Goal: Task Accomplishment & Management: Manage account settings

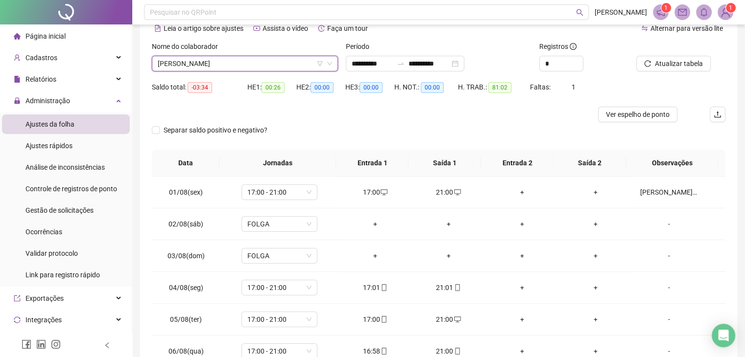
scroll to position [431, 0]
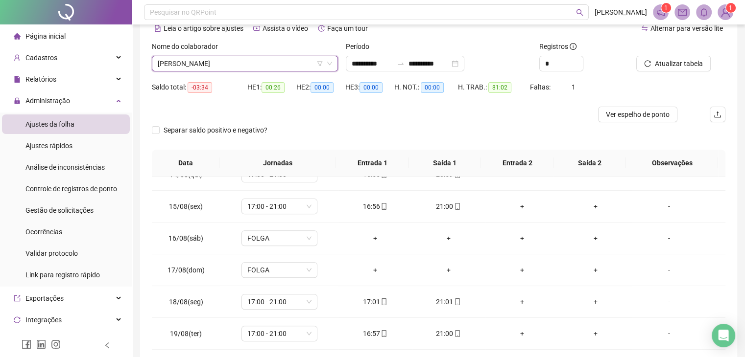
click at [220, 61] on span "[PERSON_NAME] THONARQUI [PERSON_NAME]" at bounding box center [245, 63] width 174 height 15
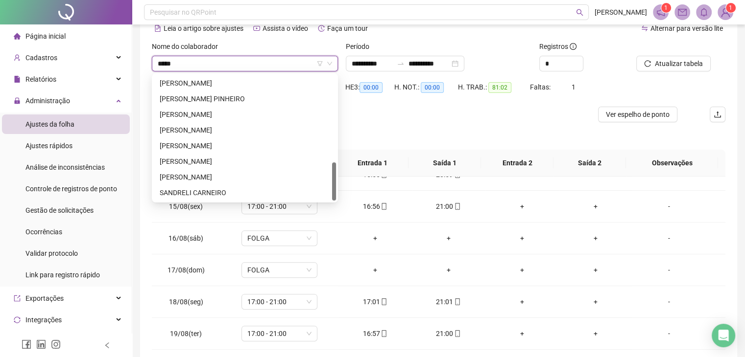
scroll to position [78, 0]
type input "*****"
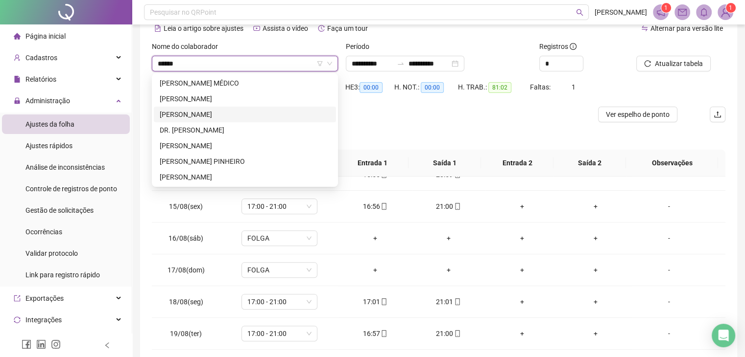
click at [243, 115] on div "ANDRE ROSA MOREIRA" at bounding box center [245, 114] width 170 height 11
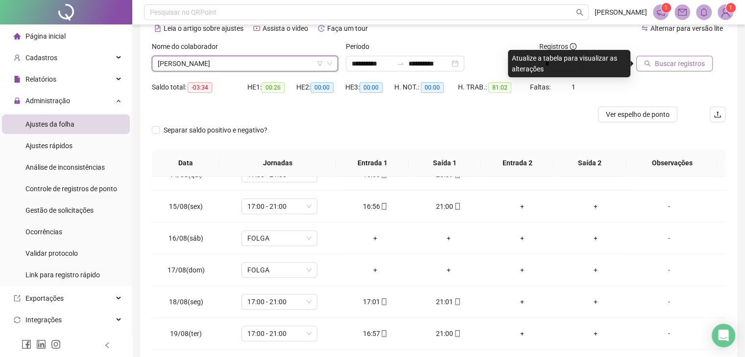
click at [679, 59] on span "Buscar registros" at bounding box center [679, 63] width 50 height 11
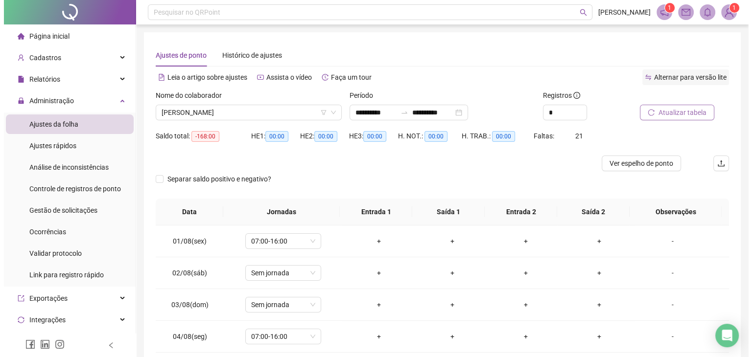
scroll to position [131, 0]
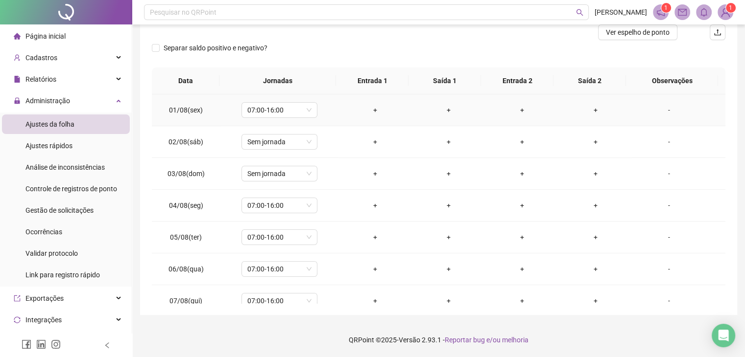
click at [375, 112] on div "+" at bounding box center [375, 110] width 58 height 11
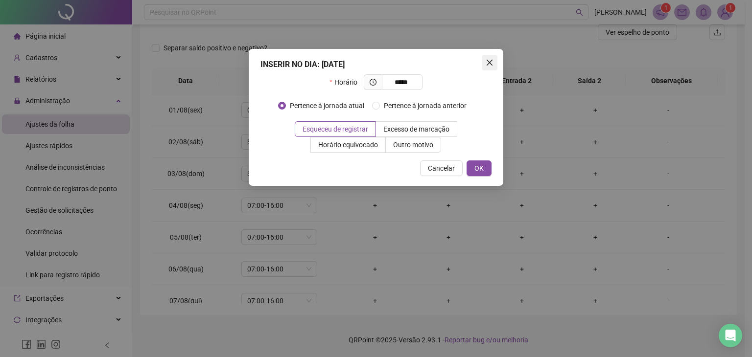
type input "*****"
click at [489, 65] on icon "close" at bounding box center [490, 63] width 8 height 8
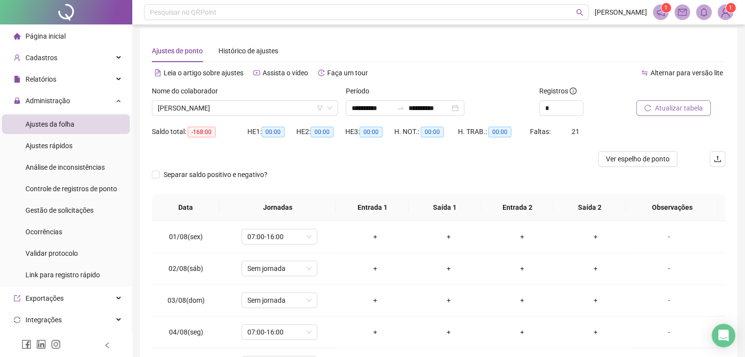
scroll to position [0, 0]
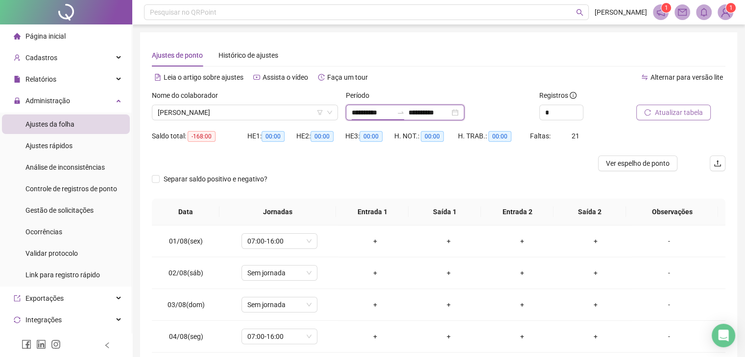
click at [373, 110] on input "**********" at bounding box center [371, 112] width 41 height 11
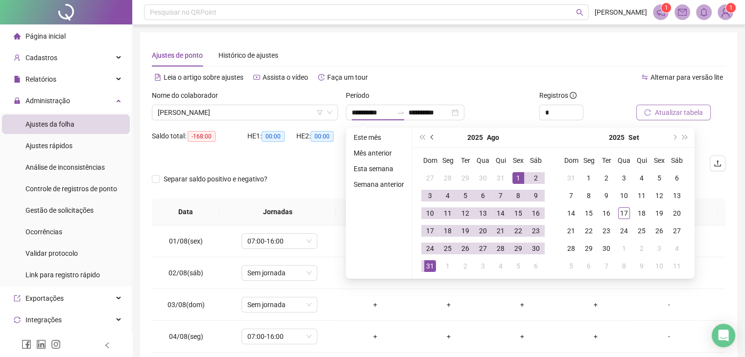
click at [429, 134] on button "prev-year" at bounding box center [432, 138] width 11 height 20
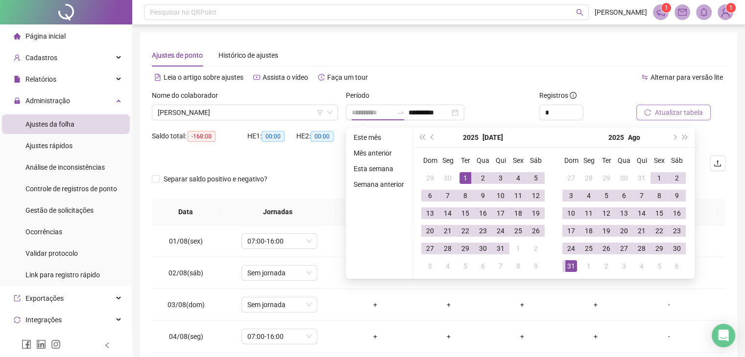
type input "**********"
click at [464, 175] on div "1" at bounding box center [465, 178] width 12 height 12
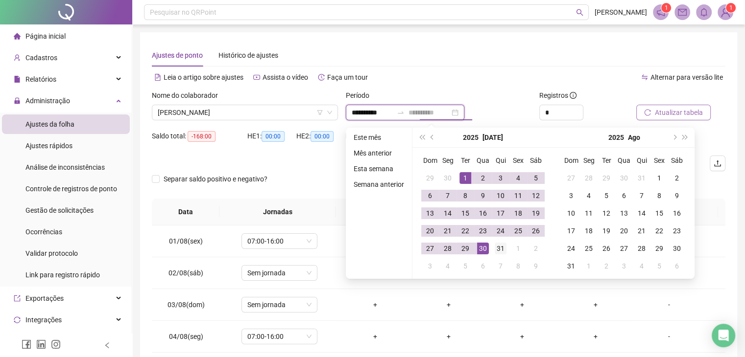
type input "**********"
click at [494, 253] on div "31" at bounding box center [500, 249] width 12 height 12
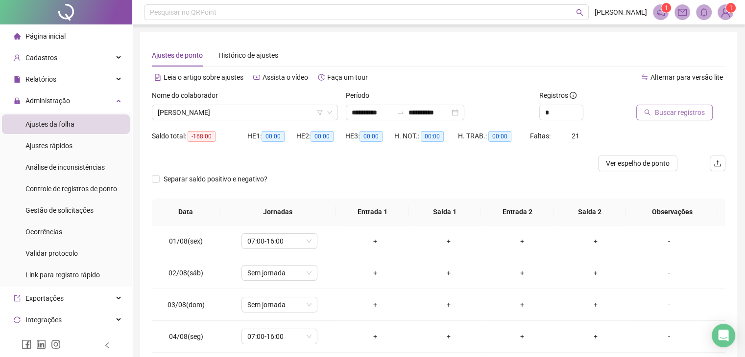
click at [681, 110] on span "Buscar registros" at bounding box center [679, 112] width 50 height 11
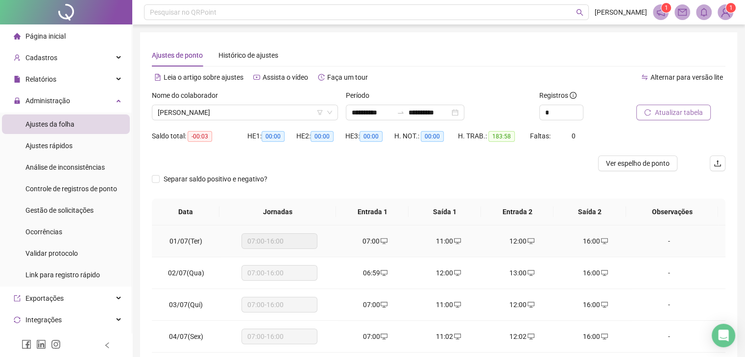
click at [380, 240] on icon "desktop" at bounding box center [383, 241] width 7 height 7
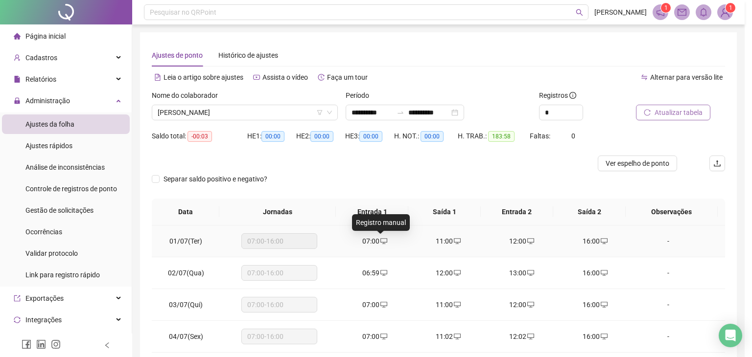
type input "**********"
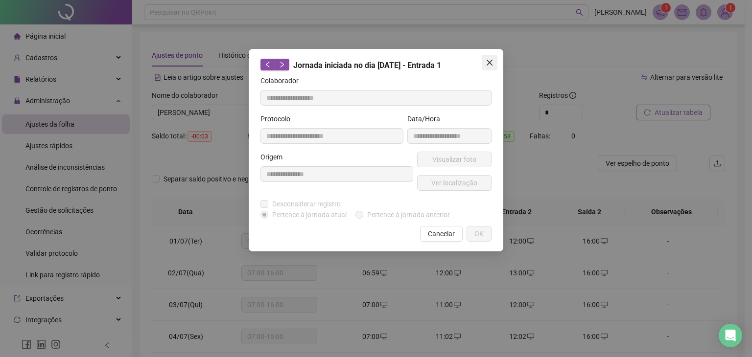
click at [486, 62] on icon "close" at bounding box center [490, 63] width 8 height 8
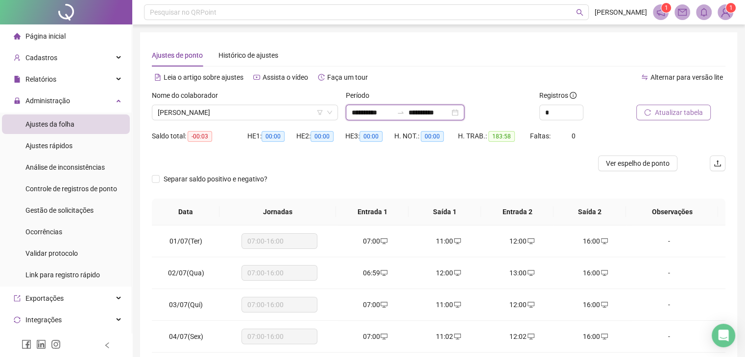
click at [362, 113] on input "**********" at bounding box center [371, 112] width 41 height 11
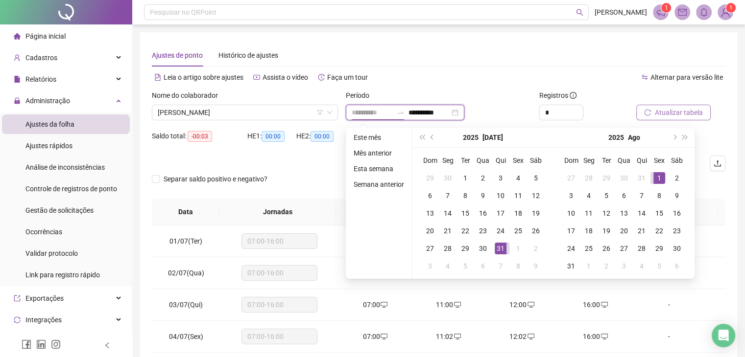
type input "**********"
click at [656, 172] on div "1" at bounding box center [659, 178] width 12 height 12
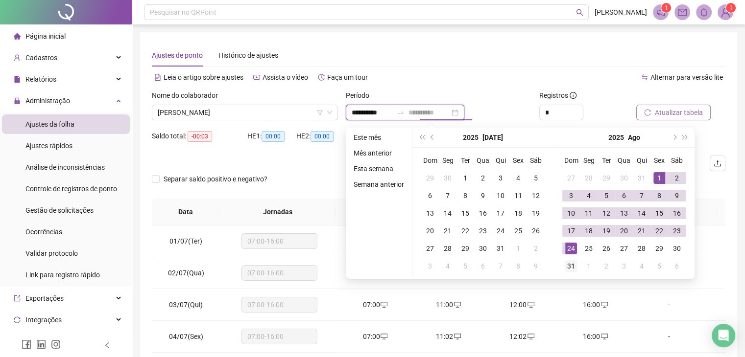
type input "**********"
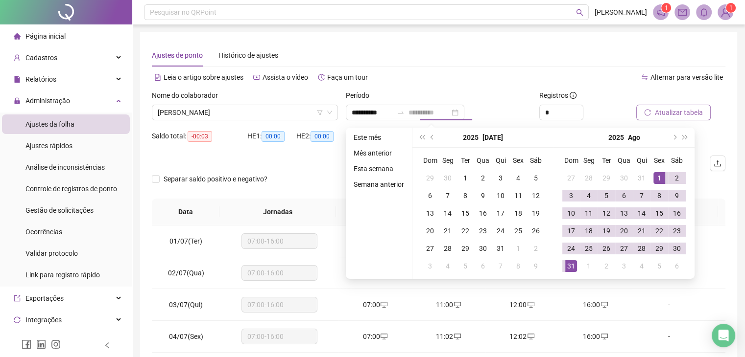
click at [571, 263] on div "31" at bounding box center [571, 266] width 12 height 12
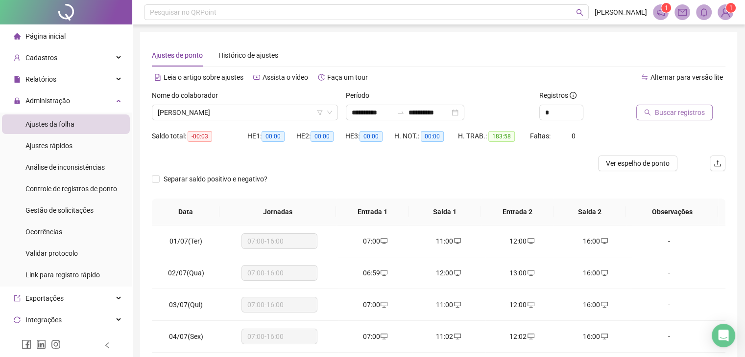
click at [658, 109] on span "Buscar registros" at bounding box center [679, 112] width 50 height 11
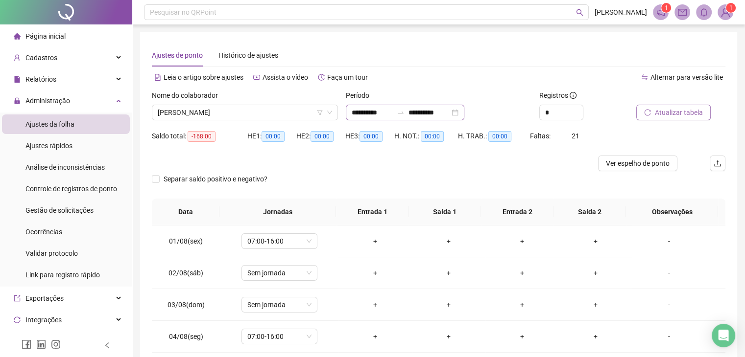
click at [374, 118] on div "**********" at bounding box center [405, 113] width 118 height 16
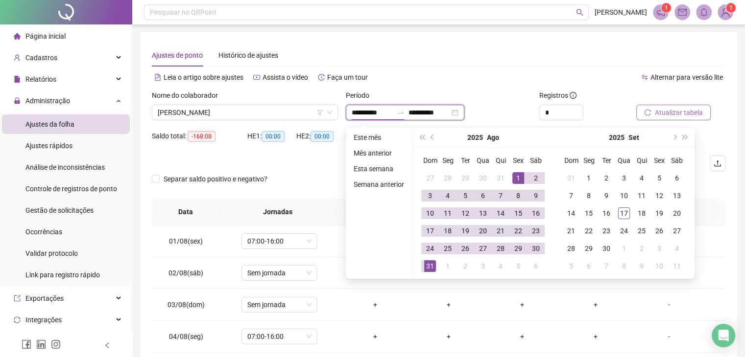
type input "**********"
click at [438, 134] on div "2025 Ago" at bounding box center [482, 138] width 89 height 20
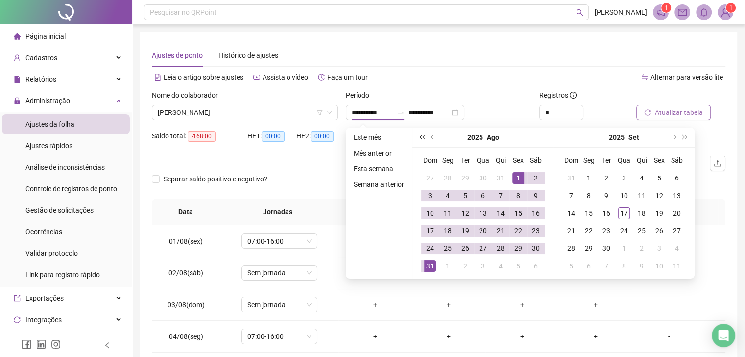
click at [424, 136] on span "super-prev-year" at bounding box center [421, 137] width 5 height 5
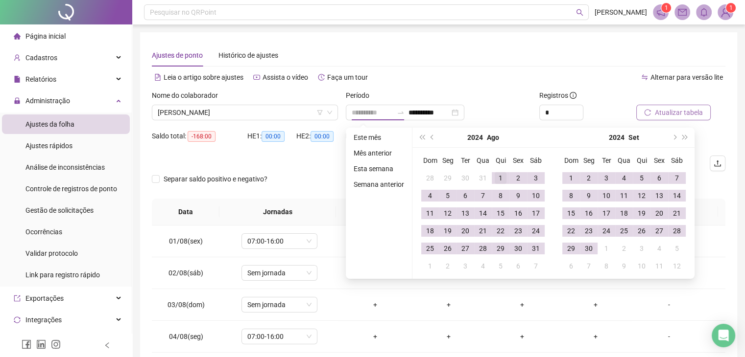
type input "**********"
click at [494, 176] on div "1" at bounding box center [500, 178] width 12 height 12
click at [434, 142] on button "prev-year" at bounding box center [432, 138] width 11 height 20
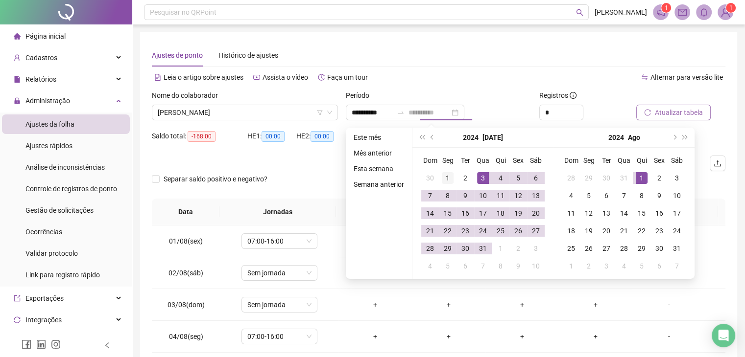
type input "**********"
click at [442, 177] on div "1" at bounding box center [448, 178] width 12 height 12
type input "**********"
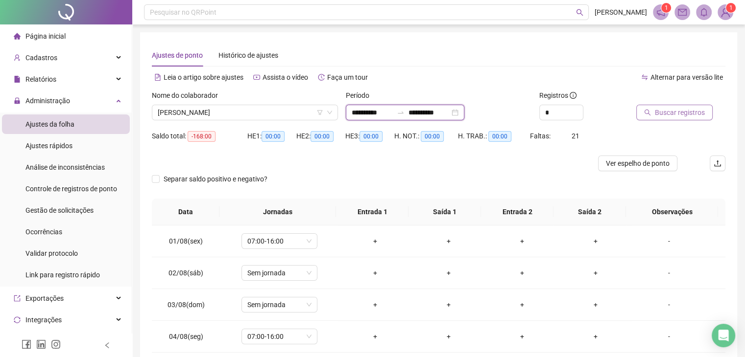
click at [372, 114] on input "**********" at bounding box center [371, 112] width 41 height 11
type input "**********"
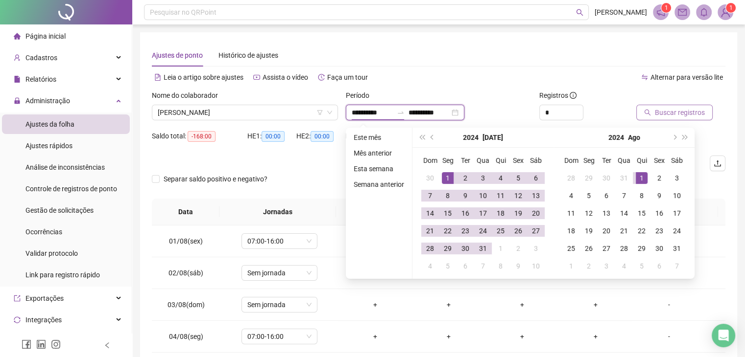
type input "**********"
click at [448, 176] on div "1" at bounding box center [448, 178] width 12 height 12
type input "**********"
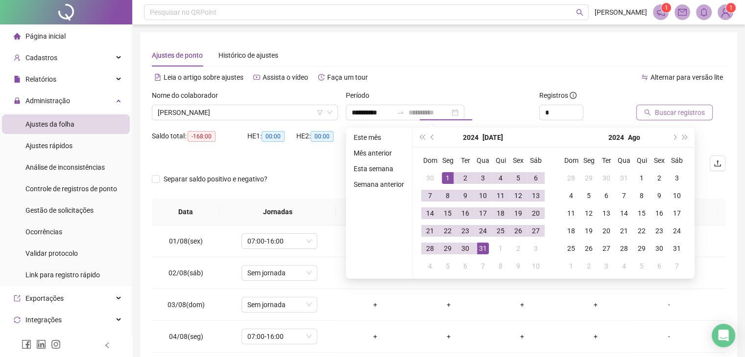
click at [483, 250] on div "31" at bounding box center [483, 249] width 12 height 12
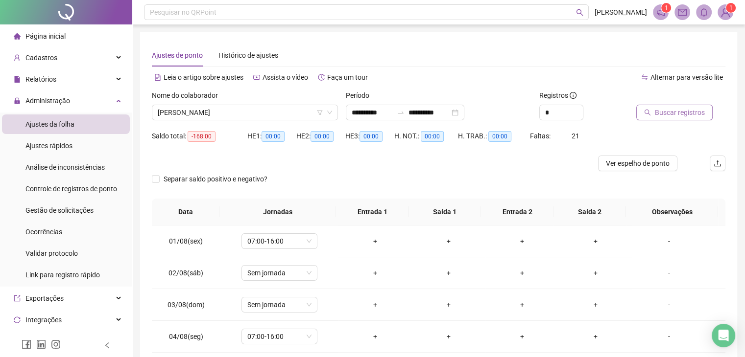
click at [666, 115] on span "Buscar registros" at bounding box center [679, 112] width 50 height 11
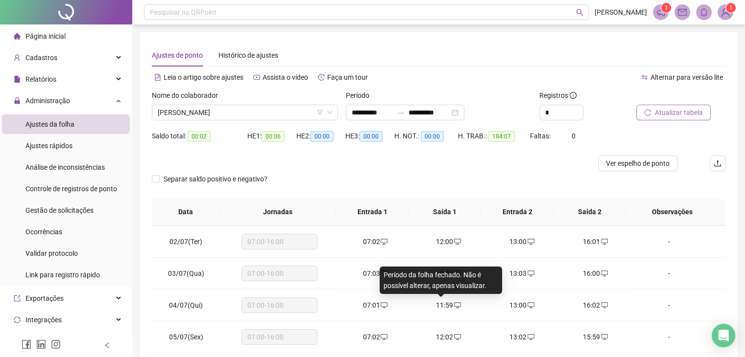
scroll to position [49, 0]
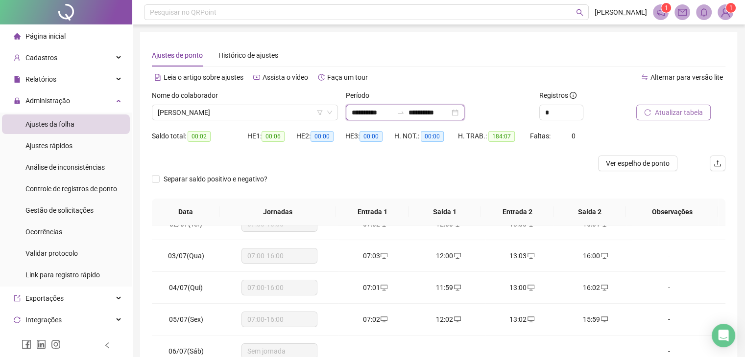
click at [364, 114] on input "**********" at bounding box center [371, 112] width 41 height 11
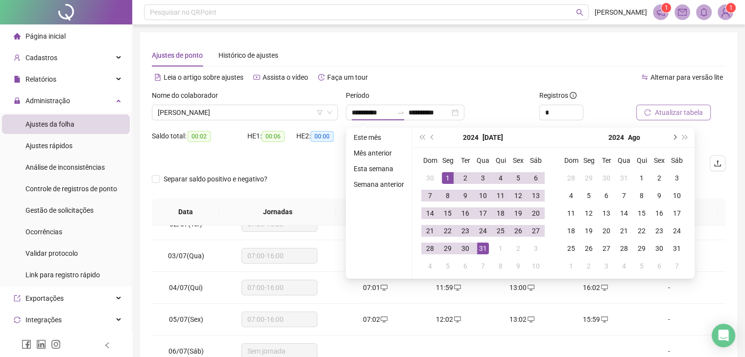
click at [673, 137] on span "next-year" at bounding box center [673, 137] width 5 height 5
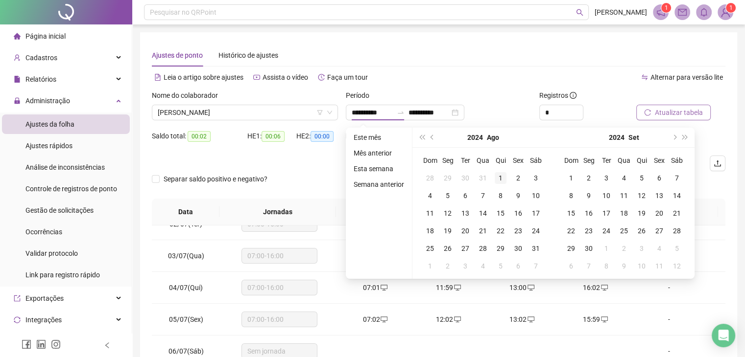
type input "**********"
click at [491, 175] on td "1" at bounding box center [500, 178] width 18 height 18
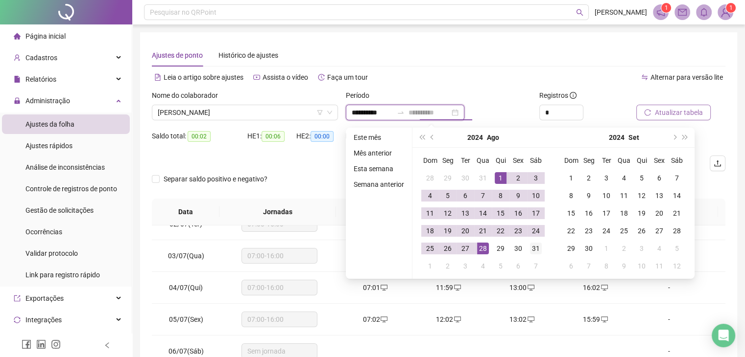
type input "**********"
click at [538, 252] on div "31" at bounding box center [536, 249] width 12 height 12
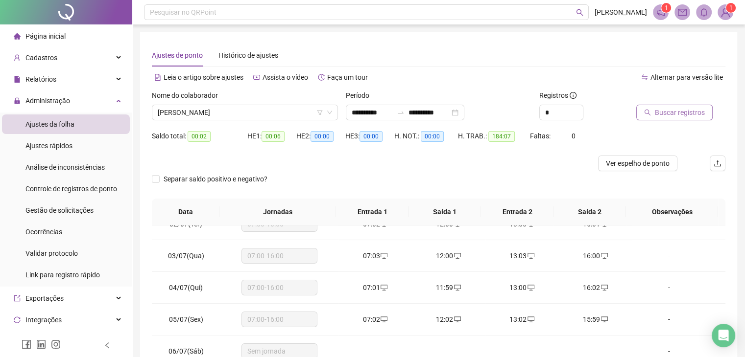
click at [688, 108] on span "Buscar registros" at bounding box center [679, 112] width 50 height 11
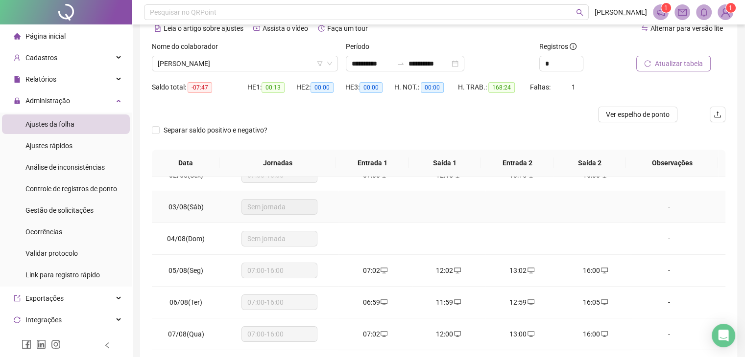
scroll to position [0, 0]
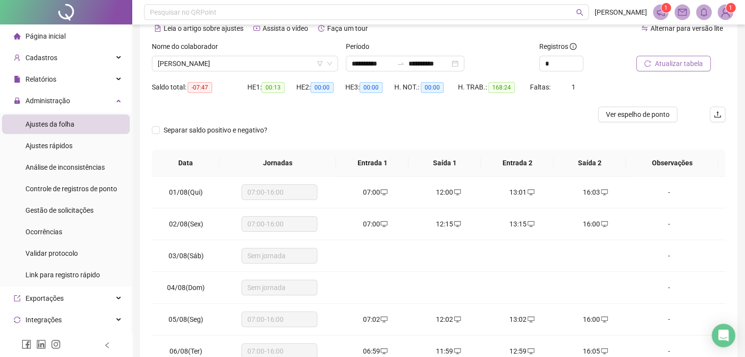
click at [635, 65] on div "Atualizar tabela" at bounding box center [680, 60] width 97 height 38
click at [667, 66] on span "Atualizar tabela" at bounding box center [678, 63] width 48 height 11
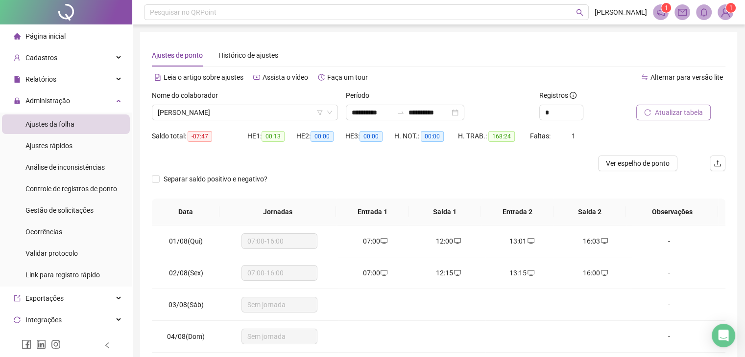
click at [668, 110] on span "Atualizar tabela" at bounding box center [678, 112] width 48 height 11
drag, startPoint x: 346, startPoint y: 112, endPoint x: 353, endPoint y: 111, distance: 7.9
click at [346, 112] on div "**********" at bounding box center [405, 113] width 118 height 16
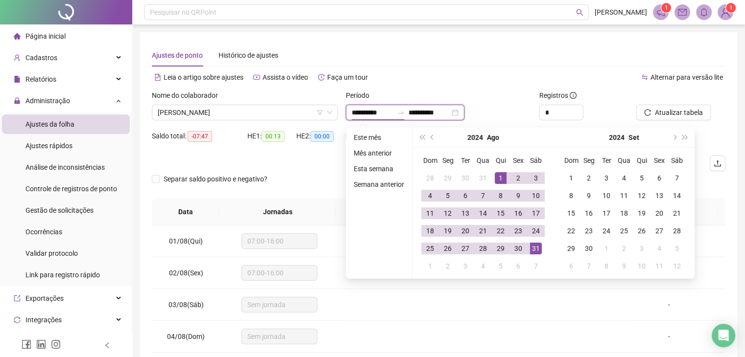
click at [363, 111] on input "**********" at bounding box center [371, 112] width 41 height 11
type input "**********"
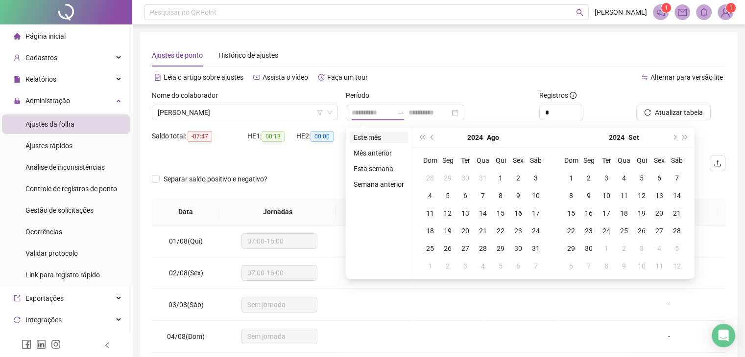
click at [371, 138] on li "Este mês" at bounding box center [379, 138] width 58 height 12
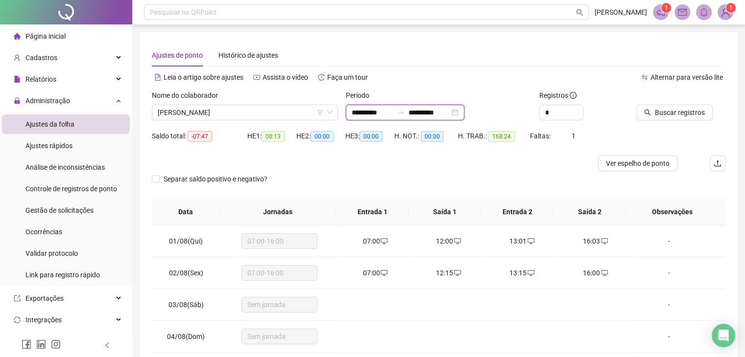
click at [373, 108] on input "**********" at bounding box center [371, 112] width 41 height 11
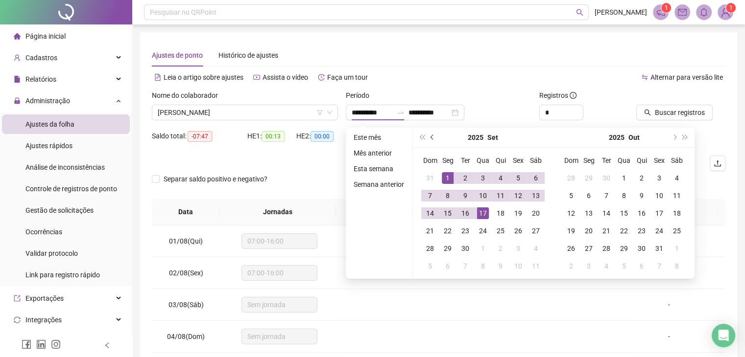
click at [428, 139] on button "prev-year" at bounding box center [432, 138] width 11 height 20
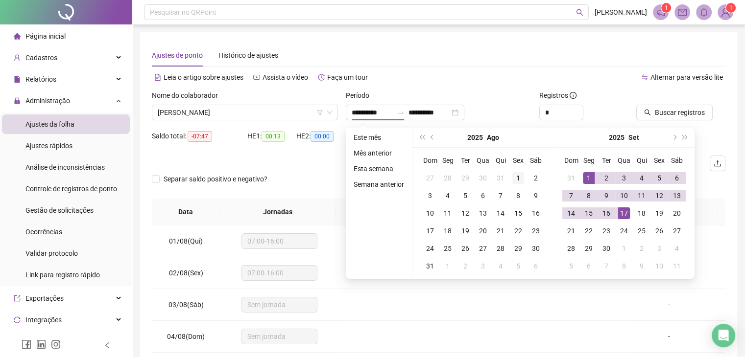
type input "**********"
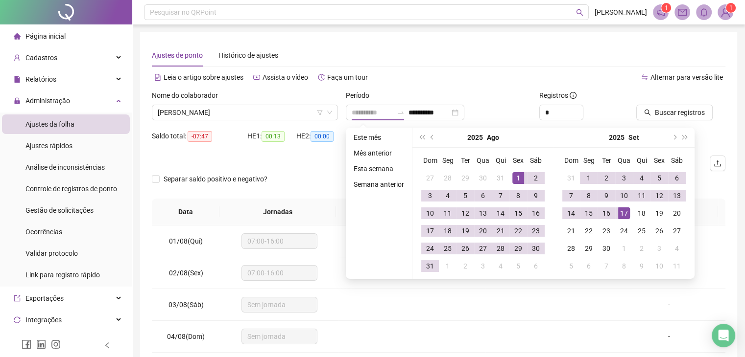
click at [517, 172] on div "1" at bounding box center [518, 178] width 12 height 12
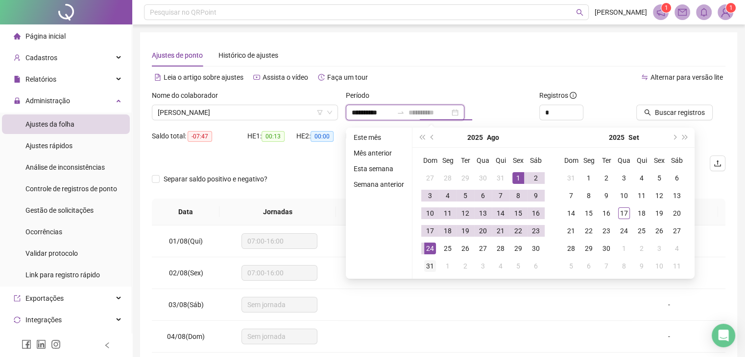
type input "**********"
click at [427, 261] on div "31" at bounding box center [430, 266] width 12 height 12
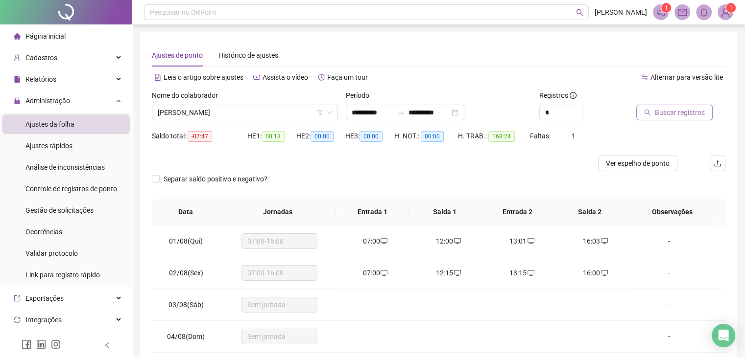
click at [666, 110] on span "Buscar registros" at bounding box center [679, 112] width 50 height 11
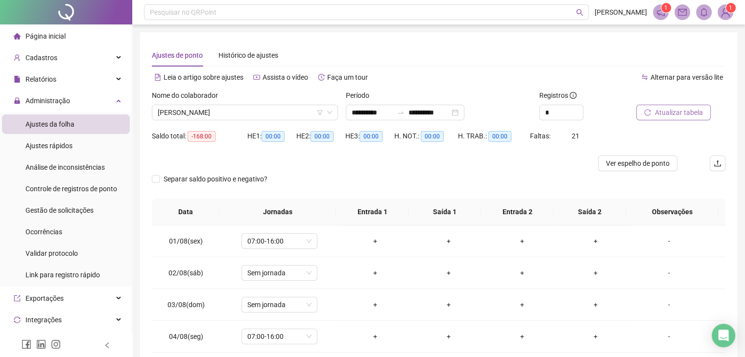
scroll to position [131, 0]
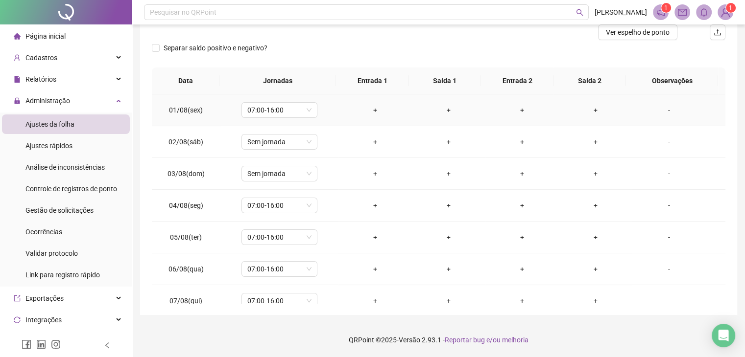
click at [375, 108] on div "+" at bounding box center [375, 110] width 58 height 11
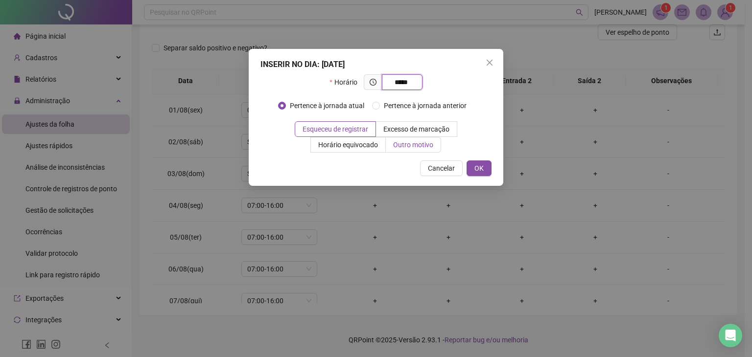
type input "*****"
click at [420, 151] on label "Outro motivo" at bounding box center [413, 145] width 55 height 16
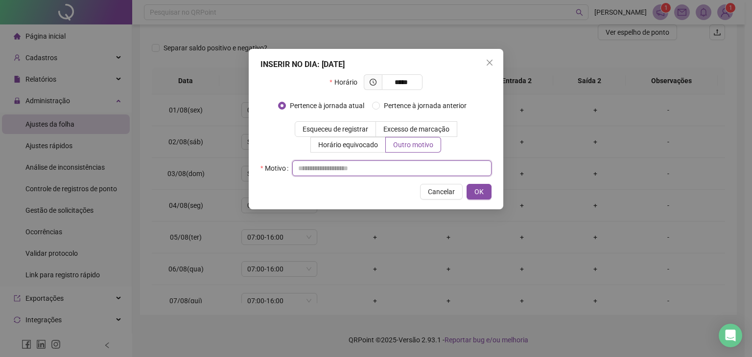
click at [378, 174] on input "text" at bounding box center [391, 169] width 199 height 16
type input "*"
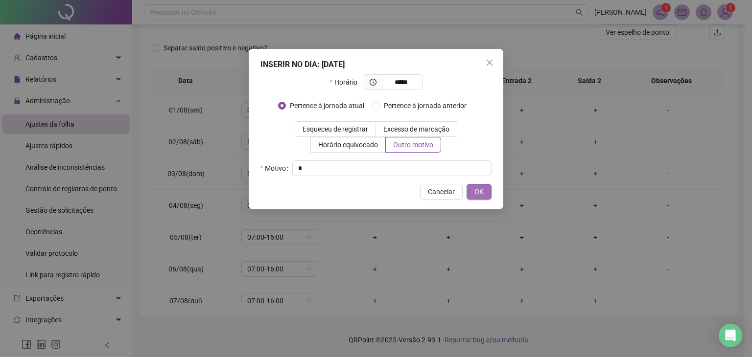
click at [481, 190] on span "OK" at bounding box center [478, 191] width 9 height 11
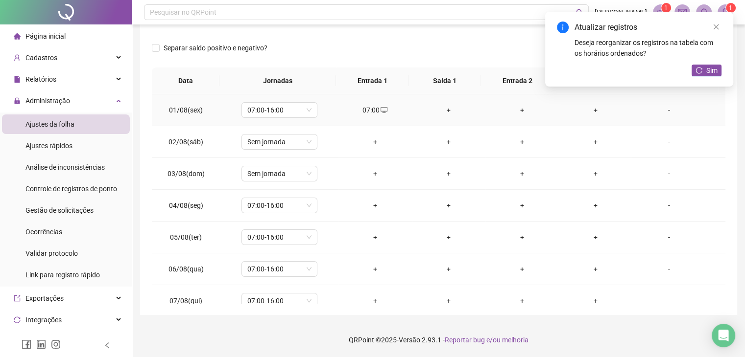
click at [444, 108] on div "+" at bounding box center [449, 110] width 58 height 11
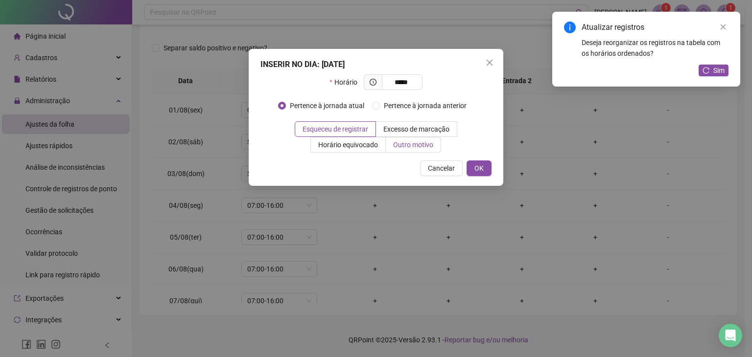
type input "*****"
click at [429, 147] on span "Outro motivo" at bounding box center [413, 145] width 40 height 8
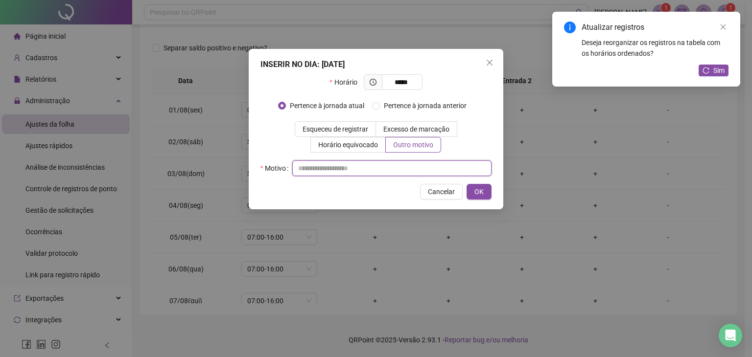
click at [369, 165] on input "text" at bounding box center [391, 169] width 199 height 16
type input "*"
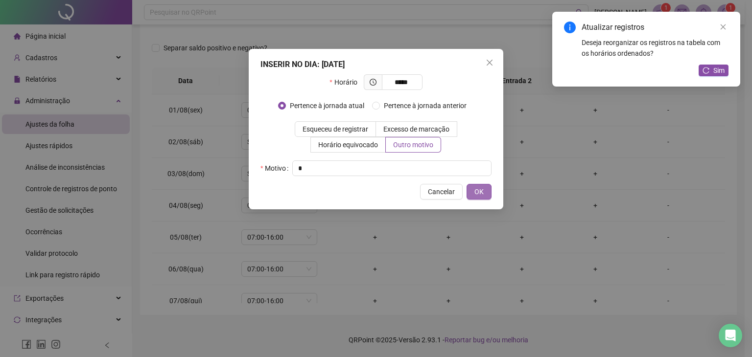
click at [481, 194] on span "OK" at bounding box center [478, 191] width 9 height 11
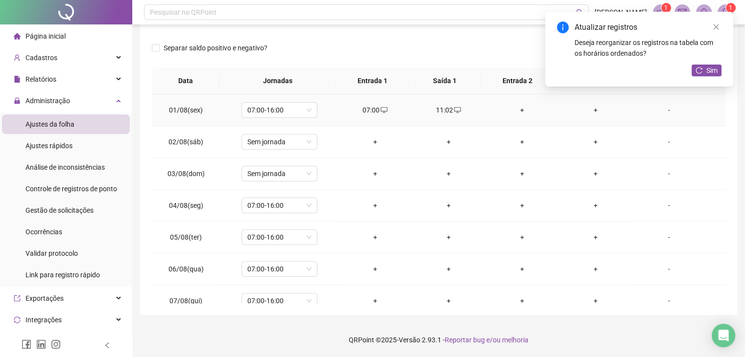
click at [521, 109] on div "+" at bounding box center [522, 110] width 58 height 11
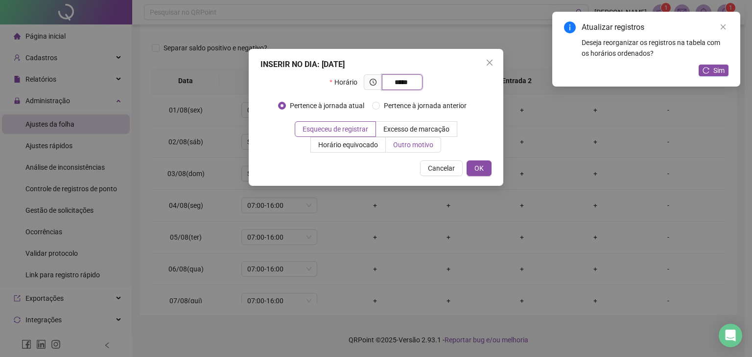
type input "*****"
click at [410, 142] on span "Outro motivo" at bounding box center [413, 145] width 40 height 8
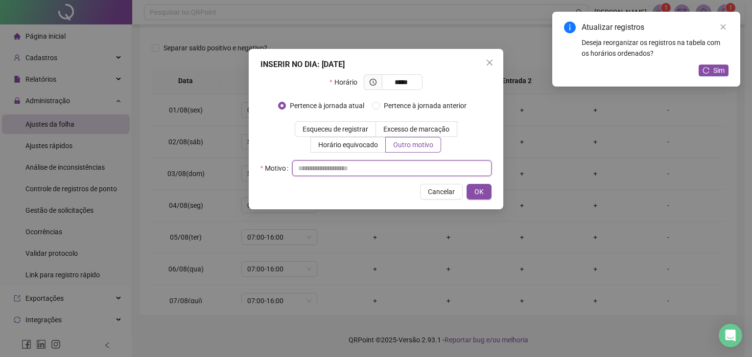
click at [373, 167] on input "text" at bounding box center [391, 169] width 199 height 16
type input "*"
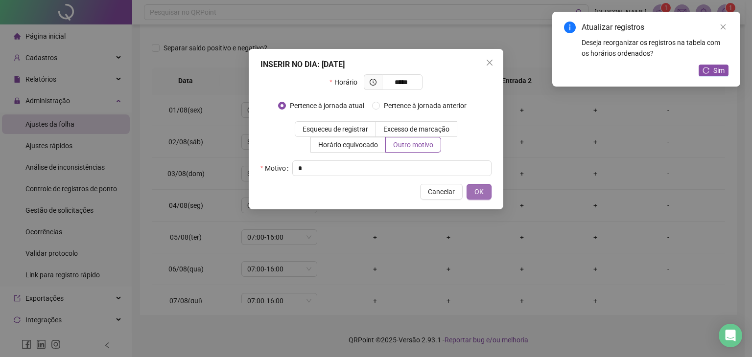
click at [486, 189] on button "OK" at bounding box center [478, 192] width 25 height 16
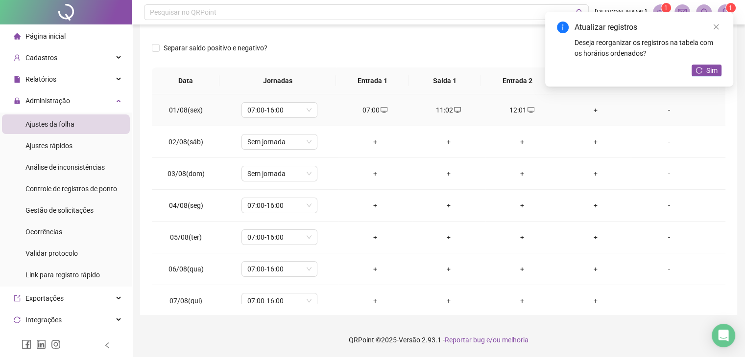
click at [591, 110] on div "+" at bounding box center [595, 110] width 58 height 11
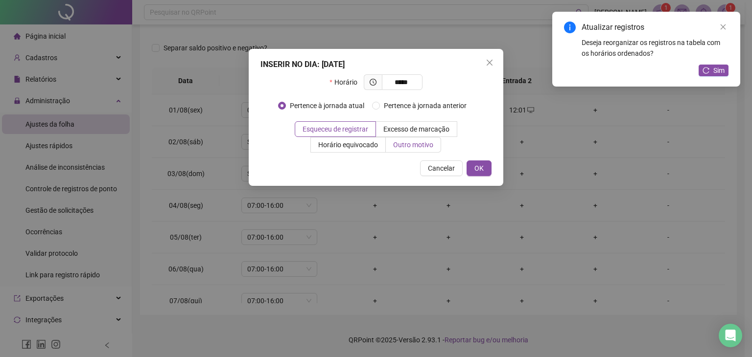
type input "*****"
click at [424, 148] on span "Outro motivo" at bounding box center [413, 145] width 40 height 8
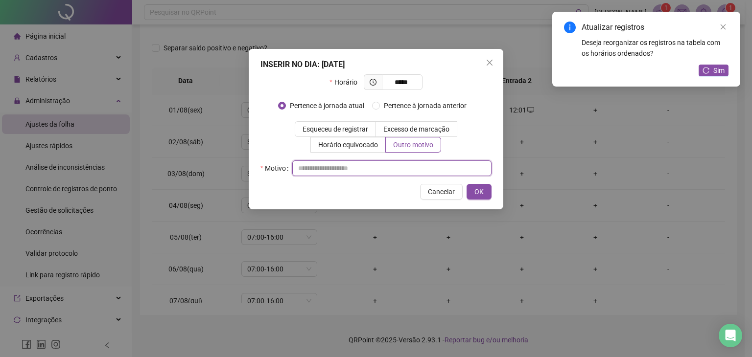
click at [320, 175] on input "text" at bounding box center [391, 169] width 199 height 16
type input "*"
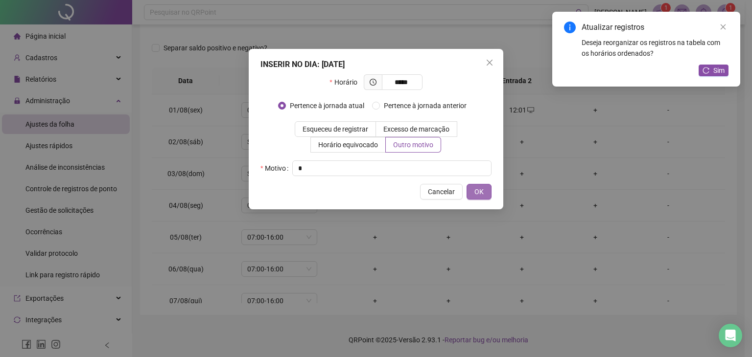
click at [480, 188] on span "OK" at bounding box center [478, 191] width 9 height 11
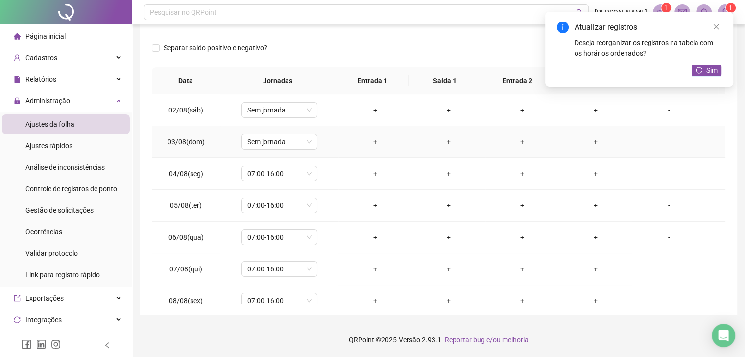
scroll to position [49, 0]
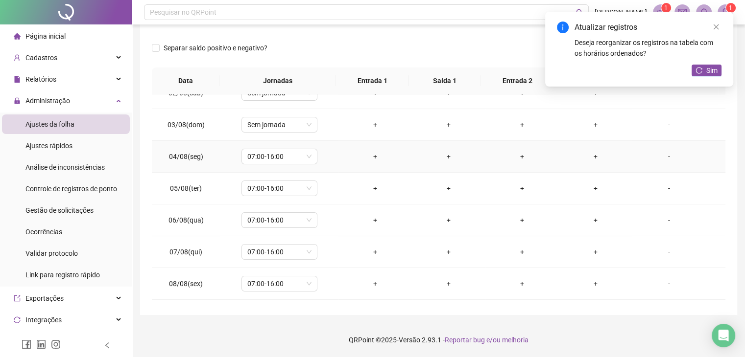
click at [370, 159] on div "+" at bounding box center [375, 156] width 58 height 11
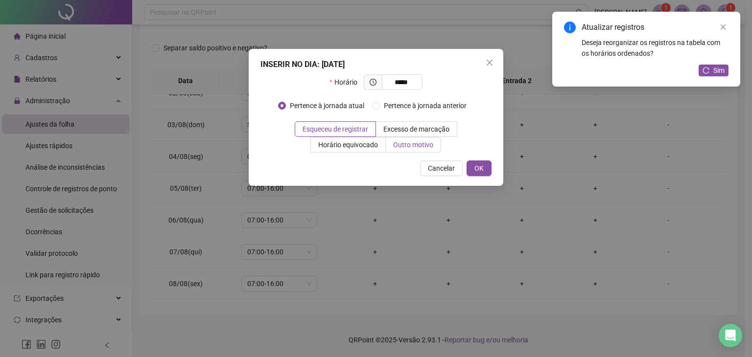
type input "*****"
click at [436, 147] on label "Outro motivo" at bounding box center [413, 145] width 55 height 16
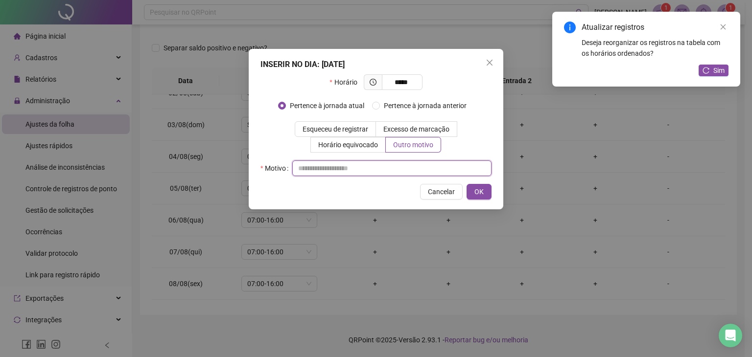
click at [348, 163] on input "text" at bounding box center [391, 169] width 199 height 16
type input "*"
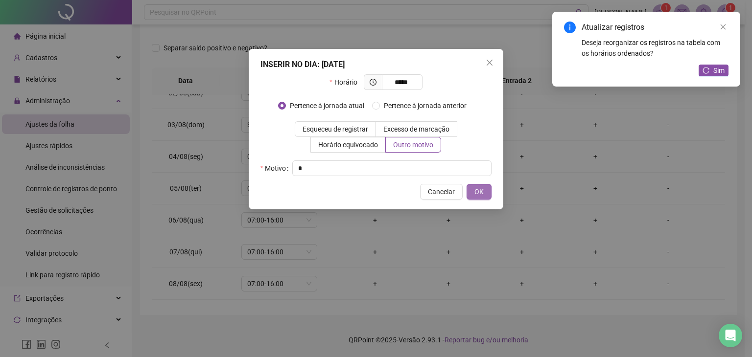
click at [476, 190] on span "OK" at bounding box center [478, 191] width 9 height 11
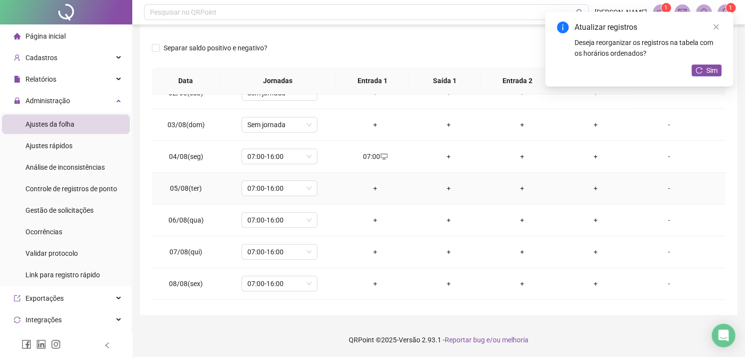
click at [373, 188] on div "+" at bounding box center [375, 188] width 58 height 11
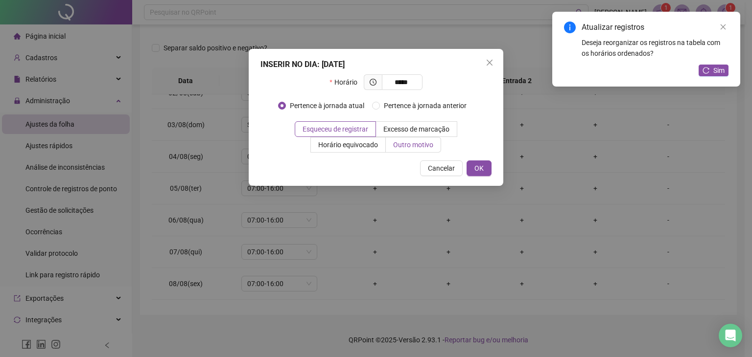
type input "*****"
click at [408, 146] on span "Outro motivo" at bounding box center [413, 145] width 40 height 8
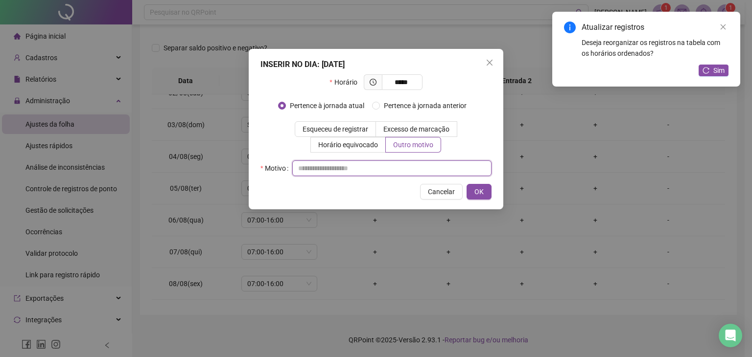
click at [344, 171] on input "text" at bounding box center [391, 169] width 199 height 16
type input "*"
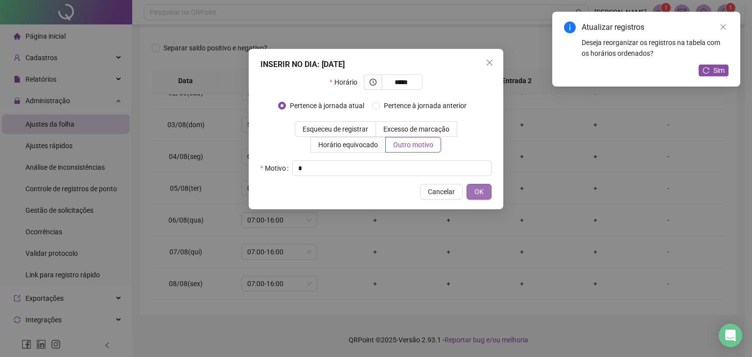
click at [481, 187] on span "OK" at bounding box center [478, 191] width 9 height 11
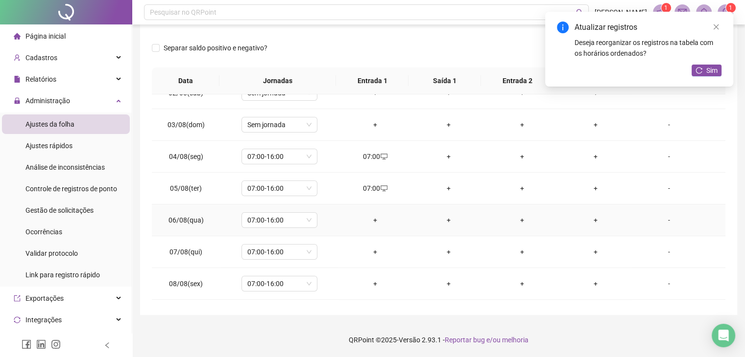
click at [372, 216] on div "+" at bounding box center [375, 220] width 58 height 11
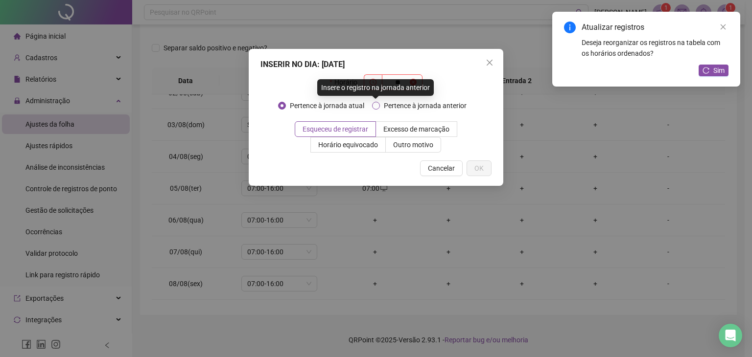
type input "*"
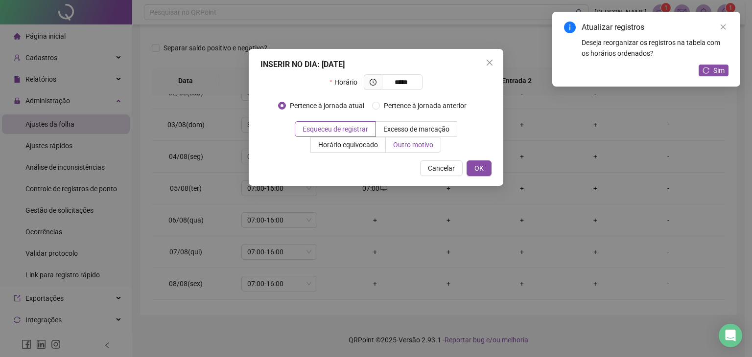
type input "*****"
click at [418, 145] on span "Outro motivo" at bounding box center [413, 145] width 40 height 8
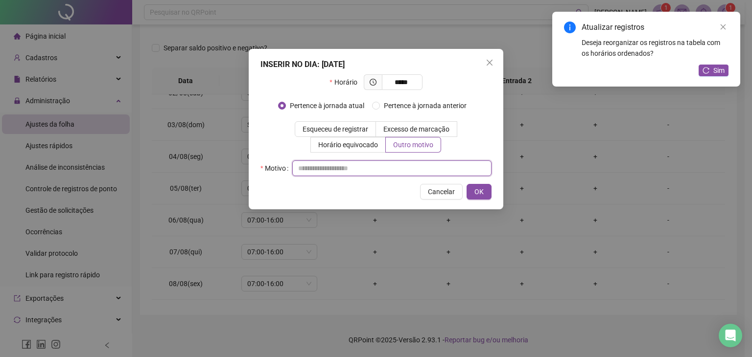
click at [372, 167] on input "text" at bounding box center [391, 169] width 199 height 16
type input "*"
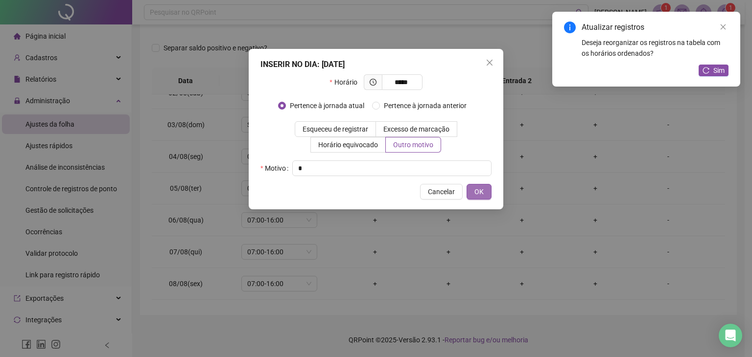
click at [476, 190] on span "OK" at bounding box center [478, 191] width 9 height 11
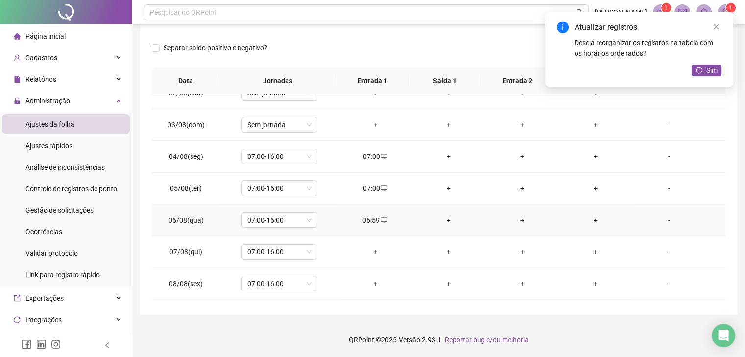
scroll to position [147, 0]
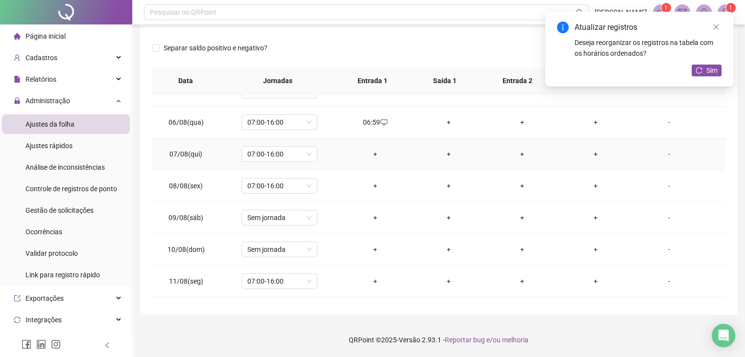
click at [368, 151] on div "+" at bounding box center [375, 154] width 58 height 11
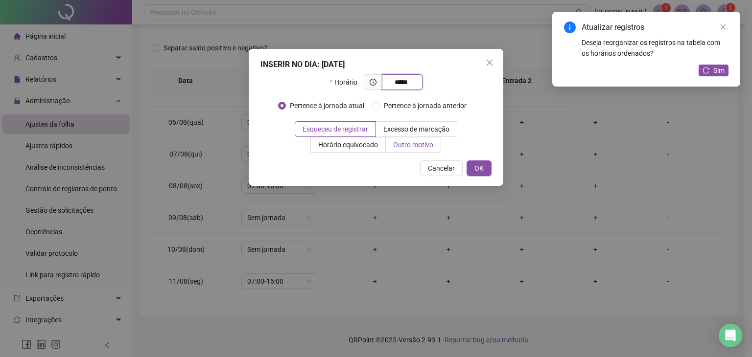
type input "*****"
click at [409, 144] on span "Outro motivo" at bounding box center [413, 145] width 40 height 8
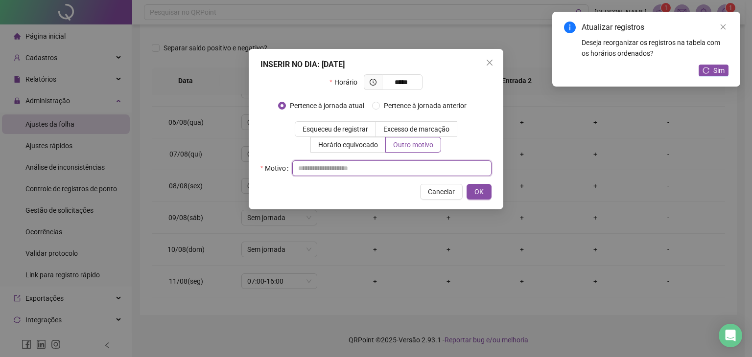
click at [396, 171] on input "text" at bounding box center [391, 169] width 199 height 16
type input "*"
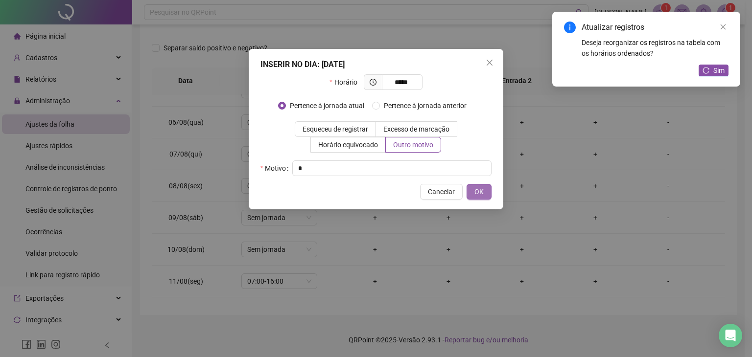
click at [486, 193] on button "OK" at bounding box center [478, 192] width 25 height 16
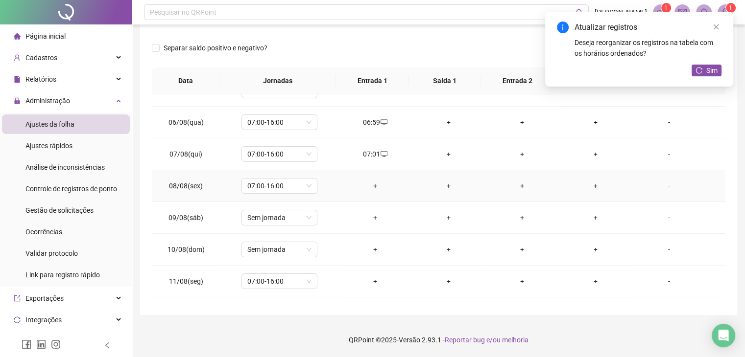
click at [370, 185] on div "+" at bounding box center [375, 186] width 58 height 11
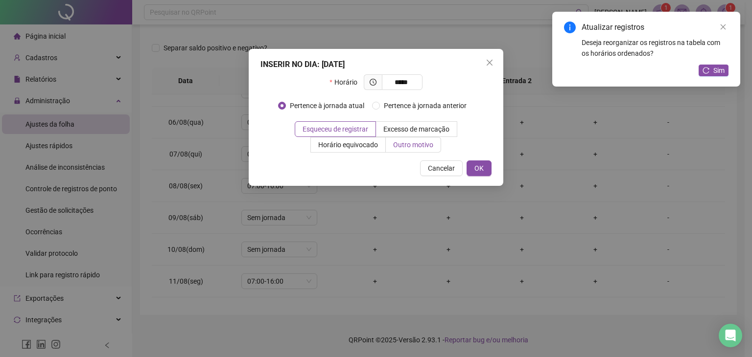
type input "*****"
click at [411, 141] on span "Outro motivo" at bounding box center [413, 145] width 40 height 8
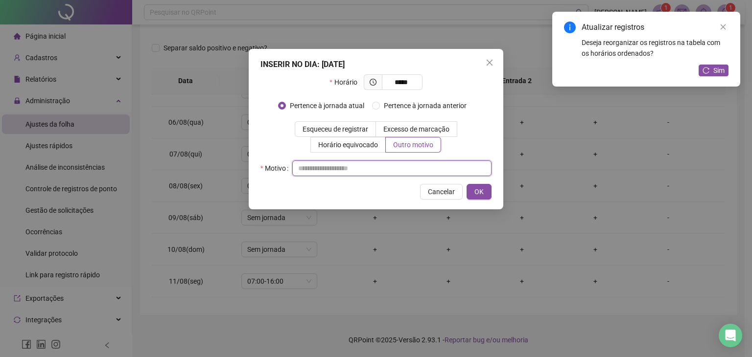
click at [399, 165] on input "text" at bounding box center [391, 169] width 199 height 16
type input "*"
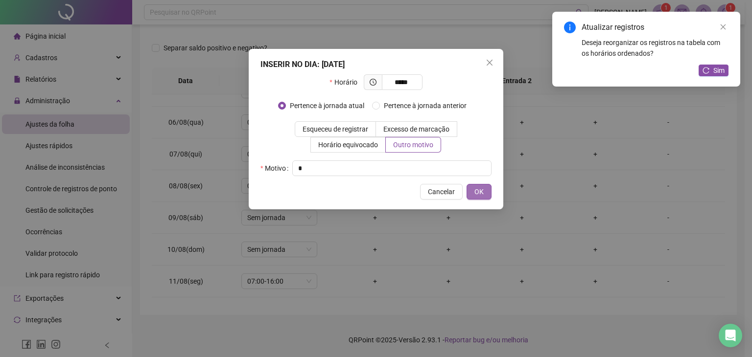
click at [482, 193] on span "OK" at bounding box center [478, 191] width 9 height 11
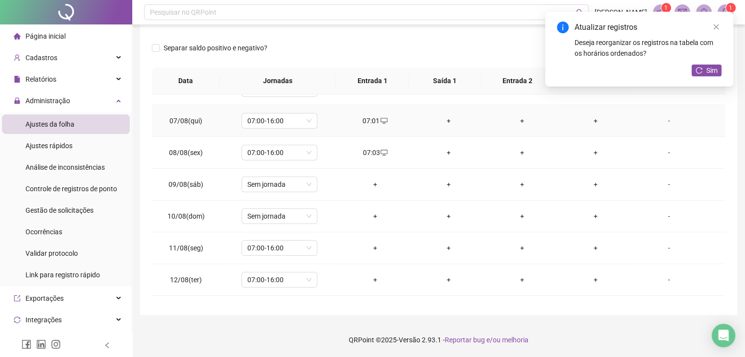
scroll to position [245, 0]
click at [374, 186] on div "+" at bounding box center [375, 183] width 58 height 11
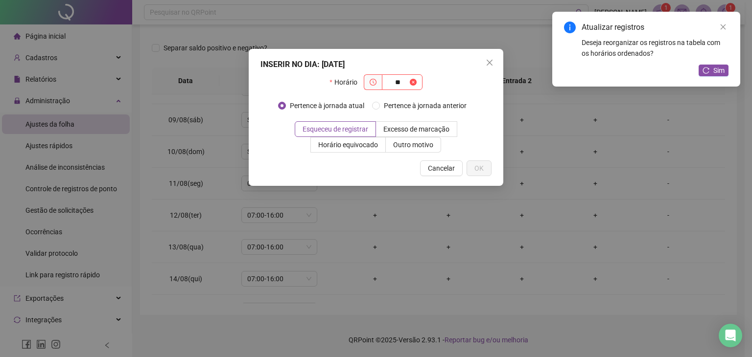
type input "*"
type input "*****"
click at [410, 147] on span "Outro motivo" at bounding box center [413, 145] width 40 height 8
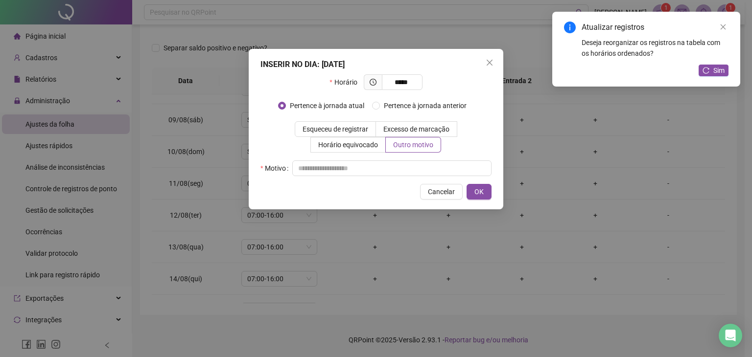
click at [374, 177] on div "INSERIR NO DIA : 11/08/2025 Horário ***** Pertence à jornada atual Pertence à j…" at bounding box center [376, 129] width 255 height 161
click at [374, 173] on input "text" at bounding box center [391, 169] width 199 height 16
type input "*"
click at [482, 188] on span "OK" at bounding box center [478, 191] width 9 height 11
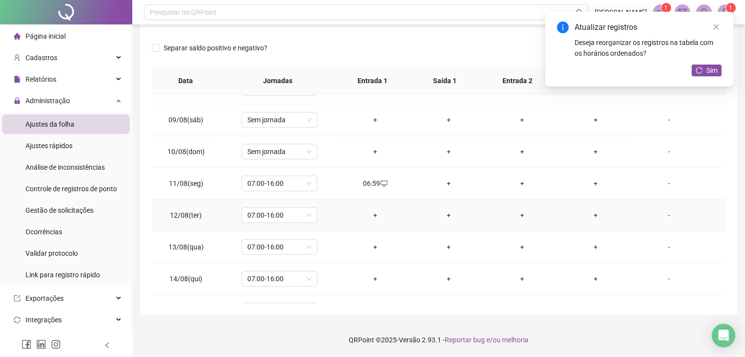
click at [372, 212] on div "+" at bounding box center [375, 215] width 58 height 11
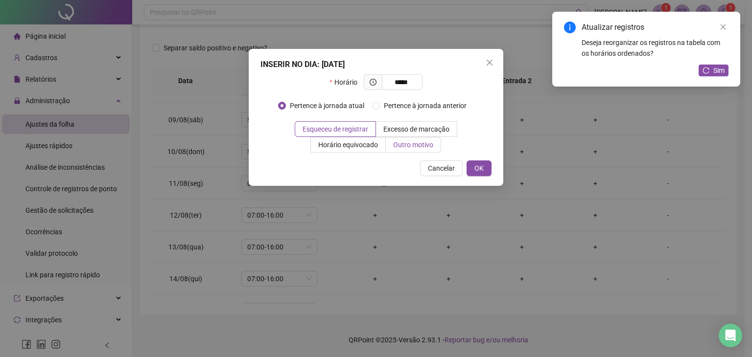
type input "*****"
click at [401, 145] on span "Outro motivo" at bounding box center [413, 145] width 40 height 8
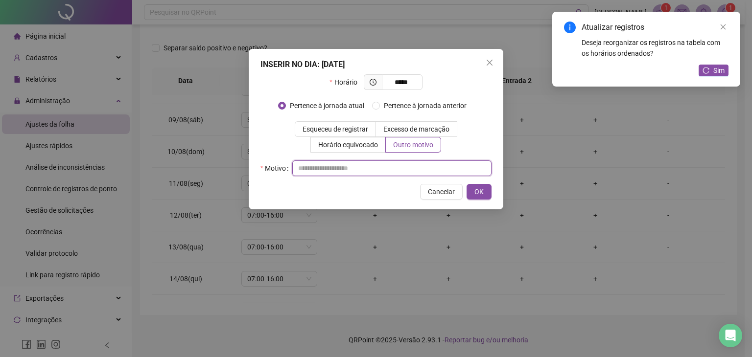
click at [354, 171] on input "text" at bounding box center [391, 169] width 199 height 16
type input "*"
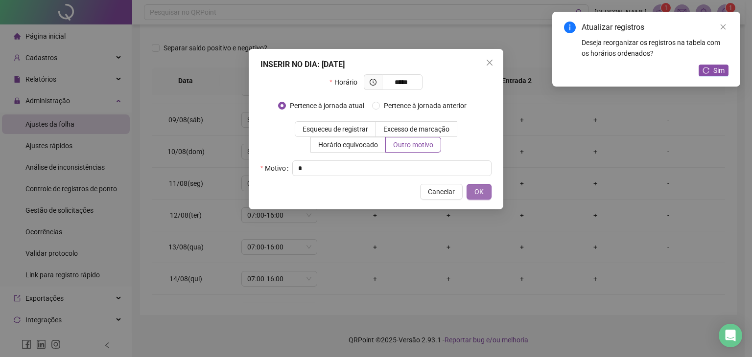
click at [484, 189] on span "OK" at bounding box center [478, 191] width 9 height 11
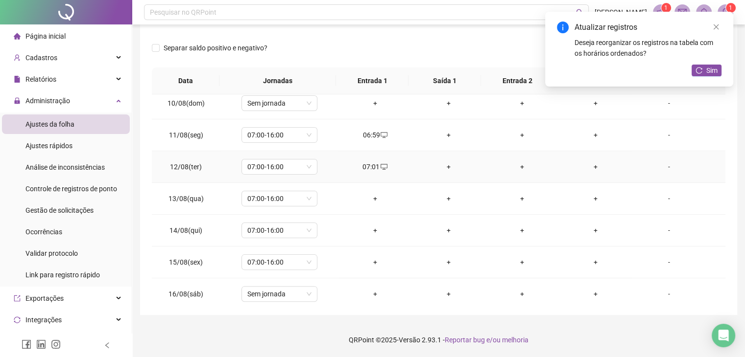
scroll to position [343, 0]
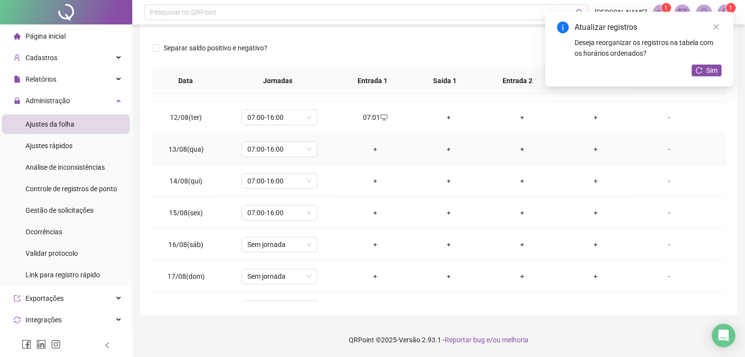
click at [369, 146] on div "+" at bounding box center [375, 149] width 58 height 11
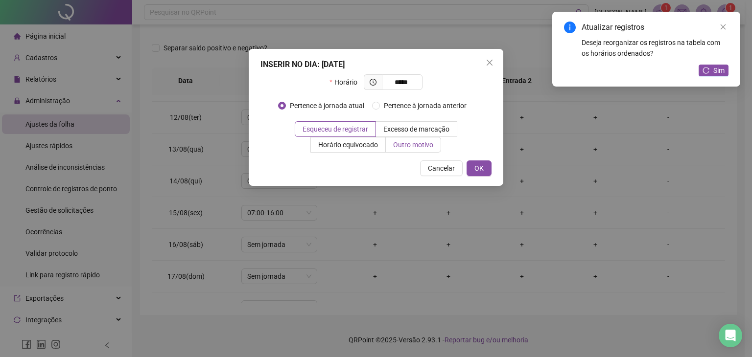
type input "*****"
click at [405, 144] on span "Outro motivo" at bounding box center [413, 145] width 40 height 8
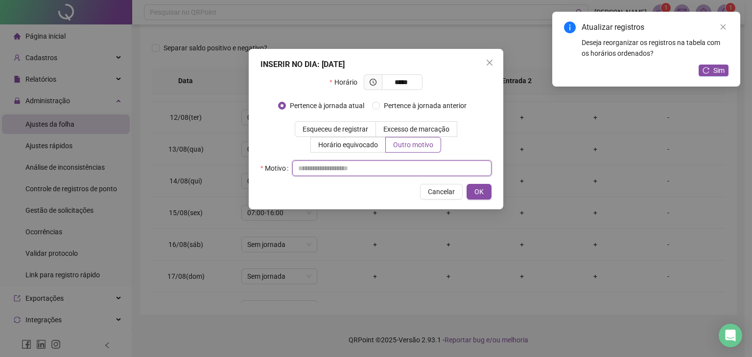
click at [367, 167] on input "text" at bounding box center [391, 169] width 199 height 16
type input "*"
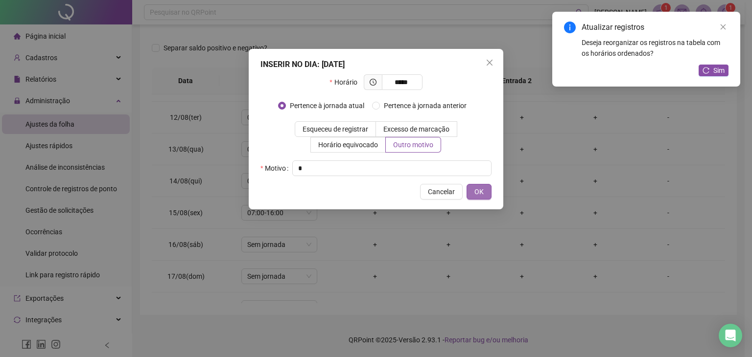
click at [479, 193] on span "OK" at bounding box center [478, 191] width 9 height 11
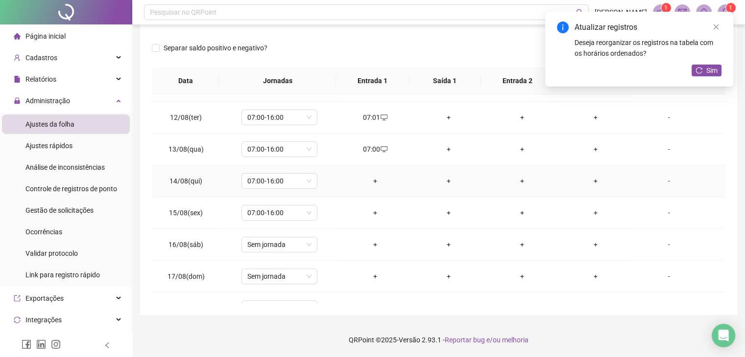
click at [372, 179] on div "+" at bounding box center [375, 181] width 58 height 11
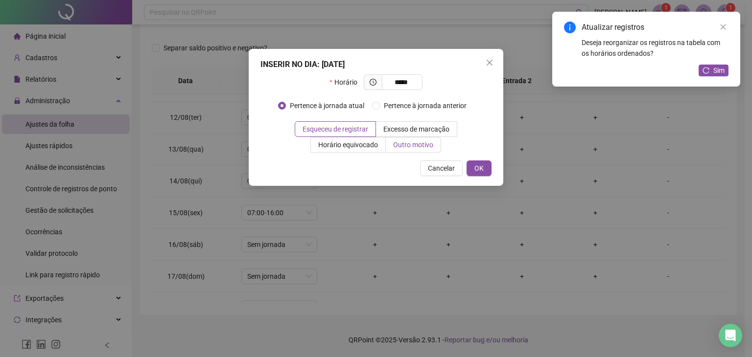
type input "*****"
click at [417, 141] on span "Outro motivo" at bounding box center [413, 145] width 40 height 8
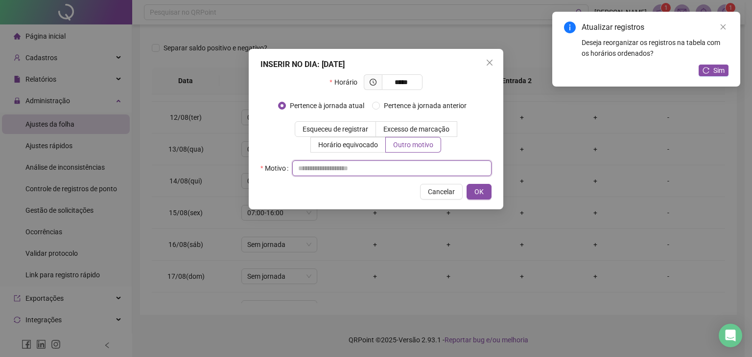
click at [388, 171] on input "text" at bounding box center [391, 169] width 199 height 16
type input "*"
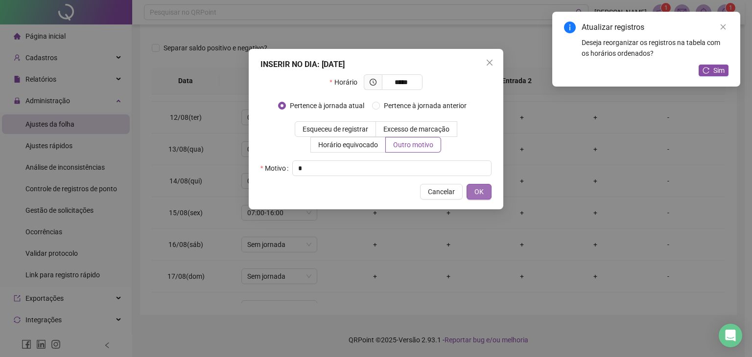
click at [476, 189] on span "OK" at bounding box center [478, 191] width 9 height 11
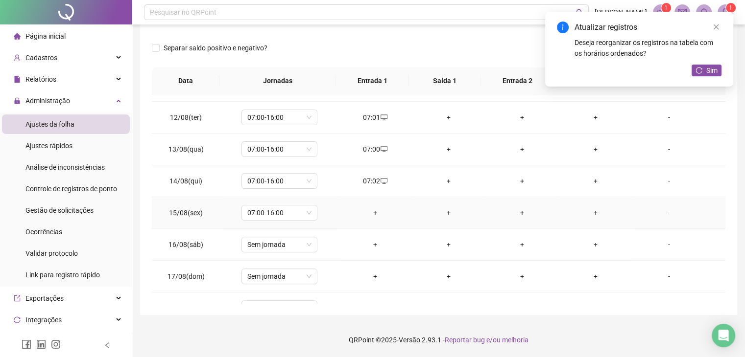
click at [374, 208] on div "+" at bounding box center [375, 213] width 58 height 11
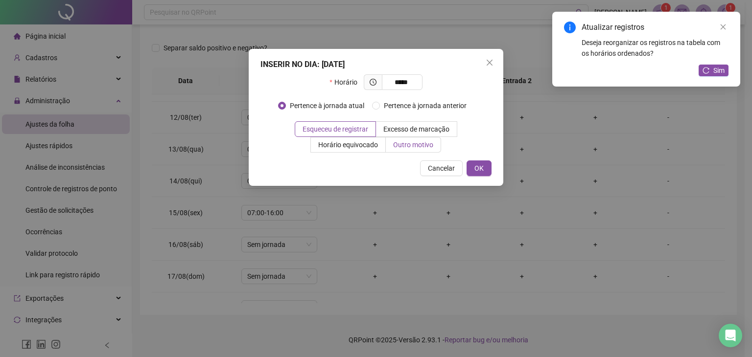
type input "*****"
click at [396, 143] on span "Outro motivo" at bounding box center [413, 145] width 40 height 8
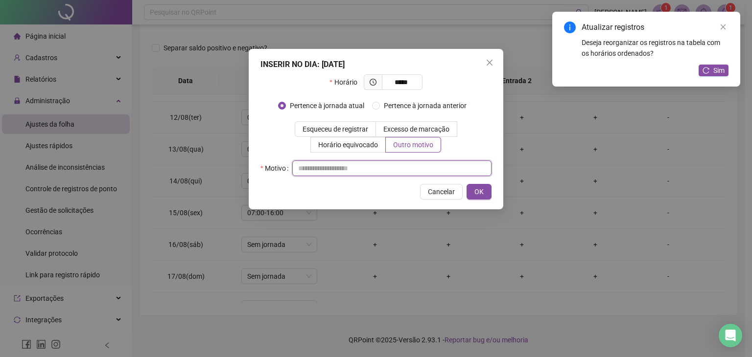
click at [367, 175] on input "text" at bounding box center [391, 169] width 199 height 16
type input "*"
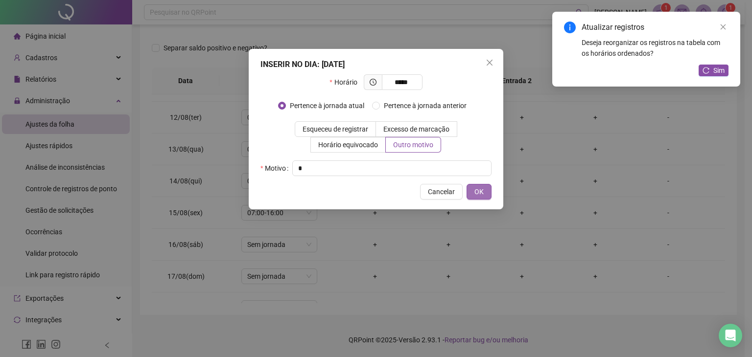
click at [482, 199] on button "OK" at bounding box center [478, 192] width 25 height 16
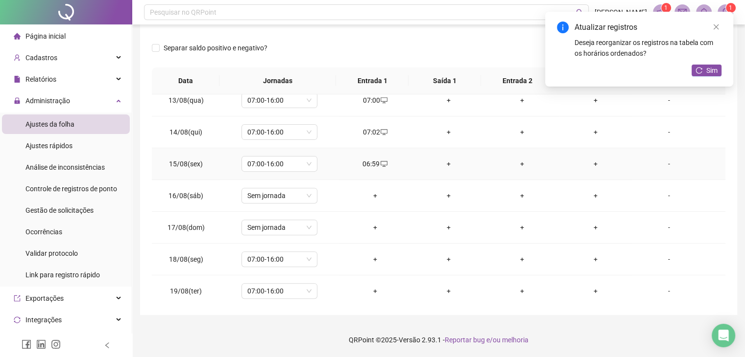
scroll to position [441, 0]
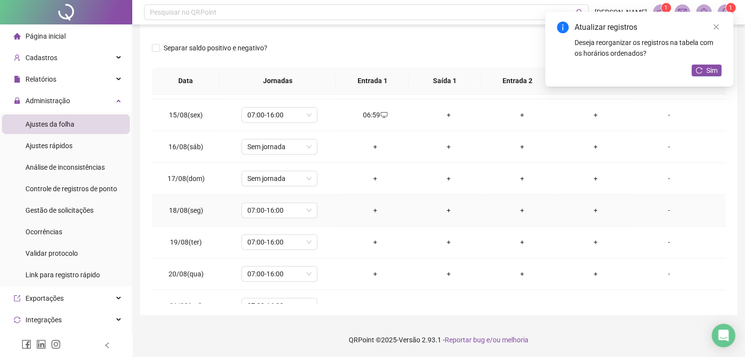
click at [376, 208] on div "+" at bounding box center [375, 210] width 58 height 11
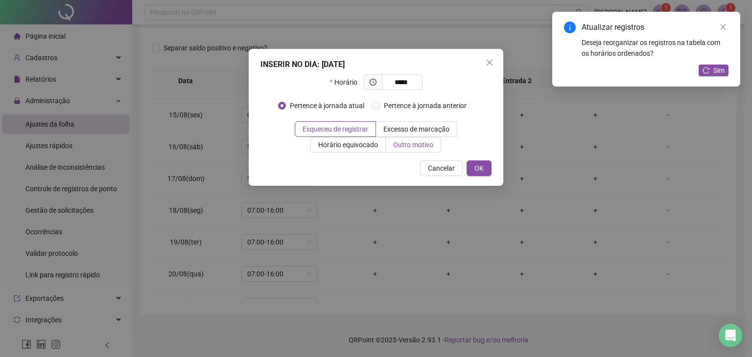
type input "*****"
click at [401, 144] on span "Outro motivo" at bounding box center [413, 145] width 40 height 8
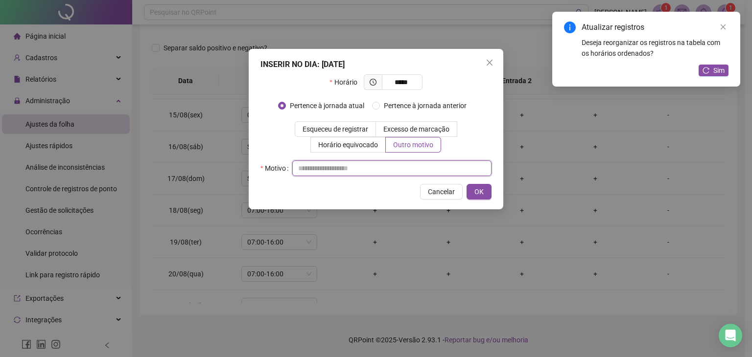
click at [393, 165] on input "text" at bounding box center [391, 169] width 199 height 16
type input "*"
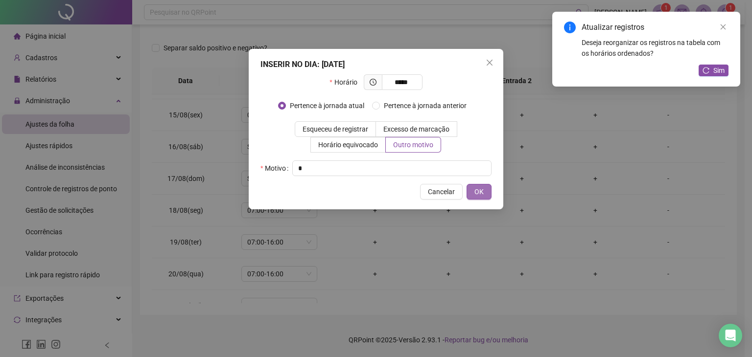
click at [480, 196] on span "OK" at bounding box center [478, 191] width 9 height 11
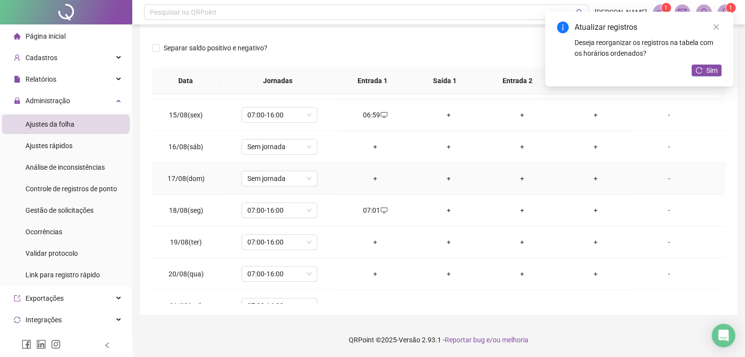
scroll to position [489, 0]
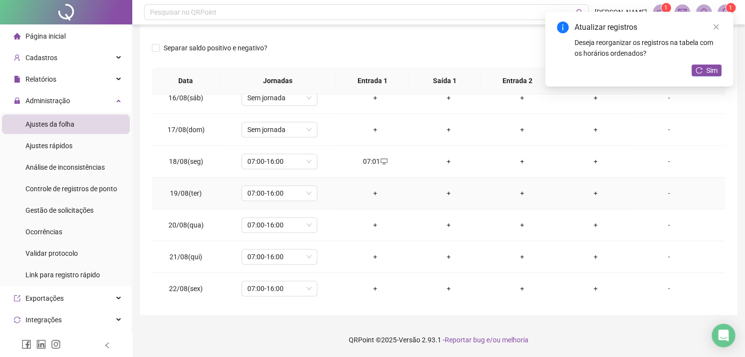
click at [376, 192] on div "+" at bounding box center [375, 193] width 58 height 11
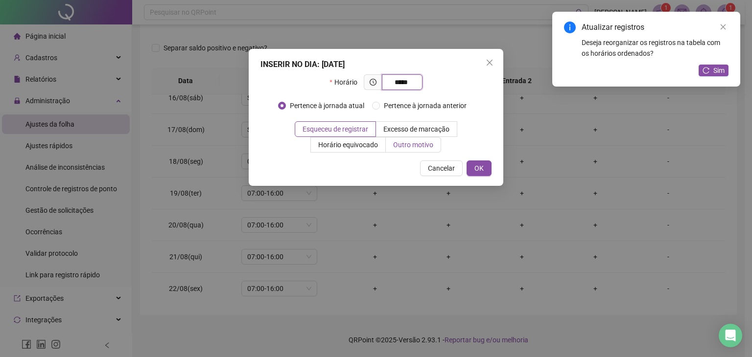
type input "*****"
click at [415, 143] on span "Outro motivo" at bounding box center [413, 145] width 40 height 8
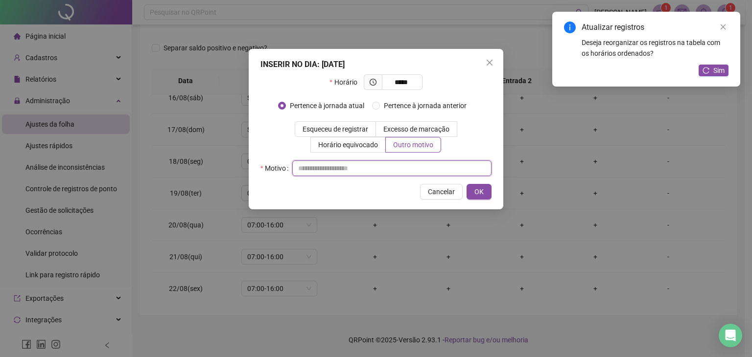
click at [380, 173] on input "text" at bounding box center [391, 169] width 199 height 16
type input "*"
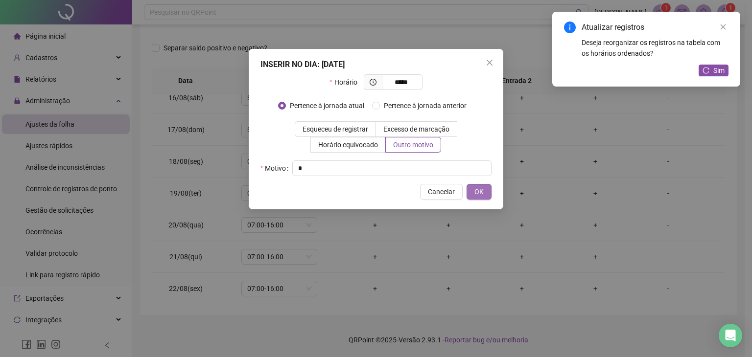
click at [477, 190] on span "OK" at bounding box center [478, 191] width 9 height 11
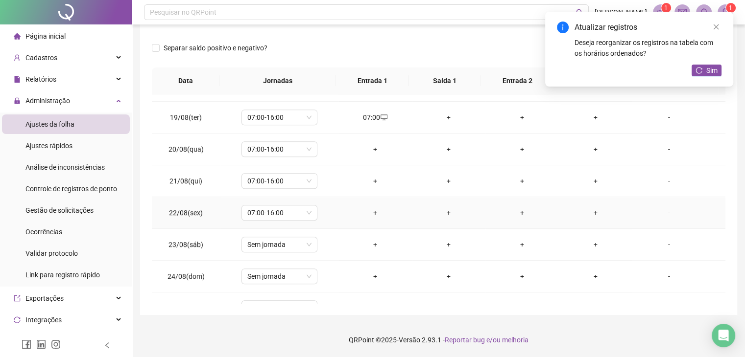
scroll to position [587, 0]
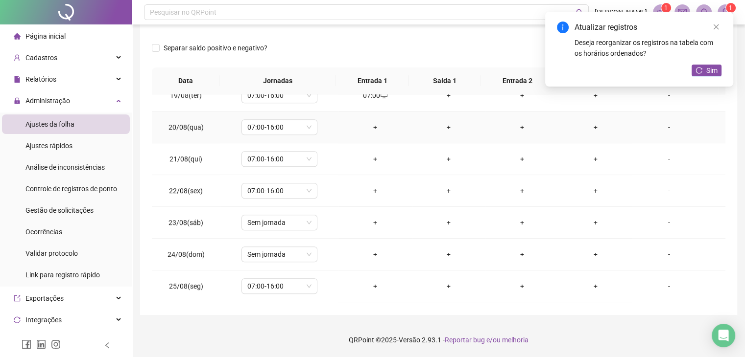
click at [376, 124] on div "+" at bounding box center [375, 127] width 58 height 11
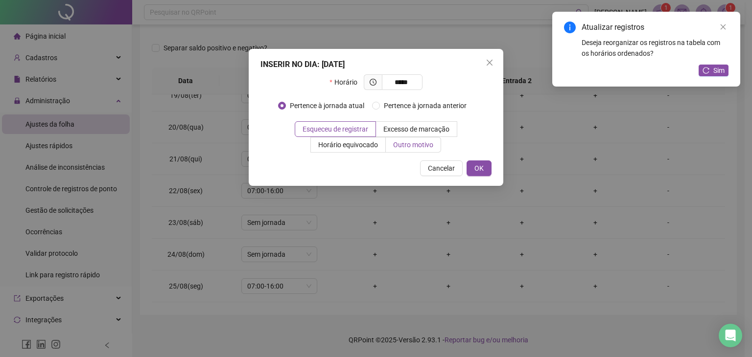
type input "*****"
click at [398, 145] on span "Outro motivo" at bounding box center [413, 145] width 40 height 8
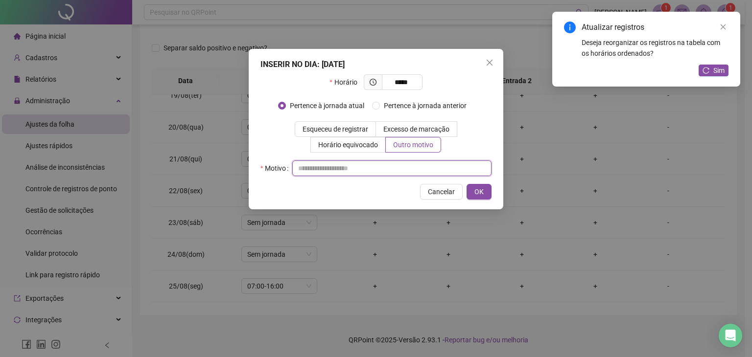
click at [375, 172] on input "text" at bounding box center [391, 169] width 199 height 16
type input "*"
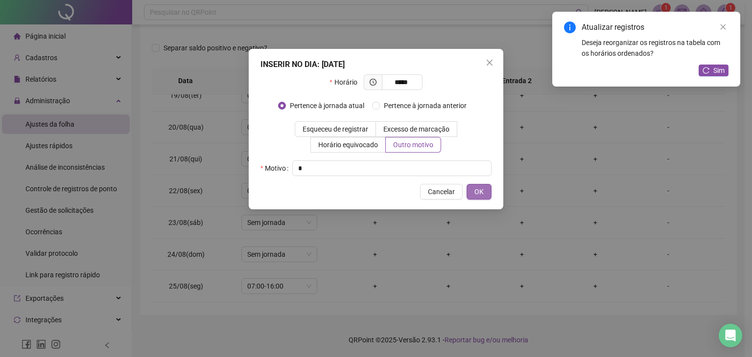
click at [477, 196] on span "OK" at bounding box center [478, 191] width 9 height 11
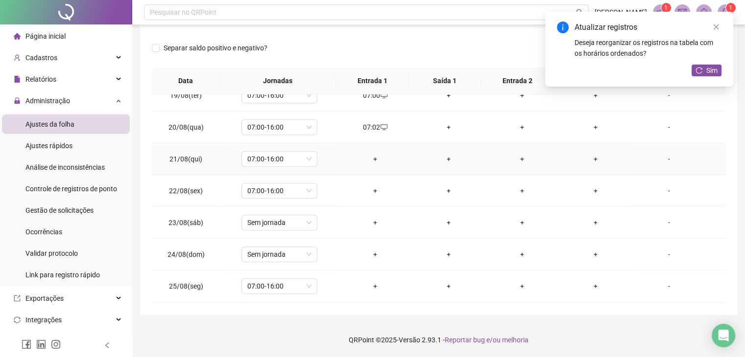
click at [373, 159] on div "+" at bounding box center [375, 159] width 58 height 11
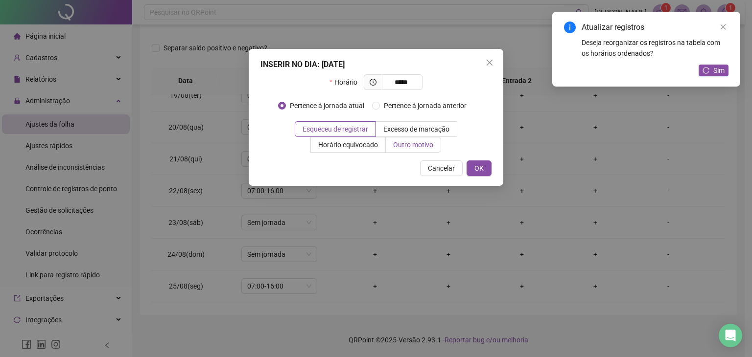
type input "*****"
click at [409, 146] on span "Outro motivo" at bounding box center [413, 145] width 40 height 8
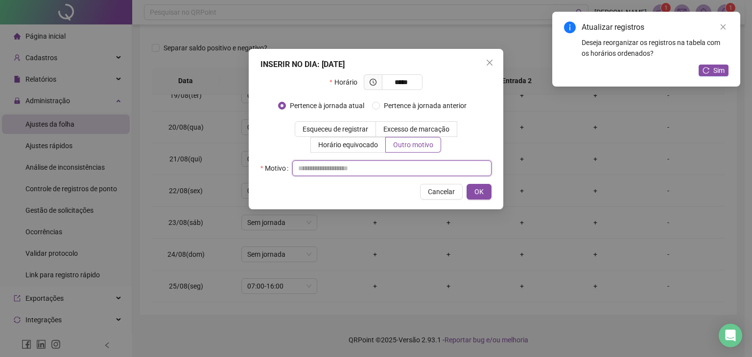
click at [359, 167] on input "text" at bounding box center [391, 169] width 199 height 16
type input "*"
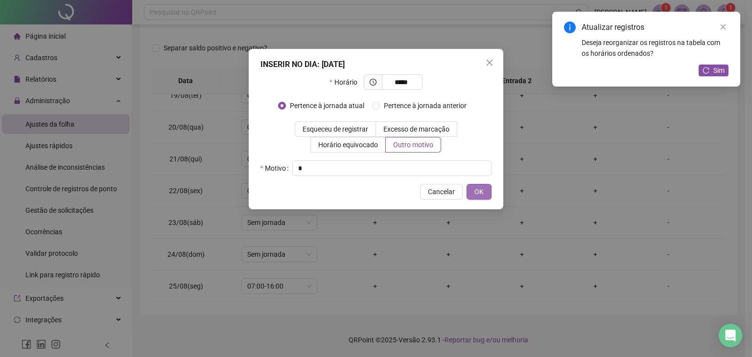
click at [478, 188] on span "OK" at bounding box center [478, 191] width 9 height 11
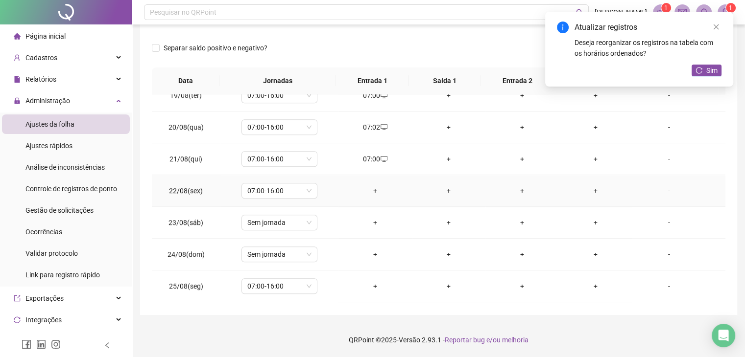
click at [374, 190] on div "+" at bounding box center [375, 191] width 58 height 11
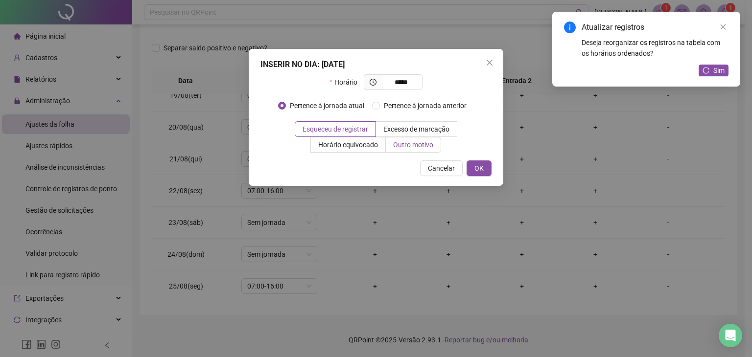
type input "*****"
click at [402, 143] on span "Outro motivo" at bounding box center [413, 145] width 40 height 8
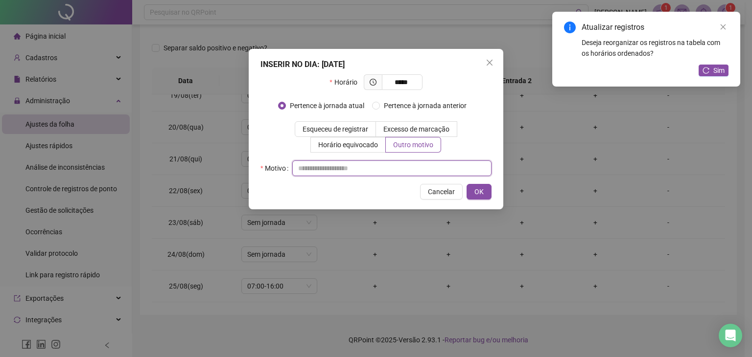
click at [355, 167] on input "text" at bounding box center [391, 169] width 199 height 16
type input "*"
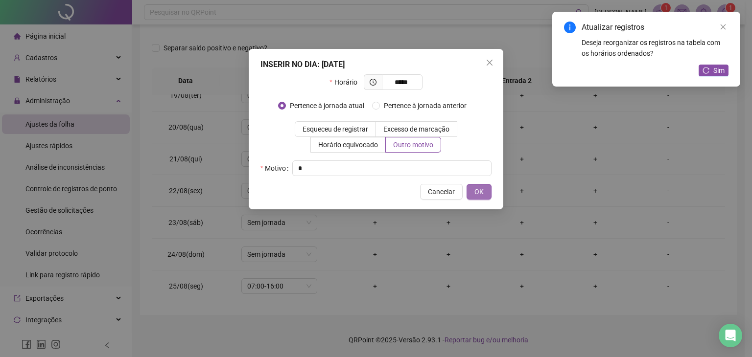
click at [487, 192] on button "OK" at bounding box center [478, 192] width 25 height 16
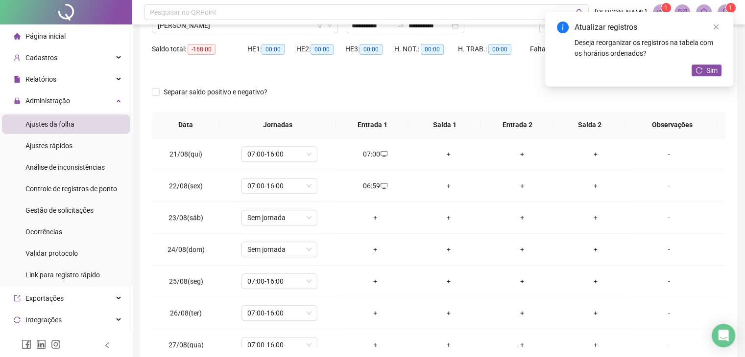
scroll to position [0, 0]
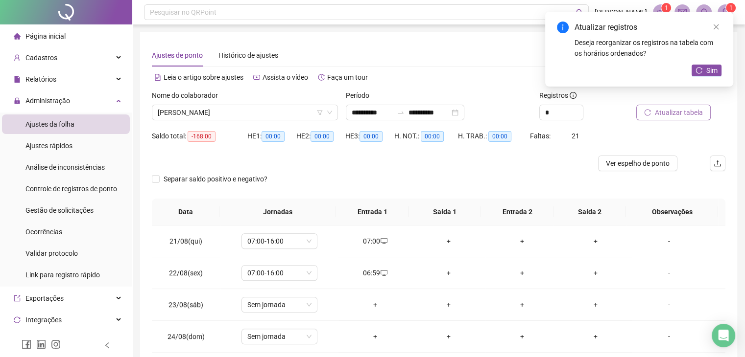
click at [673, 114] on span "Atualizar tabela" at bounding box center [678, 112] width 48 height 11
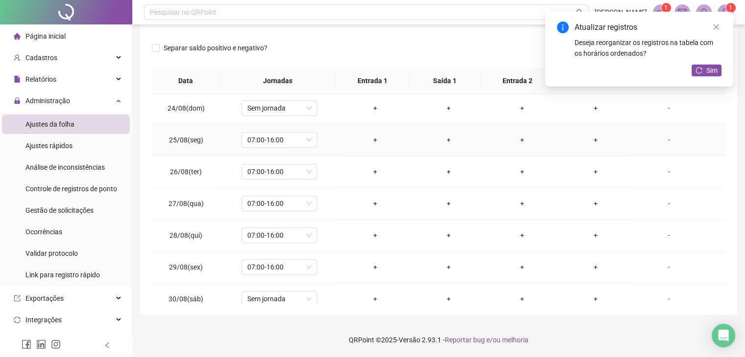
scroll to position [734, 0]
click at [373, 137] on div "+" at bounding box center [375, 139] width 58 height 11
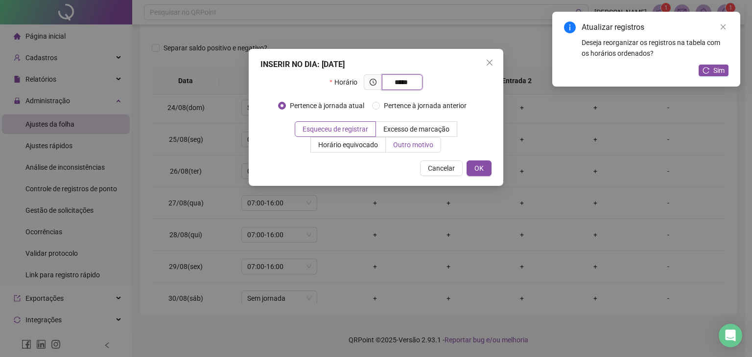
type input "*****"
click at [401, 148] on span "Outro motivo" at bounding box center [413, 145] width 40 height 8
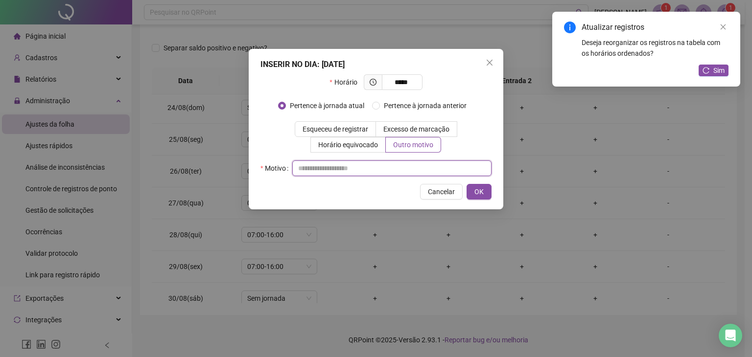
click at [405, 168] on input "text" at bounding box center [391, 169] width 199 height 16
type input "*"
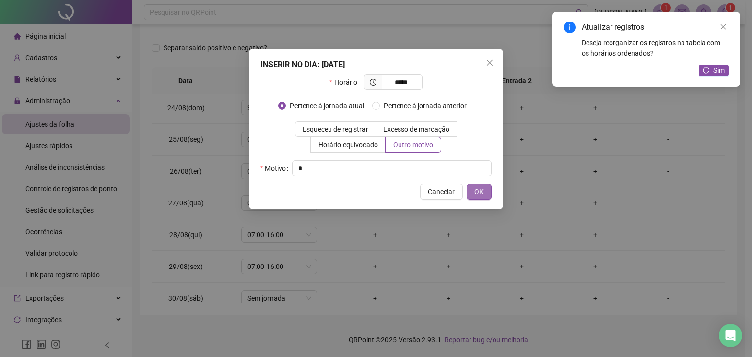
click at [480, 188] on span "OK" at bounding box center [478, 191] width 9 height 11
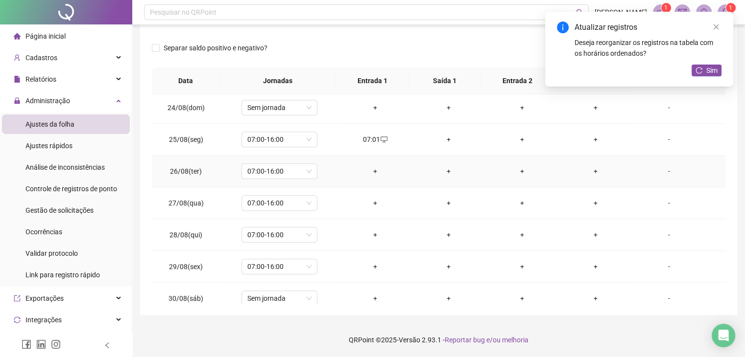
click at [370, 168] on div "+" at bounding box center [375, 171] width 58 height 11
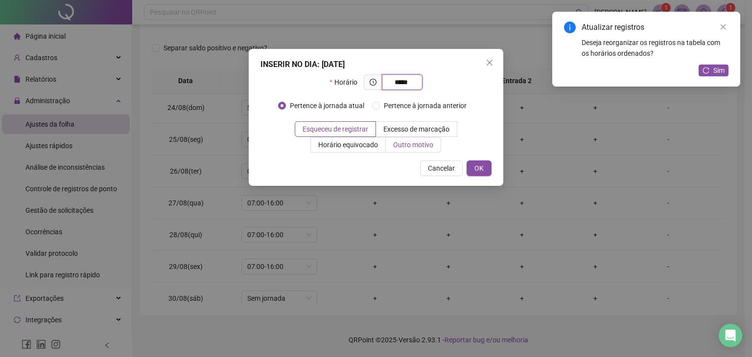
type input "*****"
click at [413, 150] on label "Outro motivo" at bounding box center [413, 145] width 55 height 16
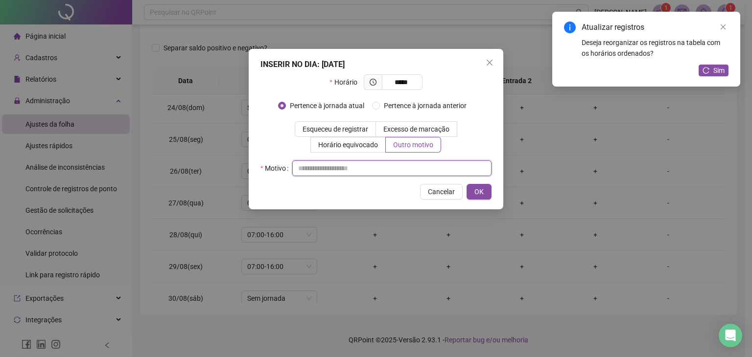
click at [350, 172] on input "text" at bounding box center [391, 169] width 199 height 16
type input "*"
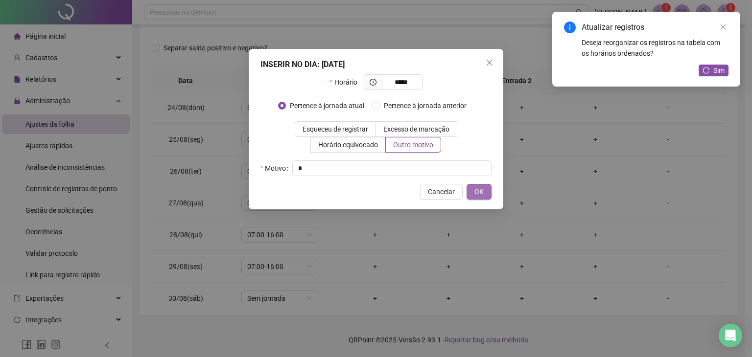
click at [479, 188] on span "OK" at bounding box center [478, 191] width 9 height 11
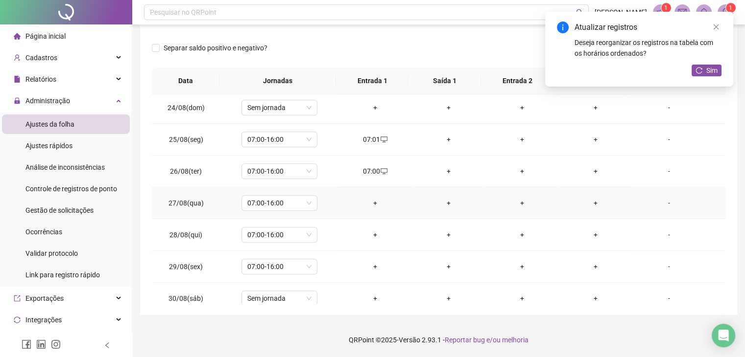
click at [372, 199] on div "+" at bounding box center [375, 203] width 58 height 11
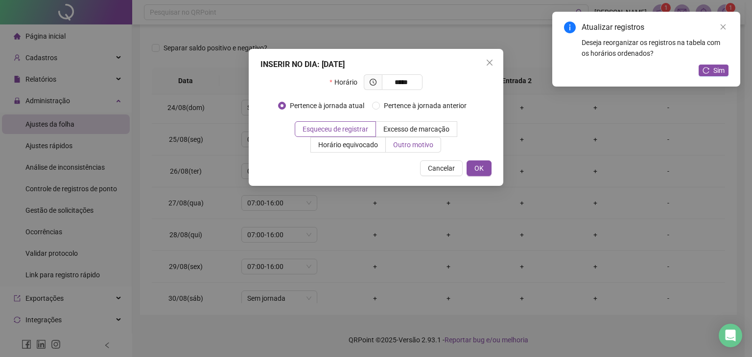
type input "*****"
click at [411, 141] on span "Outro motivo" at bounding box center [413, 145] width 40 height 8
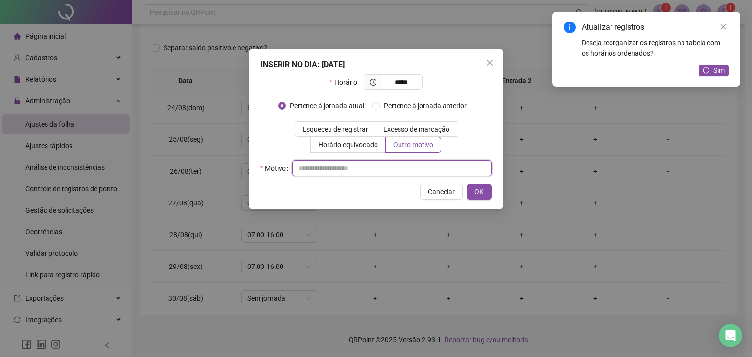
click at [411, 165] on input "text" at bounding box center [391, 169] width 199 height 16
type input "*"
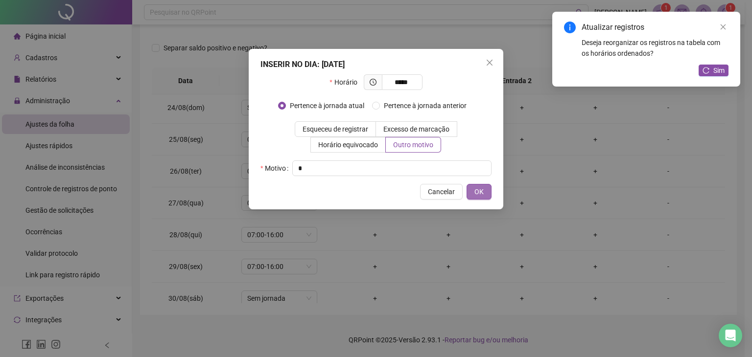
click at [473, 192] on button "OK" at bounding box center [478, 192] width 25 height 16
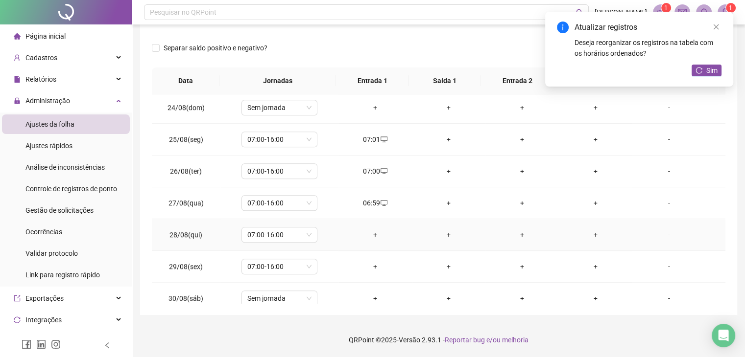
click at [371, 231] on div "+" at bounding box center [375, 235] width 58 height 11
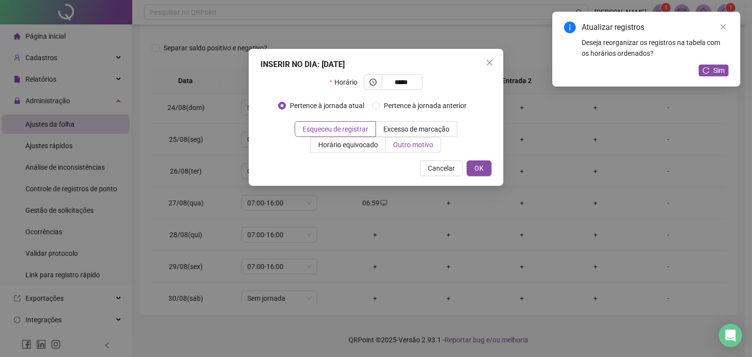
type input "*****"
click at [411, 149] on span "Outro motivo" at bounding box center [413, 145] width 40 height 8
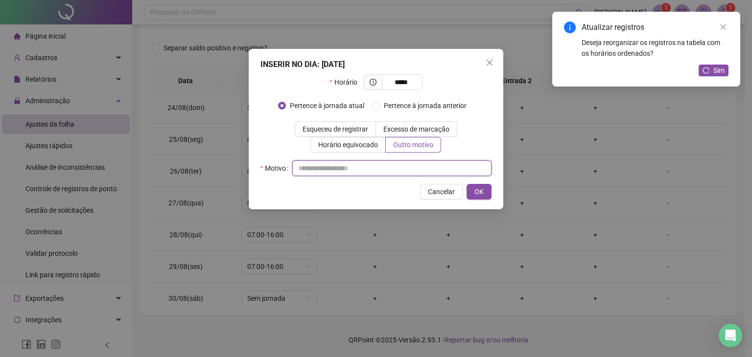
click at [357, 165] on input "text" at bounding box center [391, 169] width 199 height 16
type input "*"
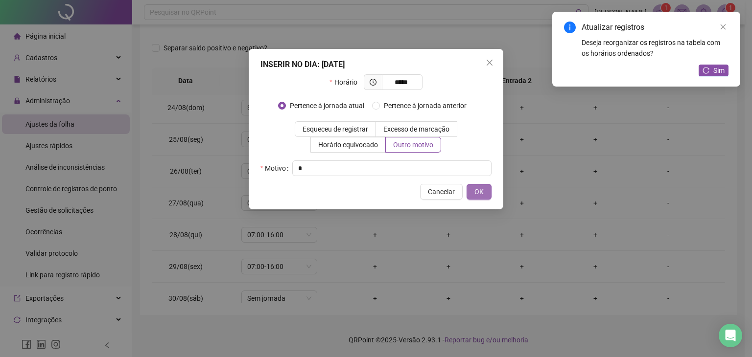
click at [482, 193] on span "OK" at bounding box center [478, 191] width 9 height 11
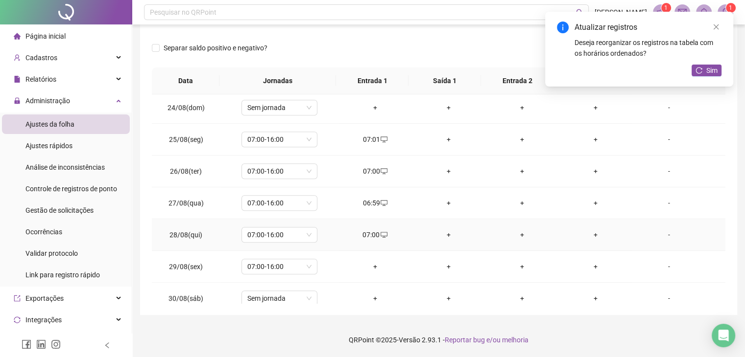
scroll to position [774, 0]
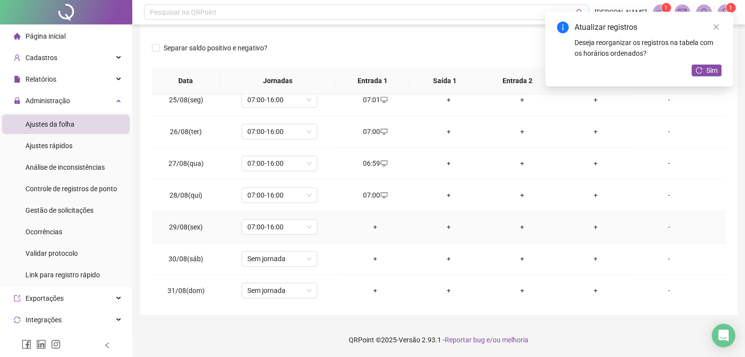
click at [372, 223] on div "+" at bounding box center [375, 227] width 58 height 11
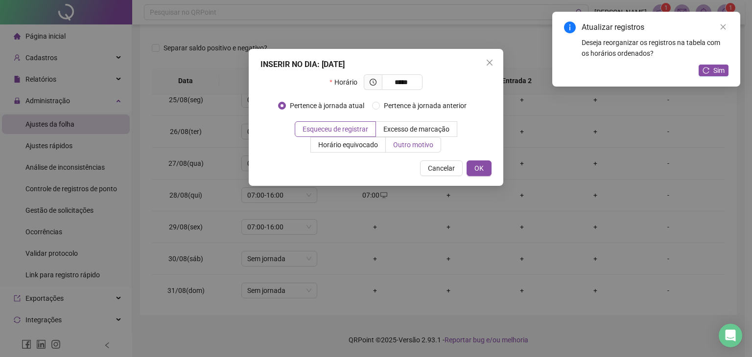
type input "*****"
click at [407, 145] on span "Outro motivo" at bounding box center [413, 145] width 40 height 8
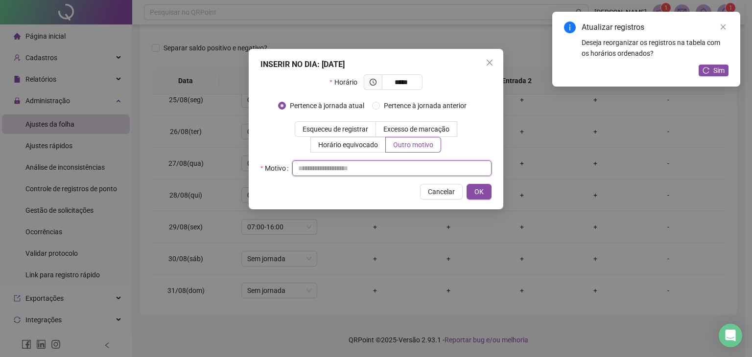
click at [380, 165] on input "text" at bounding box center [391, 169] width 199 height 16
type input "*"
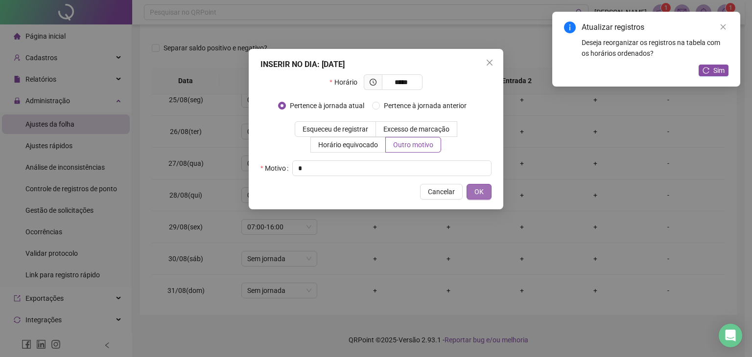
click at [478, 188] on span "OK" at bounding box center [478, 191] width 9 height 11
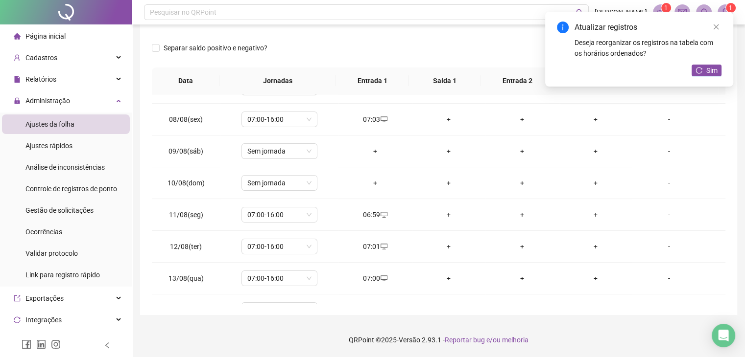
scroll to position [0, 0]
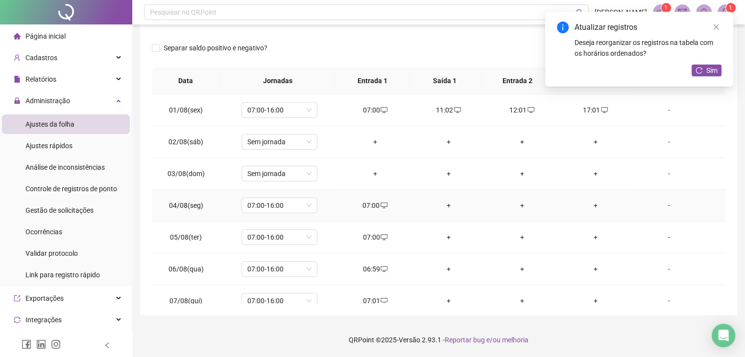
click at [444, 208] on div "+" at bounding box center [449, 205] width 58 height 11
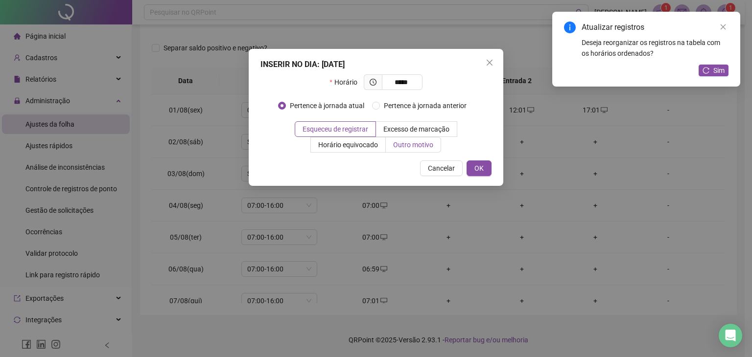
type input "*****"
click at [413, 144] on span "Outro motivo" at bounding box center [413, 145] width 40 height 8
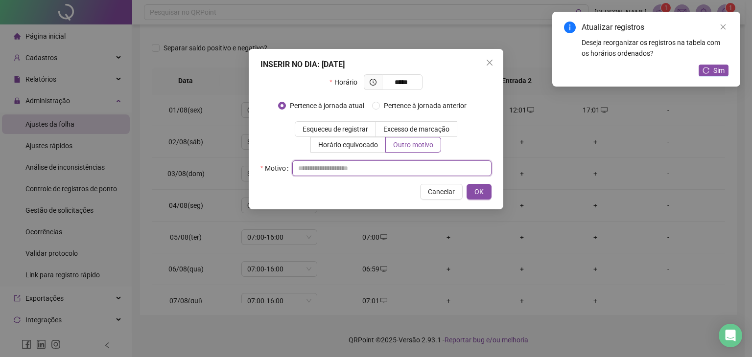
click at [384, 162] on input "text" at bounding box center [391, 169] width 199 height 16
type input "*"
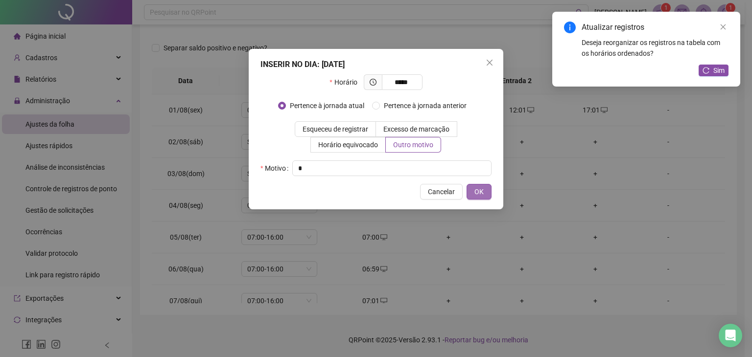
click at [480, 192] on span "OK" at bounding box center [478, 191] width 9 height 11
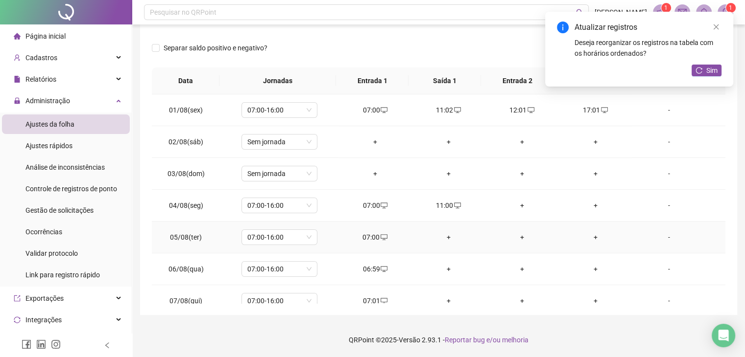
click at [445, 235] on div "+" at bounding box center [449, 237] width 58 height 11
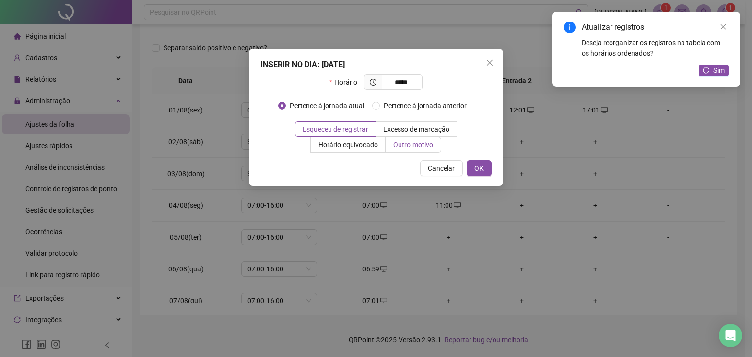
type input "*****"
click at [425, 146] on span "Outro motivo" at bounding box center [413, 145] width 40 height 8
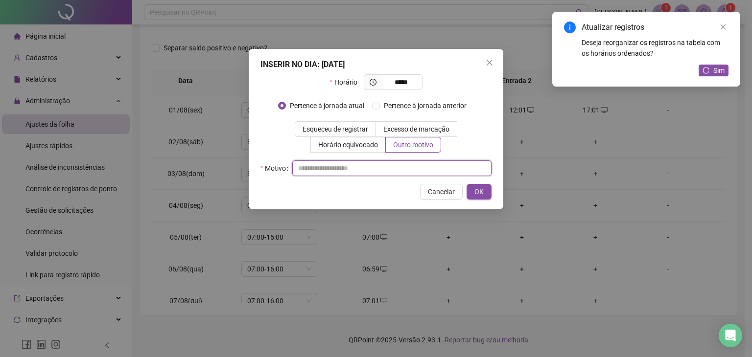
click at [379, 167] on input "text" at bounding box center [391, 169] width 199 height 16
type input "*"
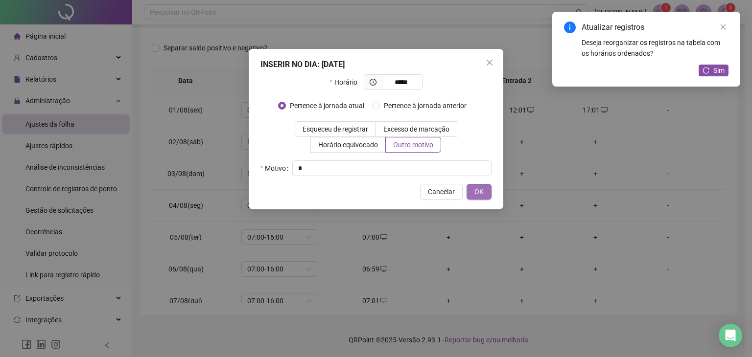
click at [480, 190] on span "OK" at bounding box center [478, 191] width 9 height 11
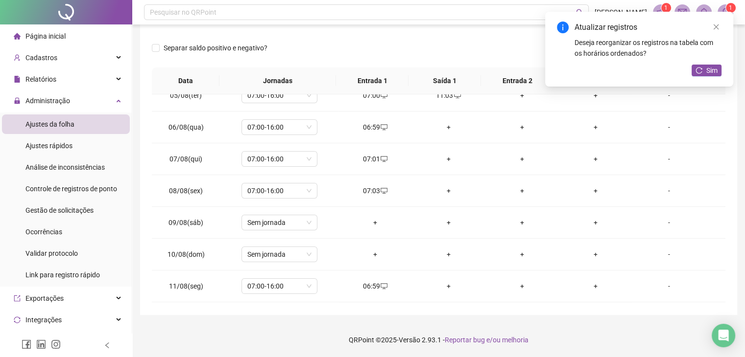
scroll to position [147, 0]
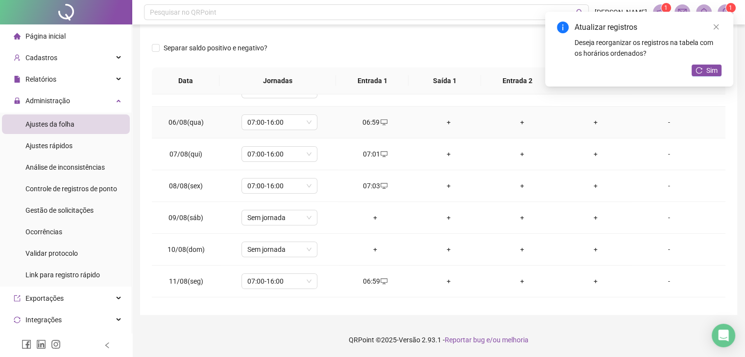
click at [442, 120] on div "+" at bounding box center [449, 122] width 58 height 11
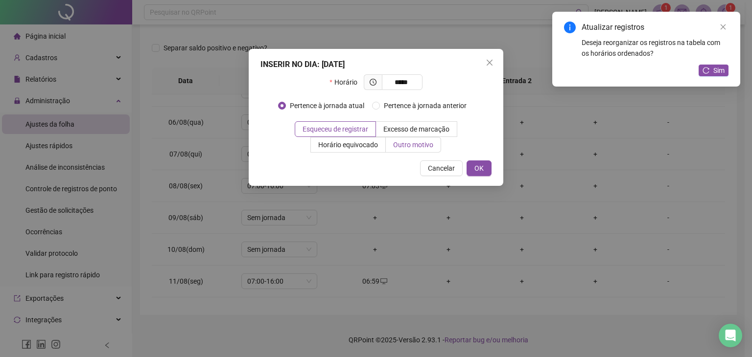
type input "*****"
click at [399, 144] on span "Outro motivo" at bounding box center [413, 145] width 40 height 8
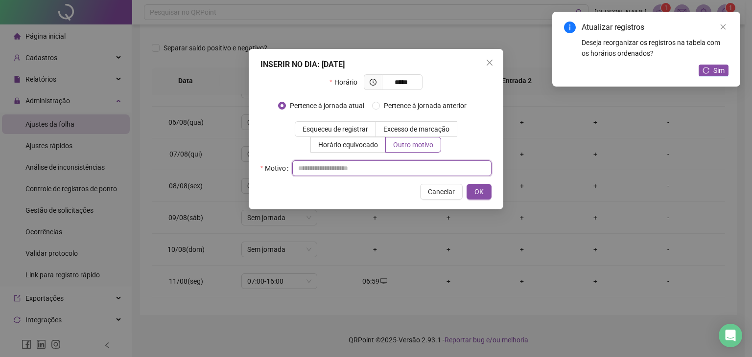
click at [393, 171] on input "text" at bounding box center [391, 169] width 199 height 16
type input "*"
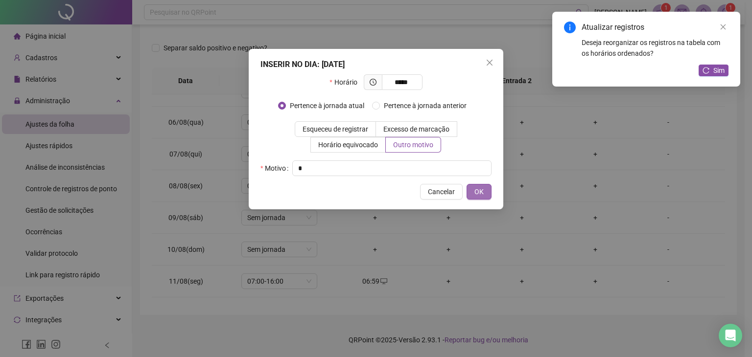
click at [482, 192] on span "OK" at bounding box center [478, 191] width 9 height 11
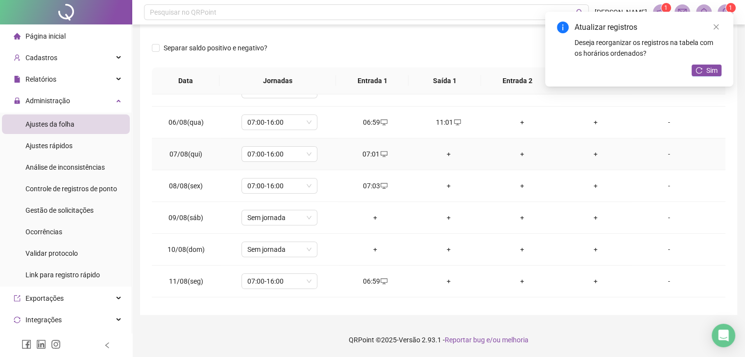
click at [443, 157] on div "+" at bounding box center [449, 154] width 58 height 11
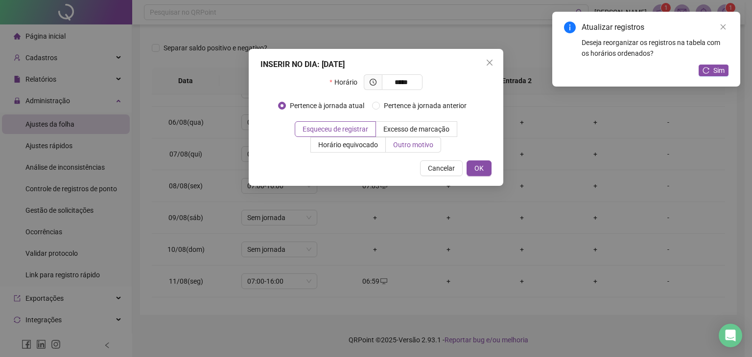
type input "*****"
click at [419, 148] on span "Outro motivo" at bounding box center [413, 145] width 40 height 8
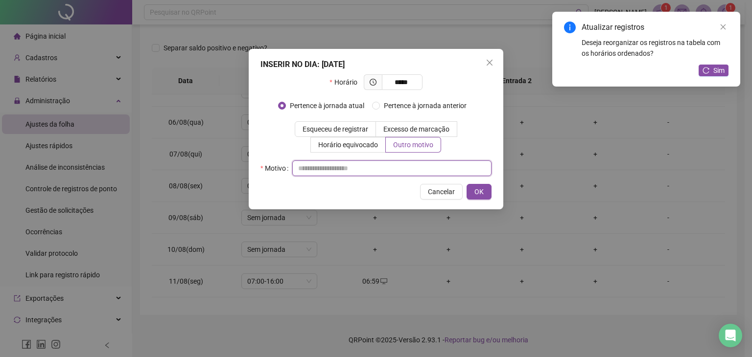
click at [376, 168] on input "text" at bounding box center [391, 169] width 199 height 16
type input "*"
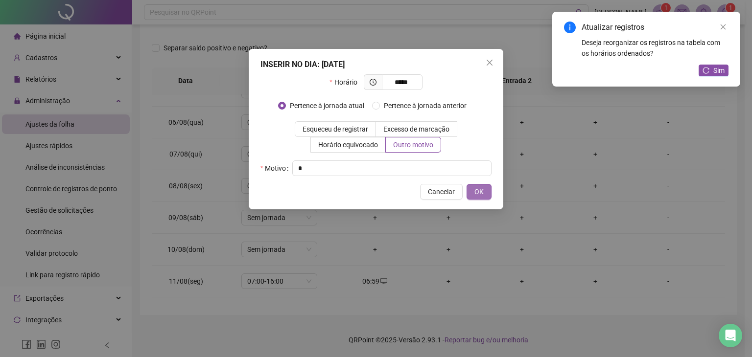
click at [486, 190] on button "OK" at bounding box center [478, 192] width 25 height 16
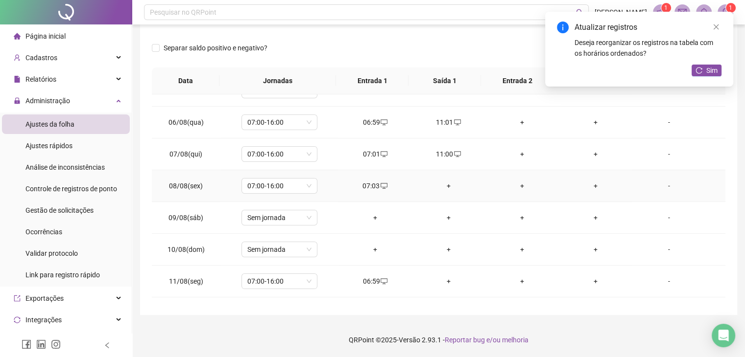
click at [444, 185] on div "+" at bounding box center [449, 186] width 58 height 11
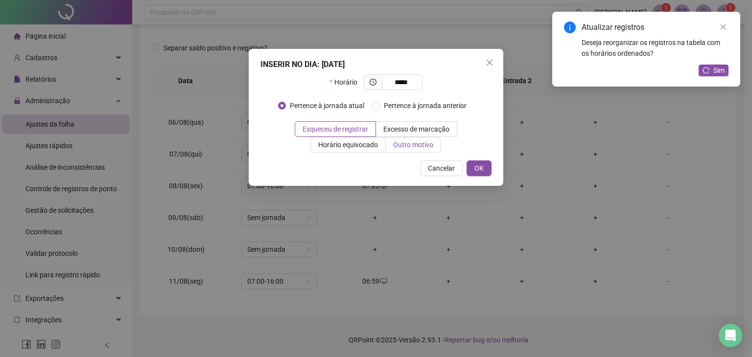
type input "*****"
click at [420, 141] on span "Outro motivo" at bounding box center [413, 145] width 40 height 8
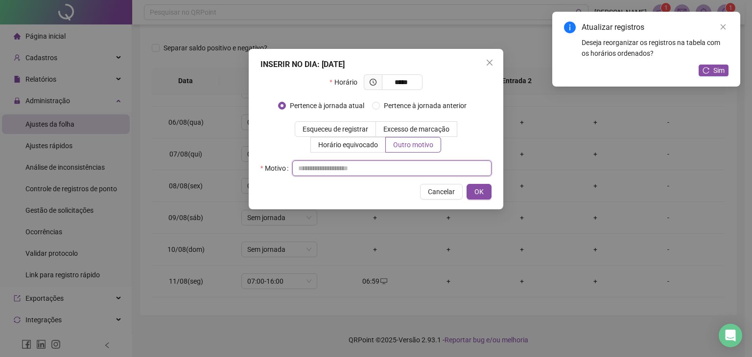
click at [399, 169] on input "text" at bounding box center [391, 169] width 199 height 16
type input "*"
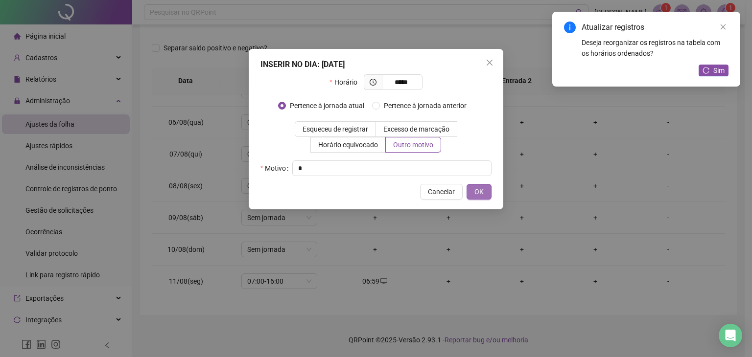
click at [474, 192] on span "OK" at bounding box center [478, 191] width 9 height 11
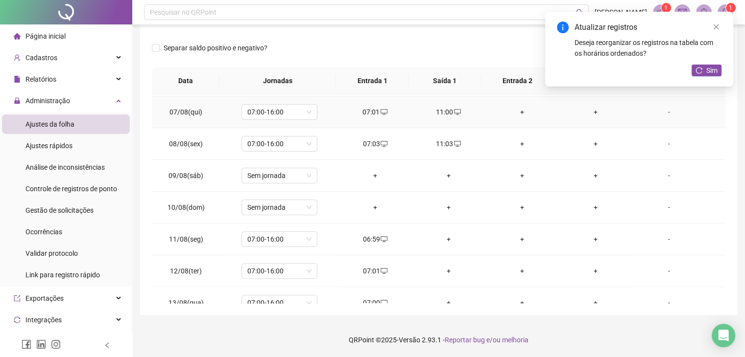
scroll to position [245, 0]
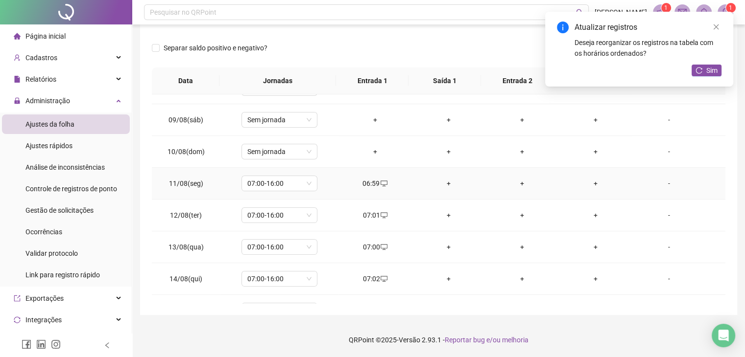
click at [448, 185] on div "+" at bounding box center [449, 183] width 58 height 11
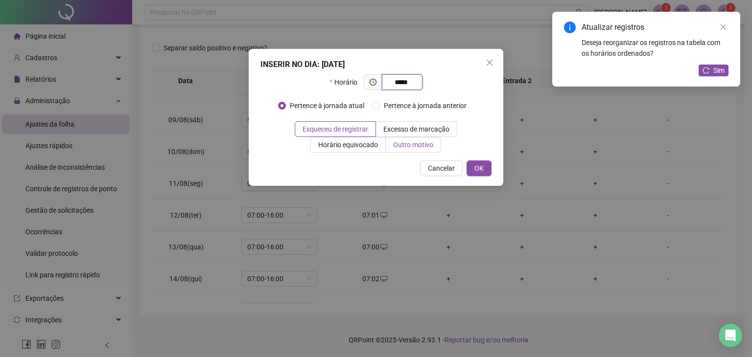
type input "*****"
click at [414, 141] on span "Outro motivo" at bounding box center [413, 145] width 40 height 8
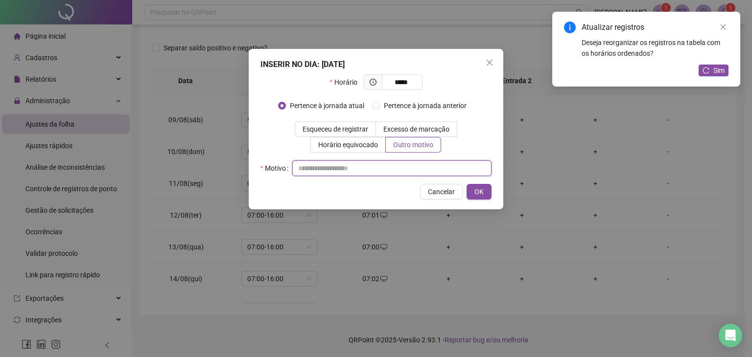
click at [382, 168] on input "text" at bounding box center [391, 169] width 199 height 16
type input "*"
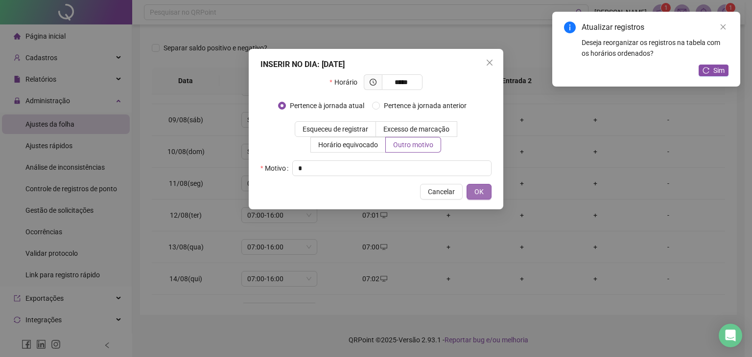
click at [475, 194] on span "OK" at bounding box center [478, 191] width 9 height 11
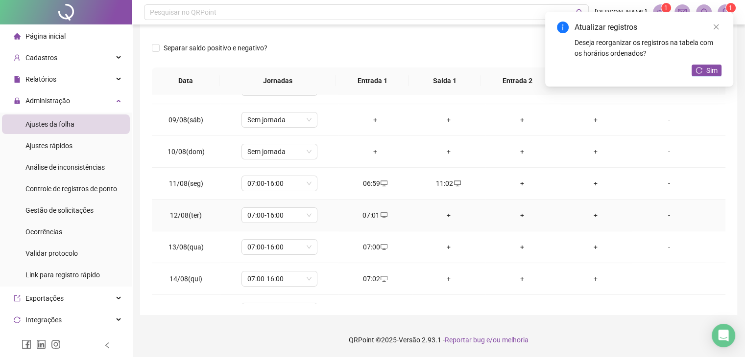
click at [447, 210] on div "+" at bounding box center [449, 215] width 58 height 11
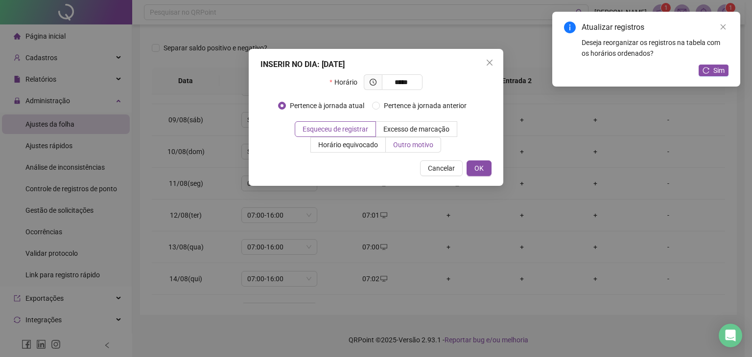
type input "*****"
click at [405, 152] on label "Outro motivo" at bounding box center [413, 145] width 55 height 16
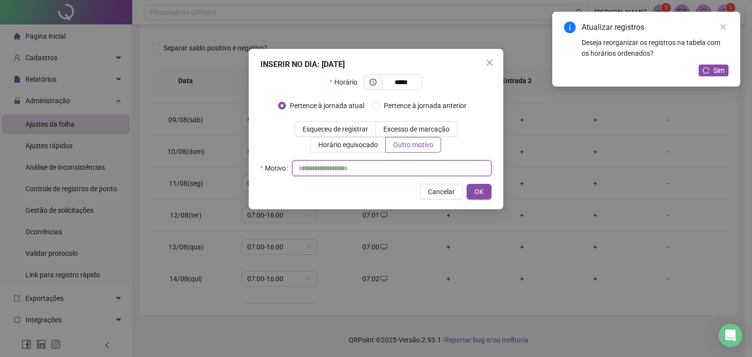
click at [399, 170] on input "text" at bounding box center [391, 169] width 199 height 16
type input "*"
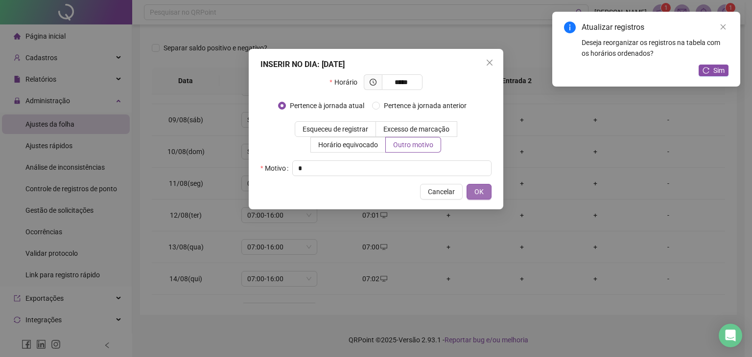
click at [484, 189] on button "OK" at bounding box center [478, 192] width 25 height 16
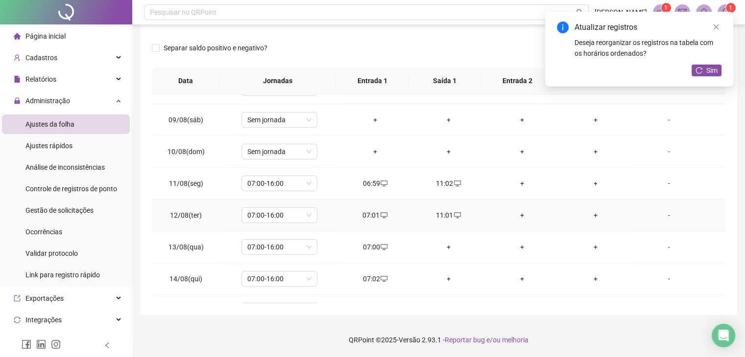
scroll to position [343, 0]
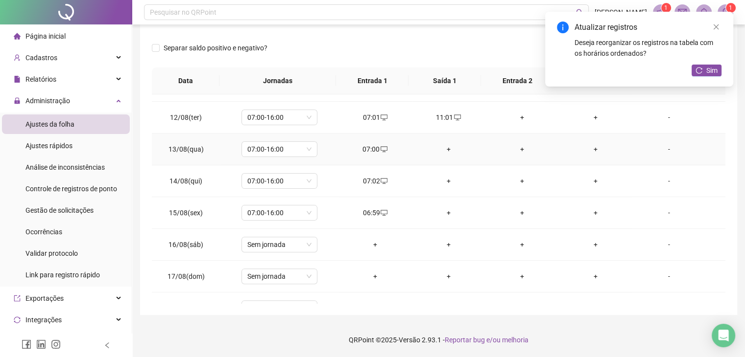
click at [447, 144] on div "+" at bounding box center [449, 149] width 58 height 11
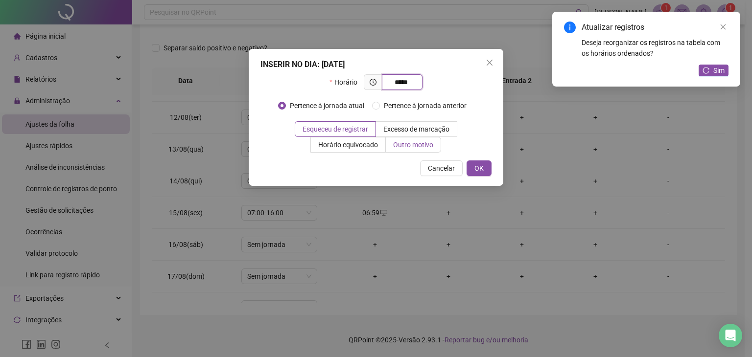
type input "*****"
click at [414, 142] on span "Outro motivo" at bounding box center [413, 145] width 40 height 8
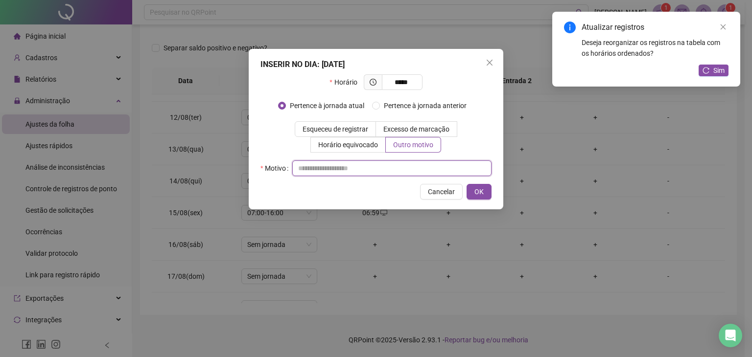
click at [404, 163] on input "text" at bounding box center [391, 169] width 199 height 16
type input "*"
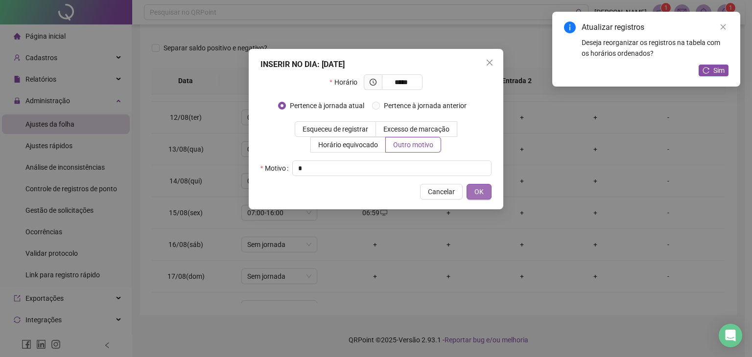
click at [483, 189] on span "OK" at bounding box center [478, 191] width 9 height 11
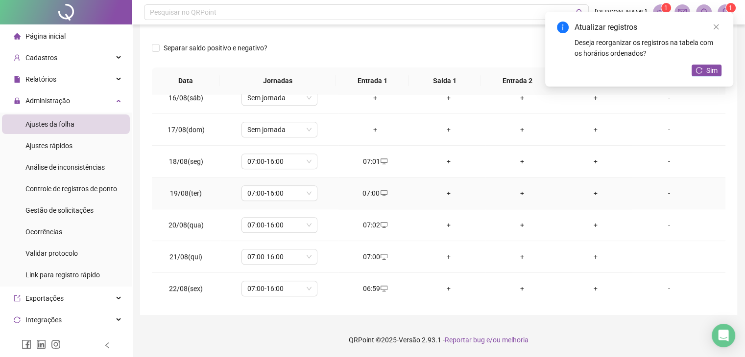
scroll to position [392, 0]
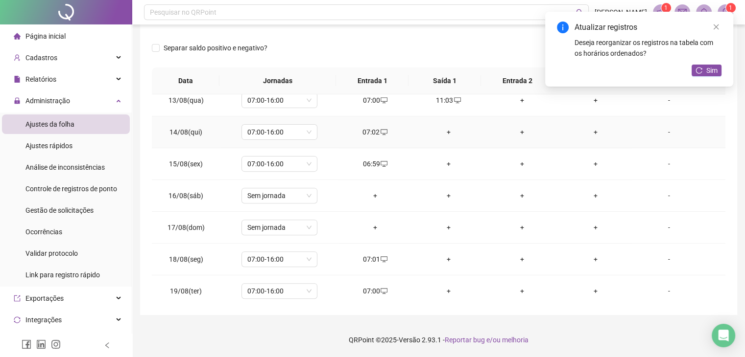
click at [447, 127] on div "+" at bounding box center [449, 132] width 58 height 11
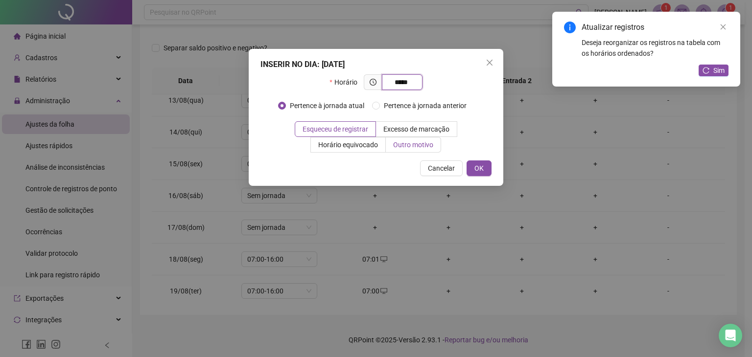
type input "*****"
click at [429, 151] on label "Outro motivo" at bounding box center [413, 145] width 55 height 16
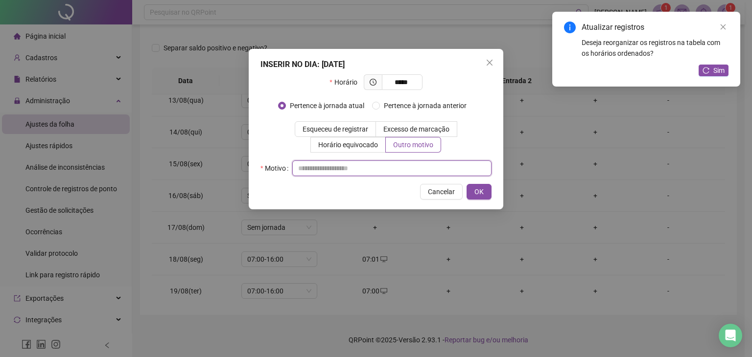
click at [414, 171] on input "text" at bounding box center [391, 169] width 199 height 16
type input "*"
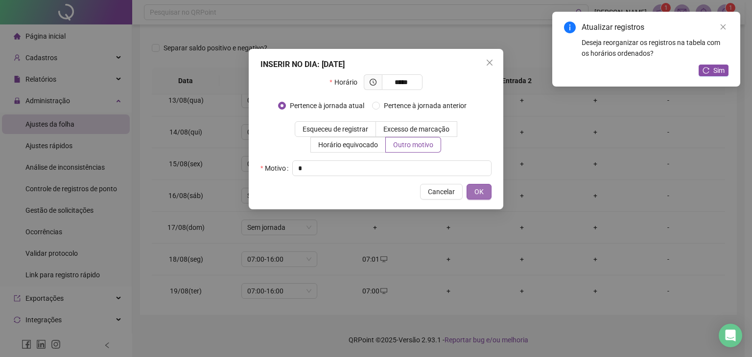
click at [481, 192] on span "OK" at bounding box center [478, 191] width 9 height 11
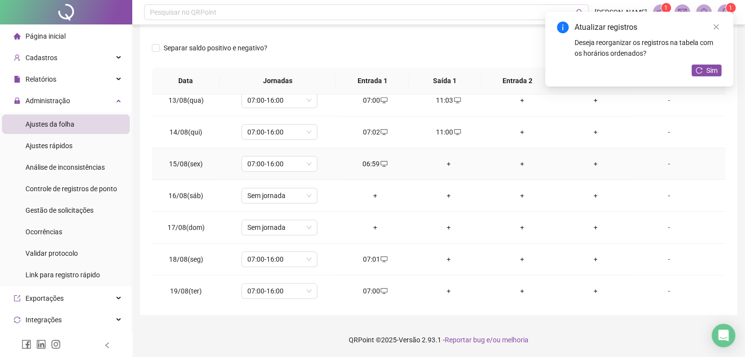
click at [445, 163] on div "+" at bounding box center [449, 164] width 58 height 11
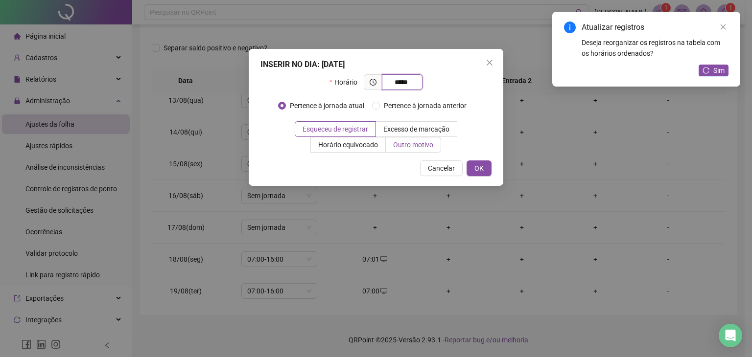
type input "*****"
click at [433, 150] on label "Outro motivo" at bounding box center [413, 145] width 55 height 16
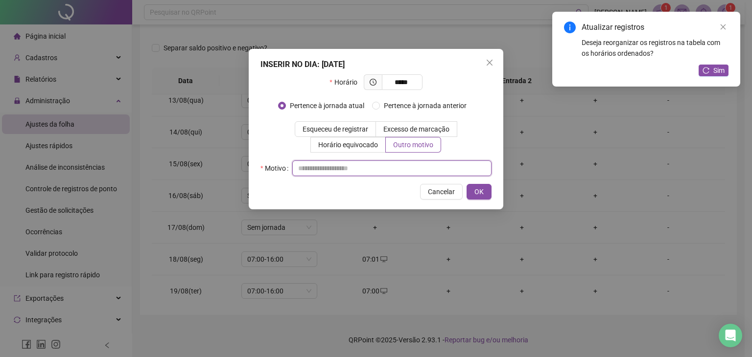
click at [421, 172] on input "text" at bounding box center [391, 169] width 199 height 16
type input "*"
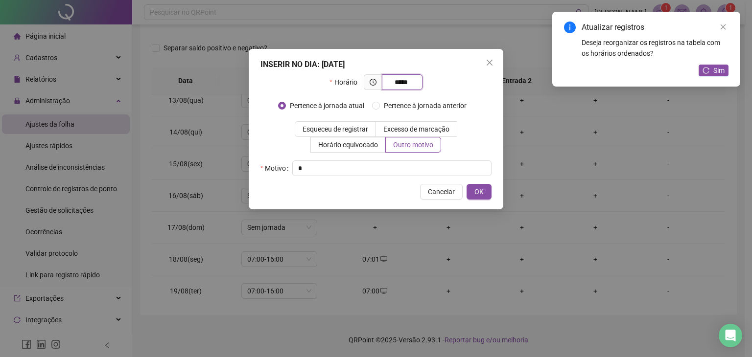
click at [409, 81] on input "*****" at bounding box center [401, 82] width 27 height 11
type input "*****"
click at [483, 193] on span "OK" at bounding box center [478, 191] width 9 height 11
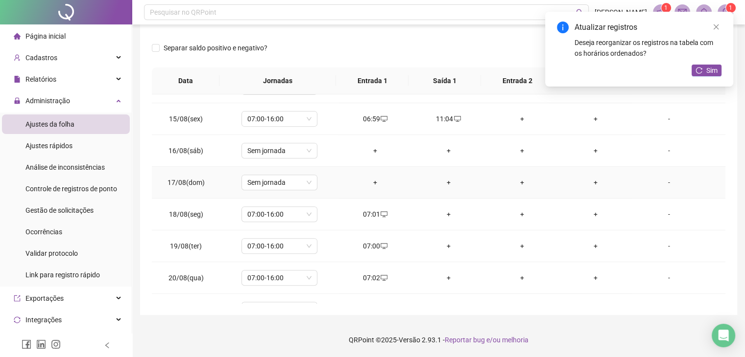
scroll to position [489, 0]
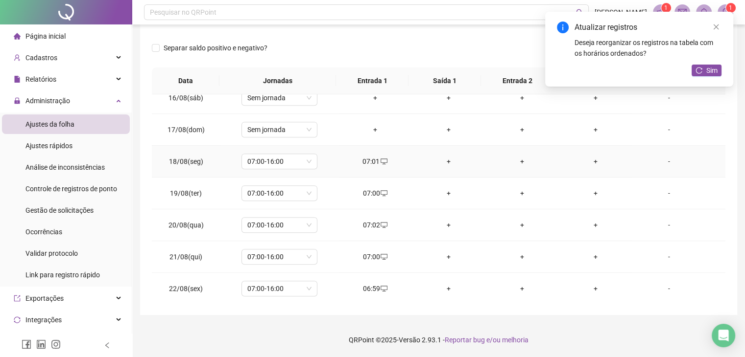
click at [450, 167] on td "+" at bounding box center [448, 162] width 73 height 32
click at [444, 161] on div "+" at bounding box center [449, 161] width 58 height 11
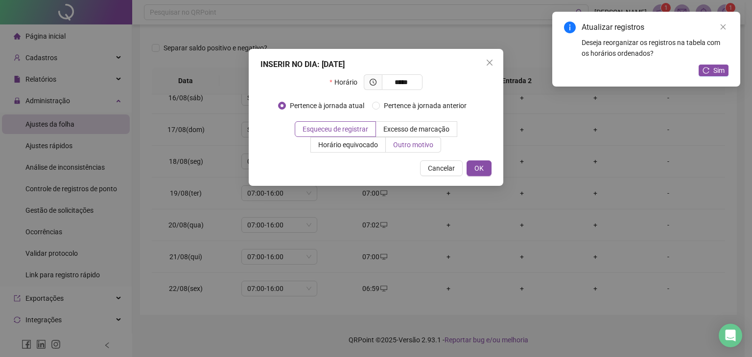
type input "*****"
click at [405, 147] on span "Outro motivo" at bounding box center [413, 145] width 40 height 8
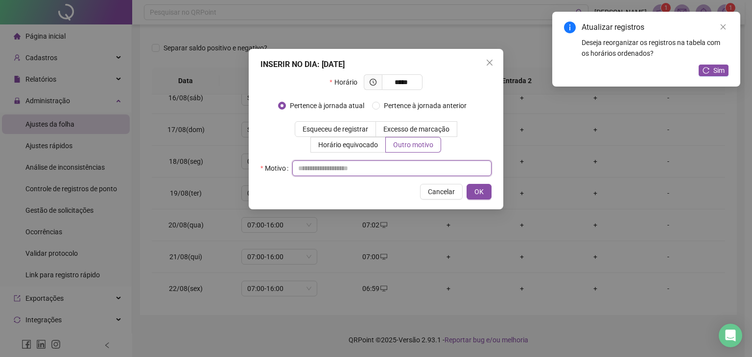
click at [392, 166] on input "text" at bounding box center [391, 169] width 199 height 16
type input "*"
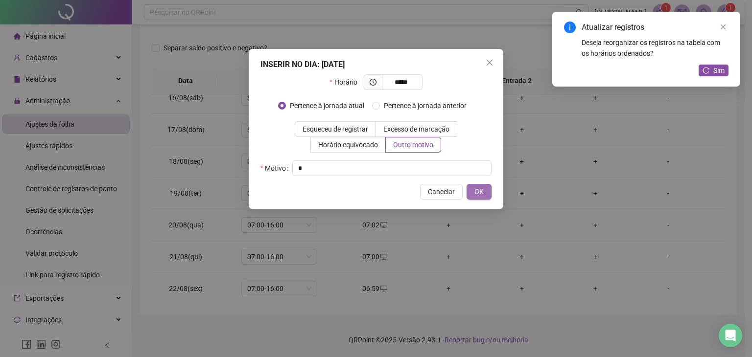
click at [484, 190] on button "OK" at bounding box center [478, 192] width 25 height 16
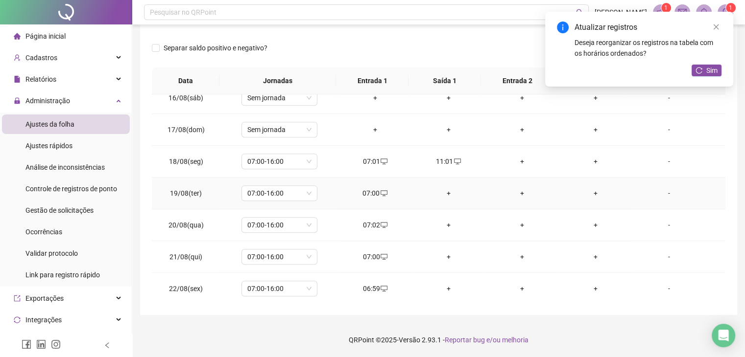
click at [443, 190] on div "+" at bounding box center [449, 193] width 58 height 11
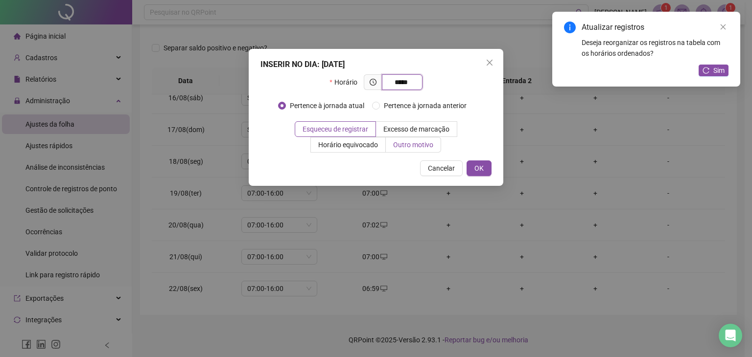
type input "*****"
click at [434, 143] on label "Outro motivo" at bounding box center [413, 145] width 55 height 16
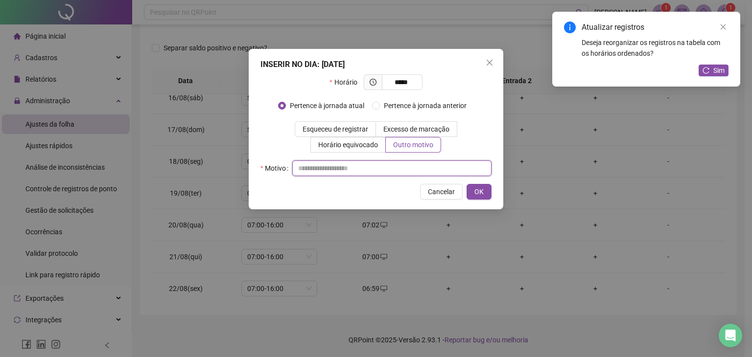
click at [463, 171] on input "text" at bounding box center [391, 169] width 199 height 16
type input "*"
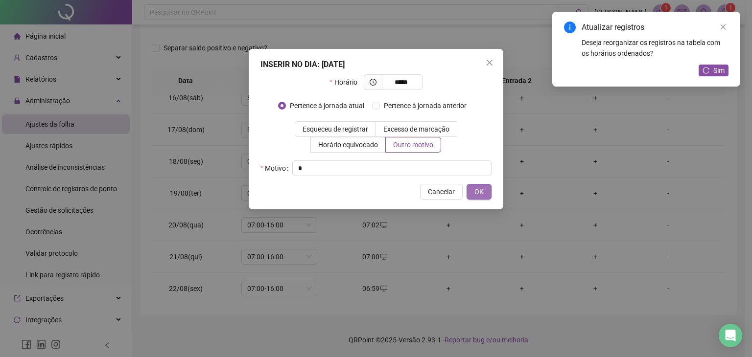
click at [476, 193] on span "OK" at bounding box center [478, 191] width 9 height 11
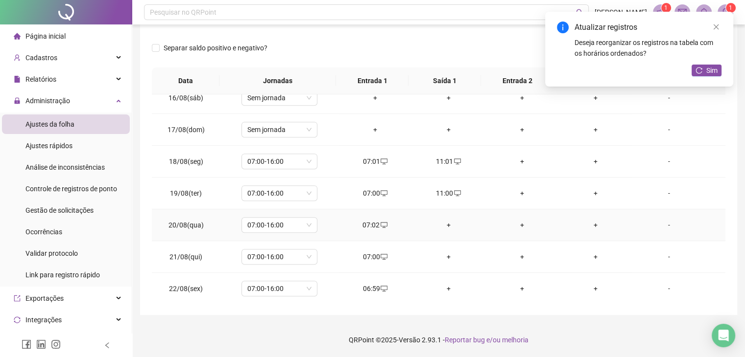
click at [444, 222] on div "+" at bounding box center [449, 225] width 58 height 11
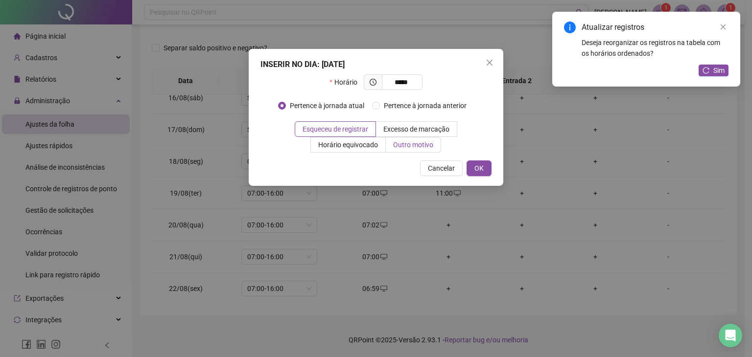
type input "*****"
click at [423, 143] on span "Outro motivo" at bounding box center [413, 145] width 40 height 8
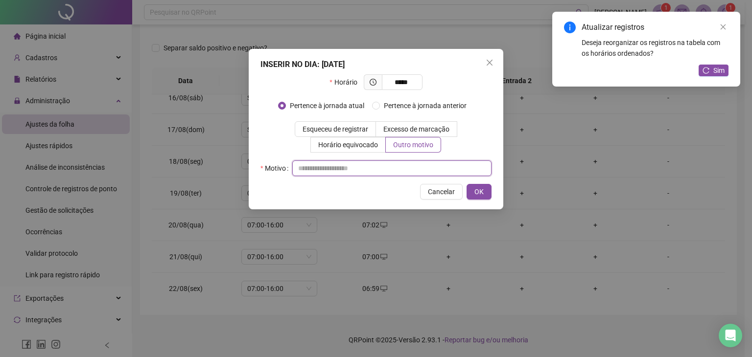
click at [394, 162] on input "text" at bounding box center [391, 169] width 199 height 16
type input "*"
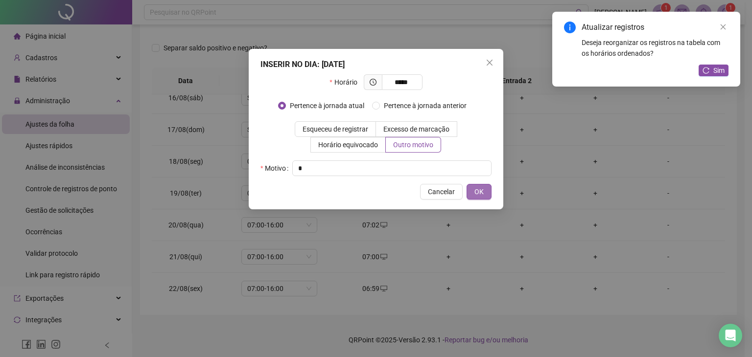
click at [479, 190] on span "OK" at bounding box center [478, 191] width 9 height 11
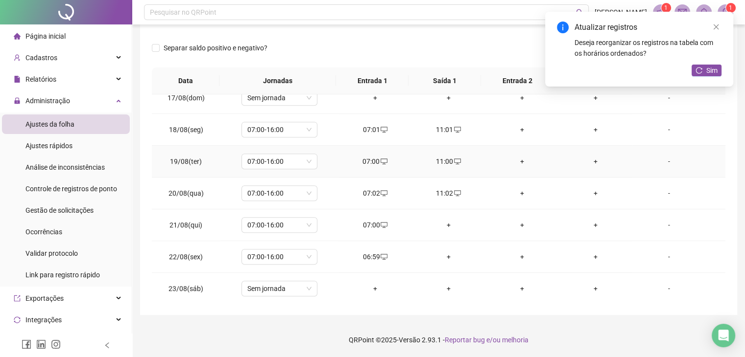
scroll to position [538, 0]
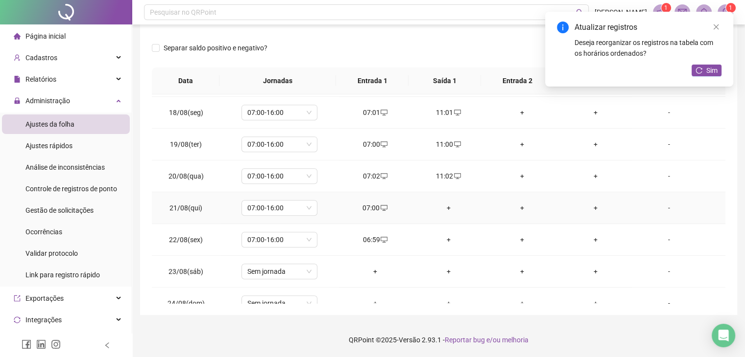
click at [444, 204] on div "+" at bounding box center [449, 208] width 58 height 11
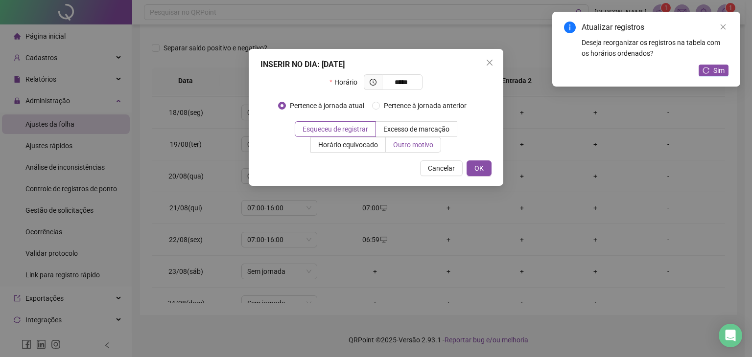
type input "*****"
click at [408, 143] on span "Outro motivo" at bounding box center [413, 145] width 40 height 8
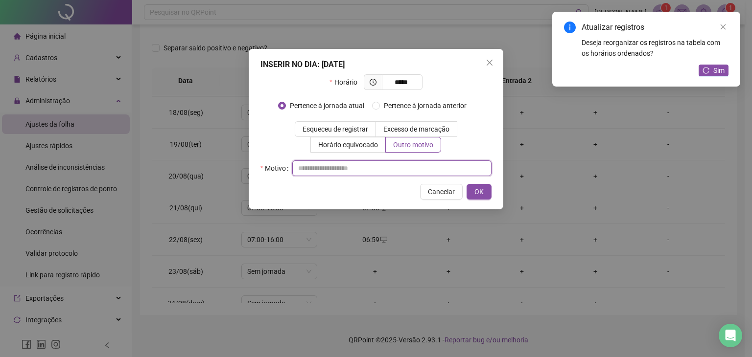
click at [388, 163] on input "text" at bounding box center [391, 169] width 199 height 16
type input "*"
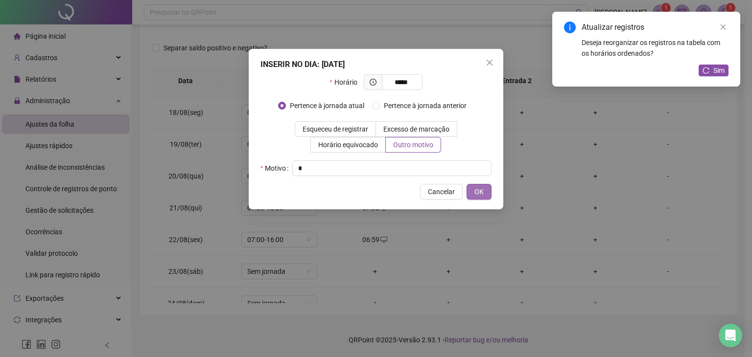
click at [482, 188] on span "OK" at bounding box center [478, 191] width 9 height 11
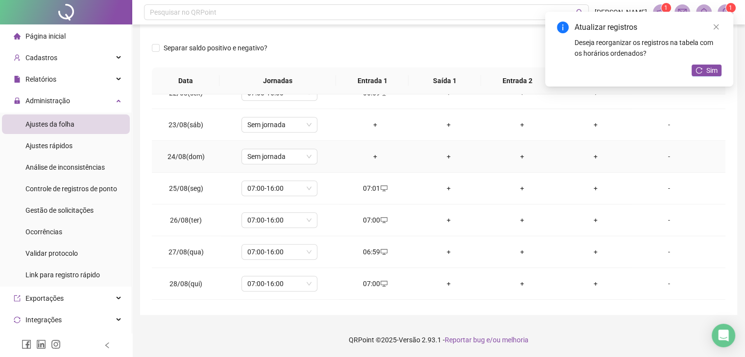
scroll to position [636, 0]
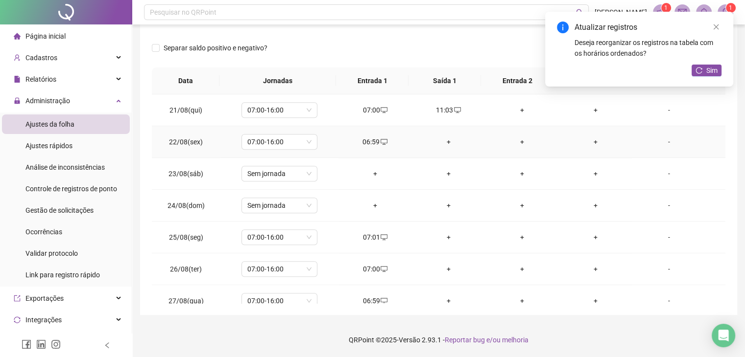
click at [450, 138] on div "+" at bounding box center [449, 142] width 58 height 11
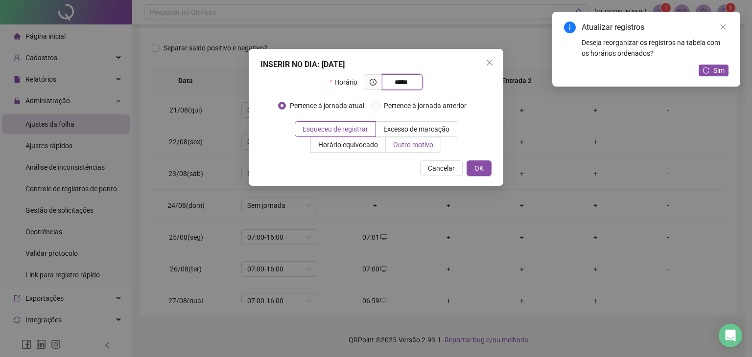
type input "*****"
click at [431, 142] on span "Outro motivo" at bounding box center [413, 145] width 40 height 8
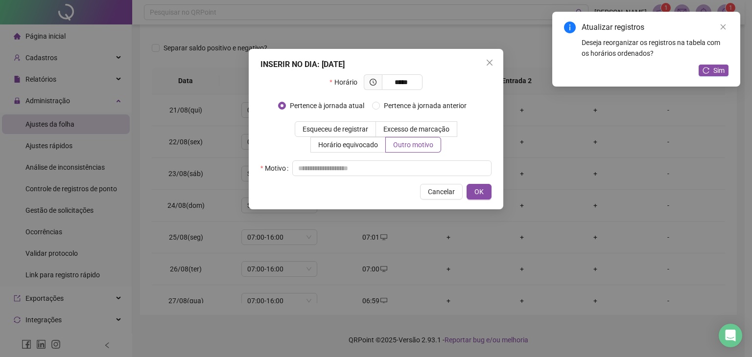
click at [408, 161] on div "Motivo" at bounding box center [375, 169] width 231 height 16
click at [413, 167] on input "text" at bounding box center [391, 169] width 199 height 16
type input "*"
click at [486, 186] on button "OK" at bounding box center [478, 192] width 25 height 16
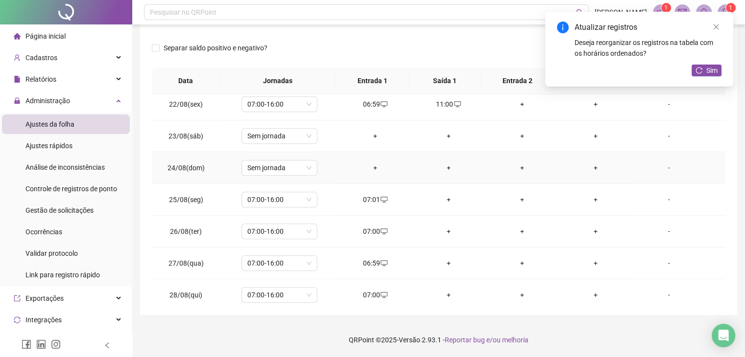
scroll to position [685, 0]
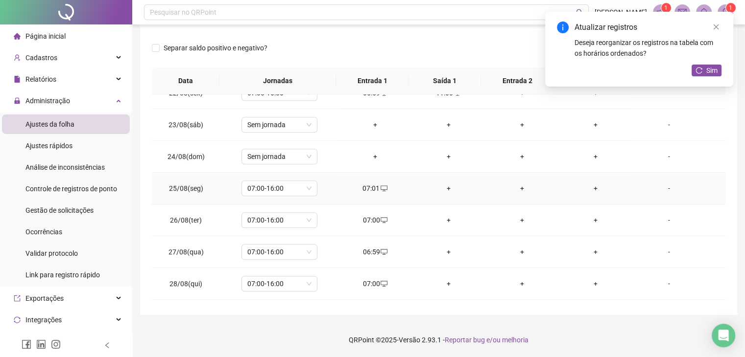
click at [452, 183] on div "+" at bounding box center [449, 188] width 58 height 11
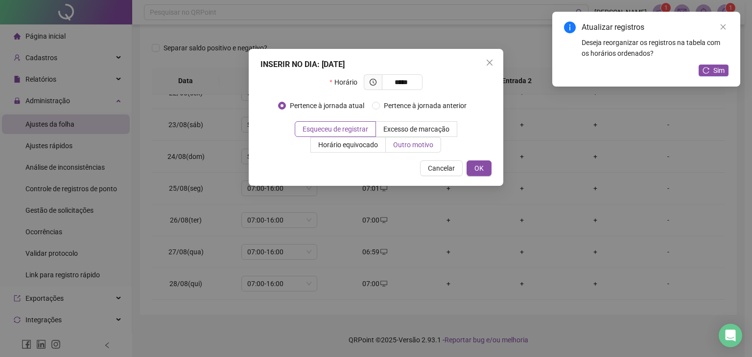
type input "*****"
click at [404, 144] on span "Outro motivo" at bounding box center [413, 145] width 40 height 8
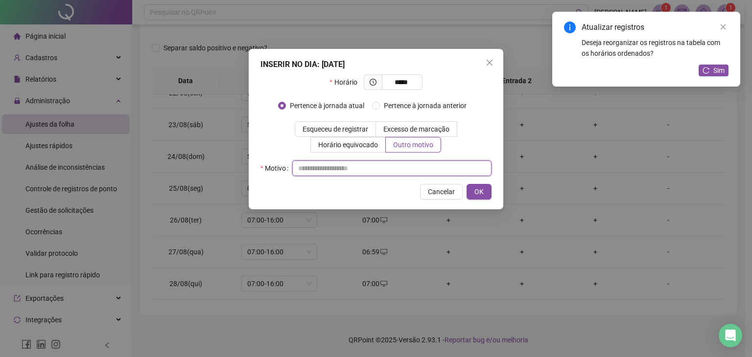
click at [389, 163] on input "text" at bounding box center [391, 169] width 199 height 16
type input "*"
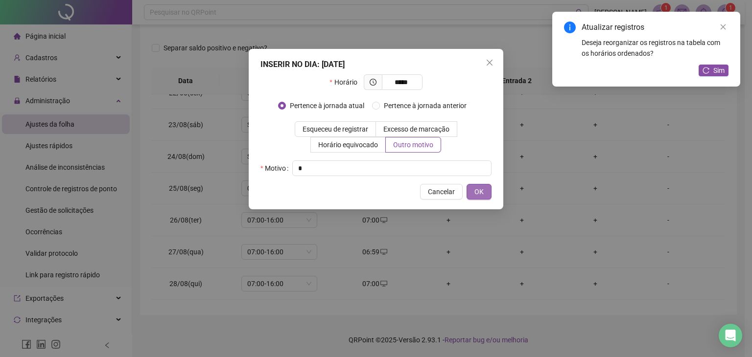
click at [476, 194] on span "OK" at bounding box center [478, 191] width 9 height 11
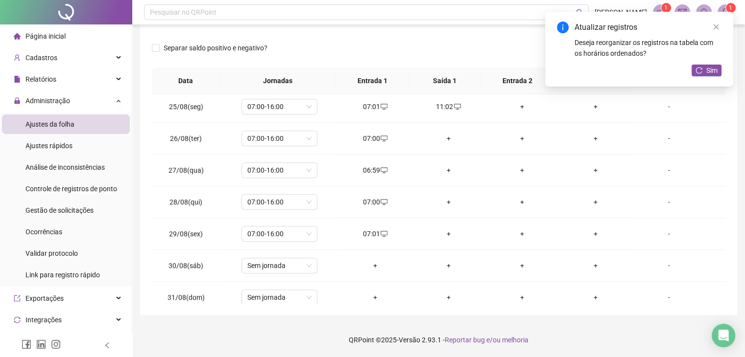
scroll to position [774, 0]
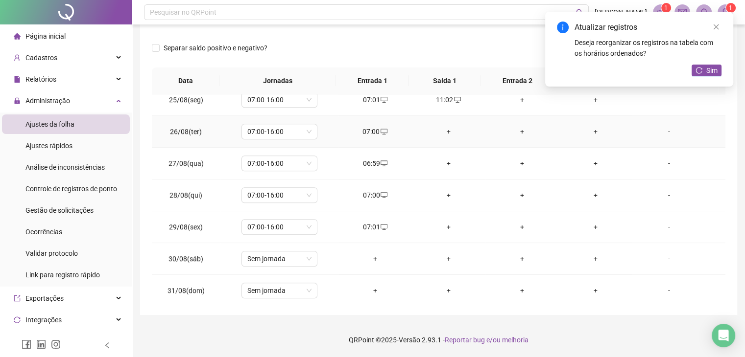
click at [453, 136] on td "+" at bounding box center [448, 132] width 73 height 32
click at [441, 129] on div "+" at bounding box center [449, 131] width 58 height 11
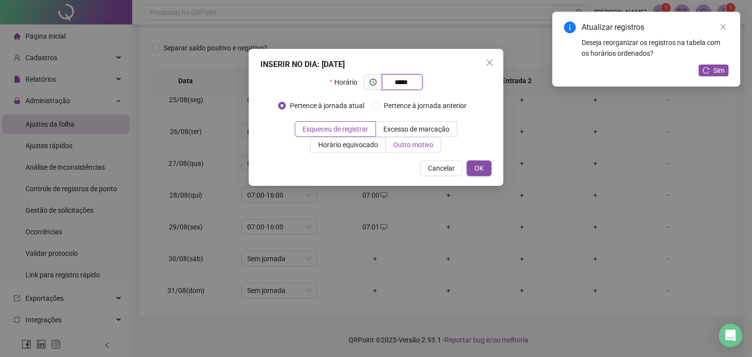
type input "*****"
click at [398, 141] on span "Outro motivo" at bounding box center [413, 145] width 40 height 8
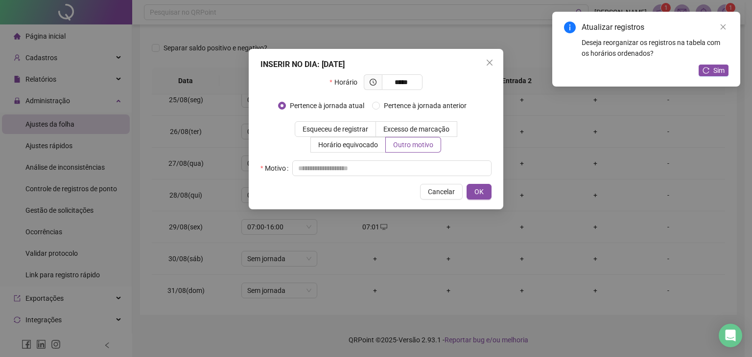
click at [359, 178] on div "INSERIR NO DIA : 26/08/2025 Horário ***** Pertence à jornada atual Pertence à j…" at bounding box center [376, 129] width 255 height 161
click at [365, 172] on input "text" at bounding box center [391, 169] width 199 height 16
type input "*"
click at [480, 192] on span "OK" at bounding box center [478, 191] width 9 height 11
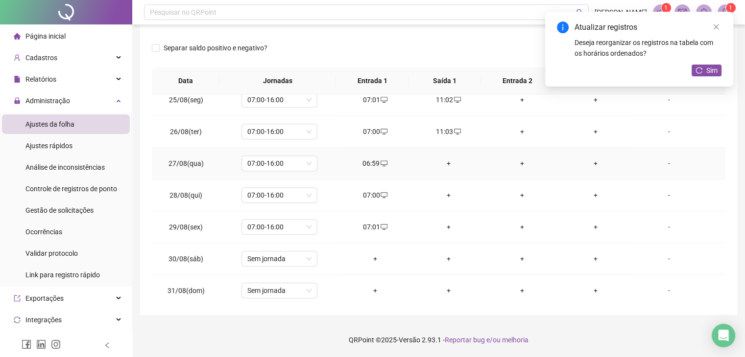
click at [447, 161] on div "+" at bounding box center [449, 163] width 58 height 11
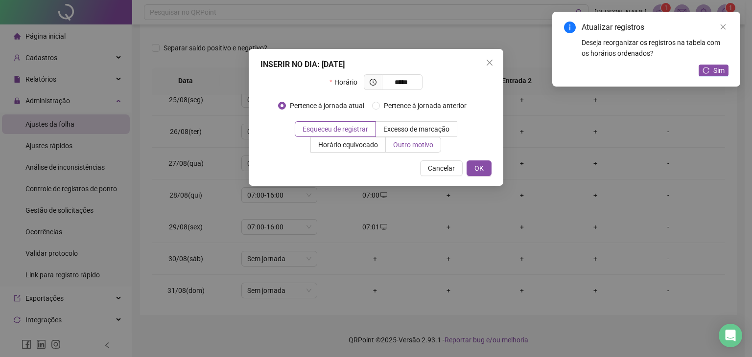
type input "*****"
click at [436, 145] on label "Outro motivo" at bounding box center [413, 145] width 55 height 16
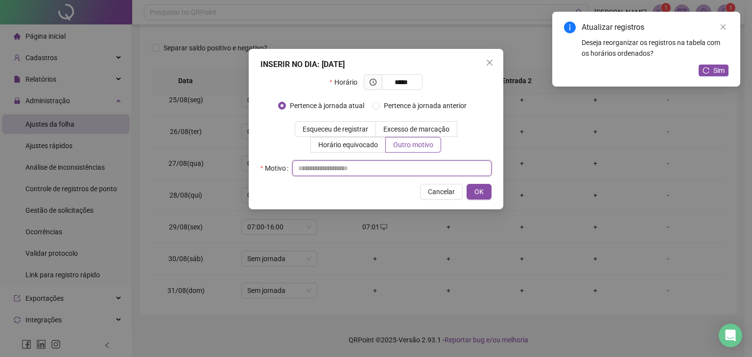
click at [429, 163] on input "text" at bounding box center [391, 169] width 199 height 16
type input "*"
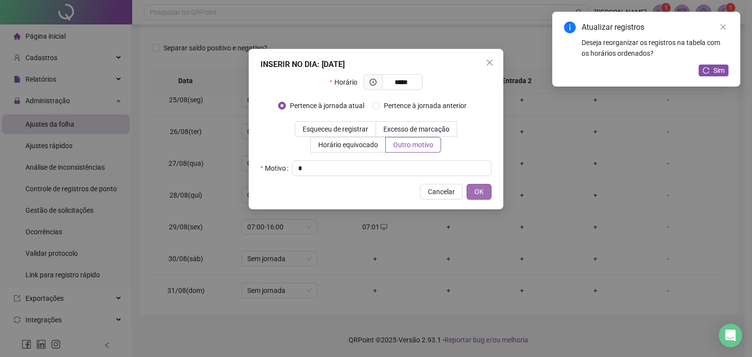
click at [480, 194] on span "OK" at bounding box center [478, 191] width 9 height 11
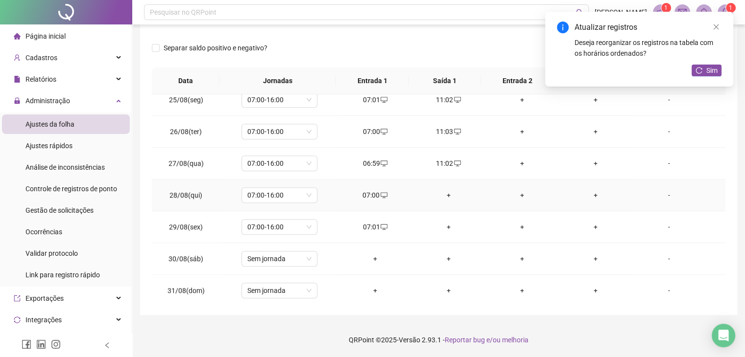
click at [448, 190] on div "+" at bounding box center [449, 195] width 58 height 11
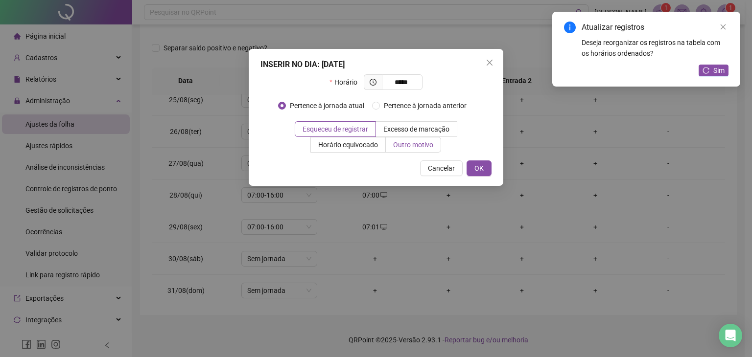
type input "*****"
click at [423, 141] on span "Outro motivo" at bounding box center [413, 145] width 40 height 8
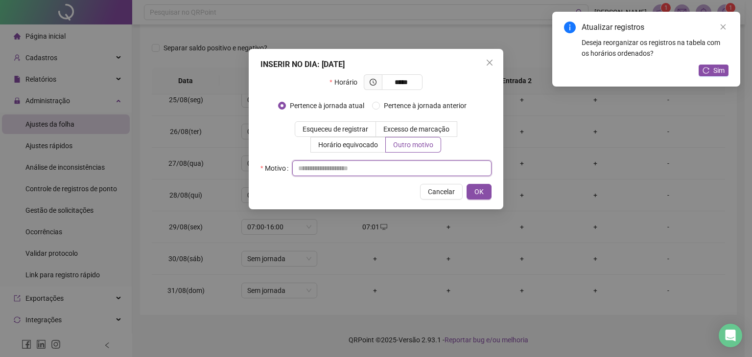
click at [395, 165] on input "text" at bounding box center [391, 169] width 199 height 16
type input "*"
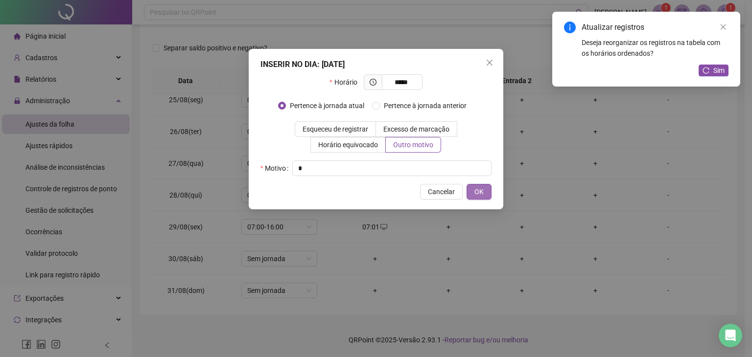
click at [478, 194] on span "OK" at bounding box center [478, 191] width 9 height 11
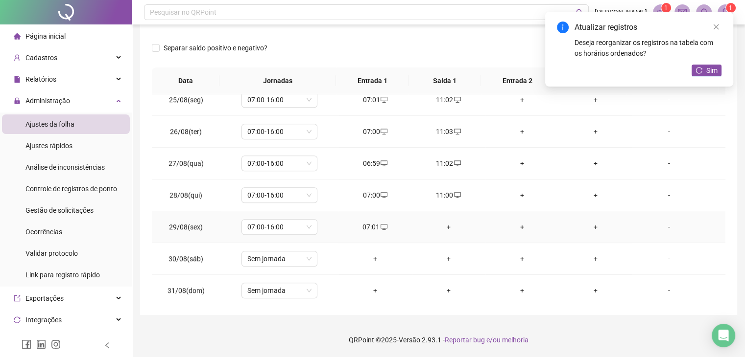
click at [439, 224] on div "+" at bounding box center [449, 227] width 58 height 11
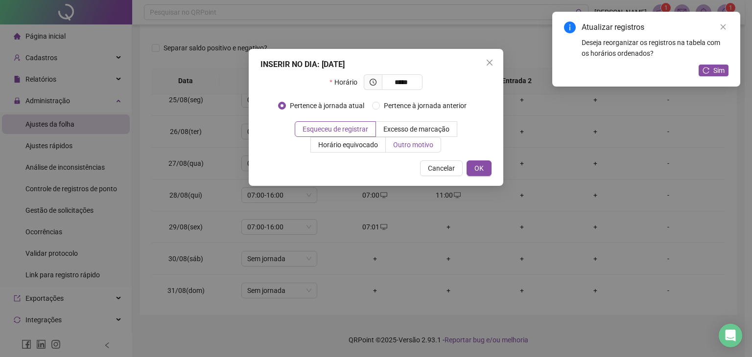
type input "*****"
drag, startPoint x: 407, startPoint y: 151, endPoint x: 411, endPoint y: 148, distance: 5.3
click at [407, 151] on label "Outro motivo" at bounding box center [413, 145] width 55 height 16
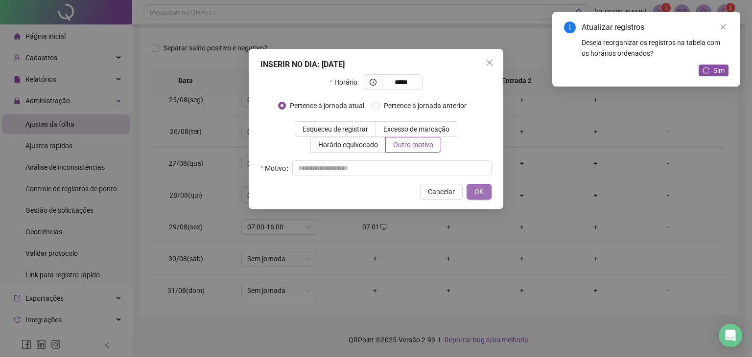
click at [484, 194] on button "OK" at bounding box center [478, 192] width 25 height 16
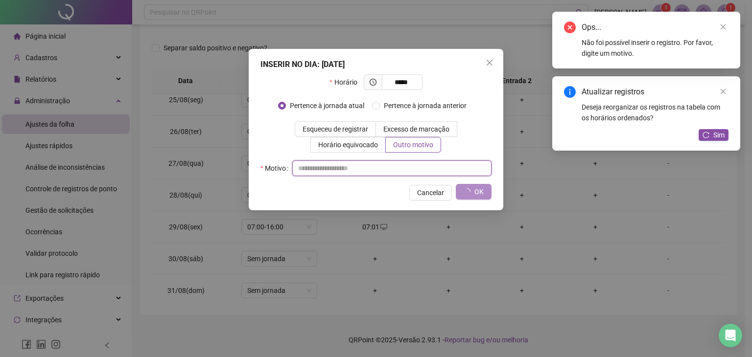
click at [442, 163] on input "text" at bounding box center [391, 169] width 199 height 16
type input "*"
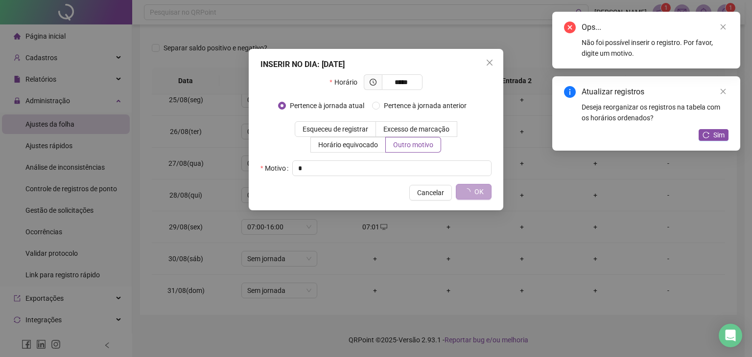
click at [481, 191] on span "OK" at bounding box center [478, 191] width 9 height 11
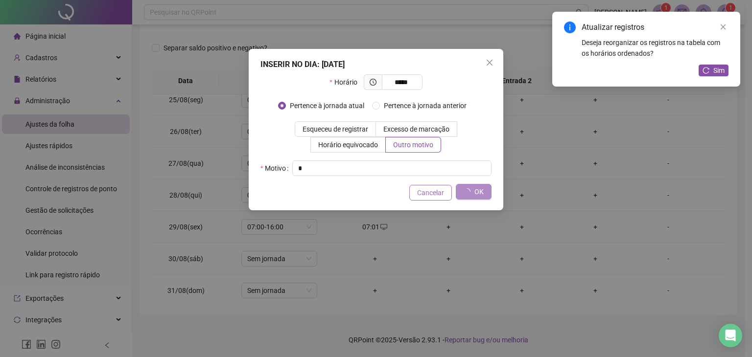
click at [427, 194] on span "Cancelar" at bounding box center [430, 192] width 27 height 11
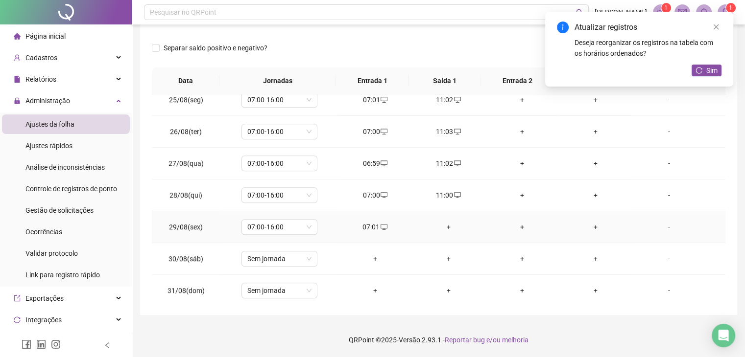
click at [443, 222] on div "+" at bounding box center [449, 227] width 58 height 11
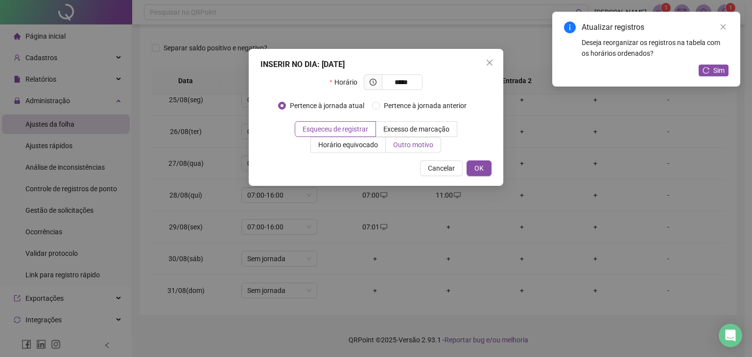
type input "*****"
click at [409, 149] on span "Outro motivo" at bounding box center [413, 145] width 40 height 8
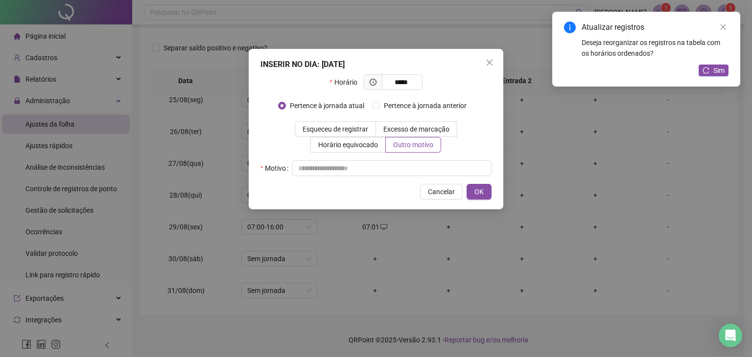
click at [379, 160] on div "Horário ***** Pertence à jornada atual Pertence à jornada anterior Esqueceu de …" at bounding box center [375, 125] width 231 height 102
click at [432, 169] on input "text" at bounding box center [391, 169] width 199 height 16
type input "*"
click at [472, 186] on button "OK" at bounding box center [478, 192] width 25 height 16
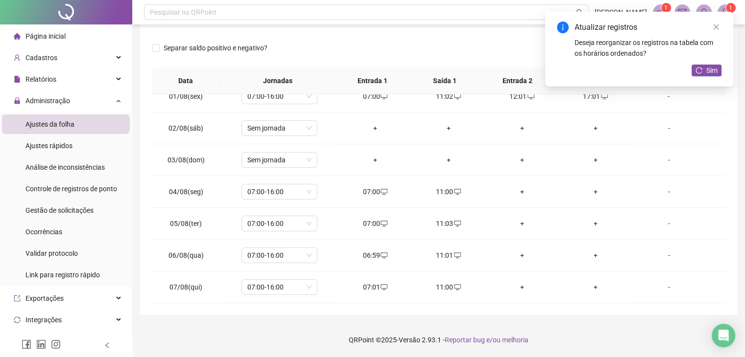
scroll to position [0, 0]
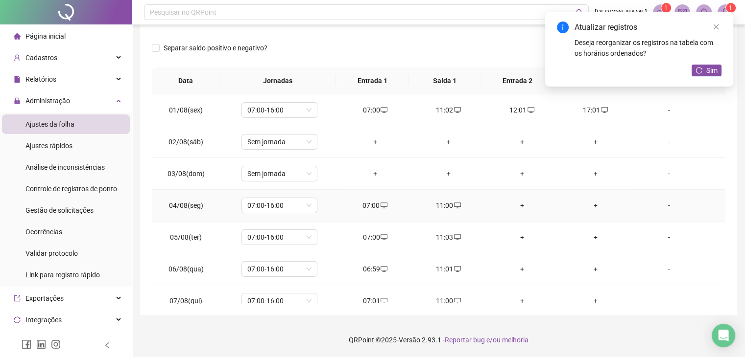
click at [521, 204] on div "+" at bounding box center [522, 205] width 58 height 11
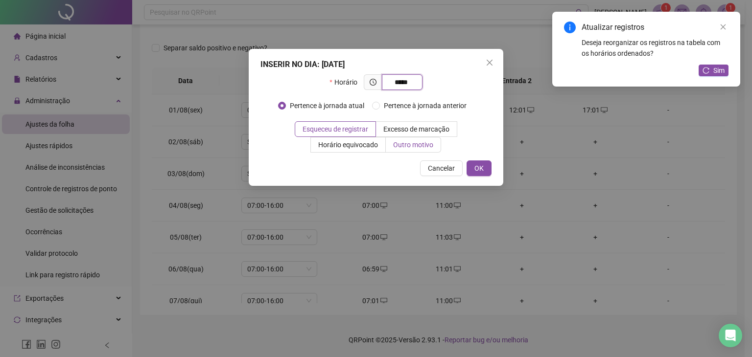
type input "*****"
click at [420, 149] on label "Outro motivo" at bounding box center [413, 145] width 55 height 16
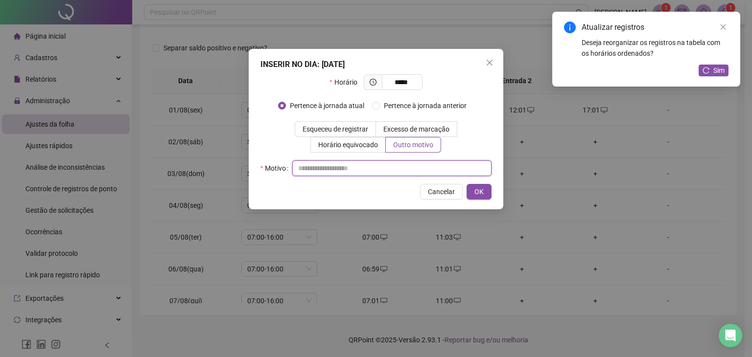
click at [370, 163] on input "text" at bounding box center [391, 169] width 199 height 16
type input "*"
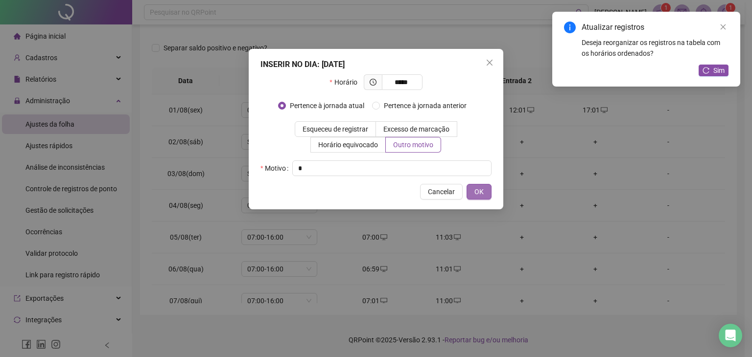
click at [471, 191] on button "OK" at bounding box center [478, 192] width 25 height 16
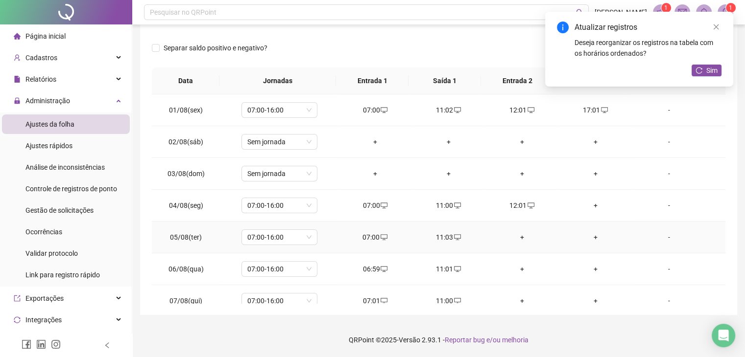
click at [517, 233] on div "+" at bounding box center [522, 237] width 58 height 11
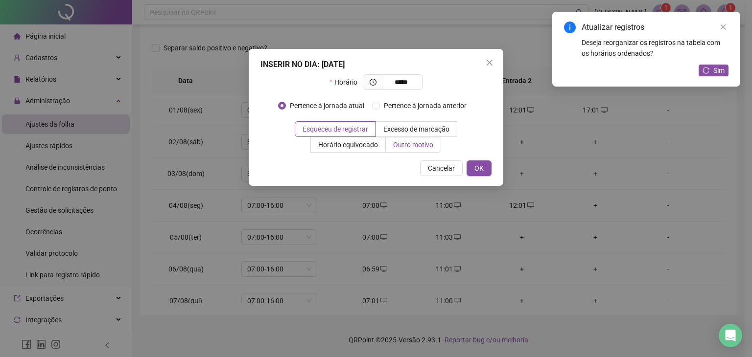
type input "*****"
click at [420, 149] on label "Outro motivo" at bounding box center [413, 145] width 55 height 16
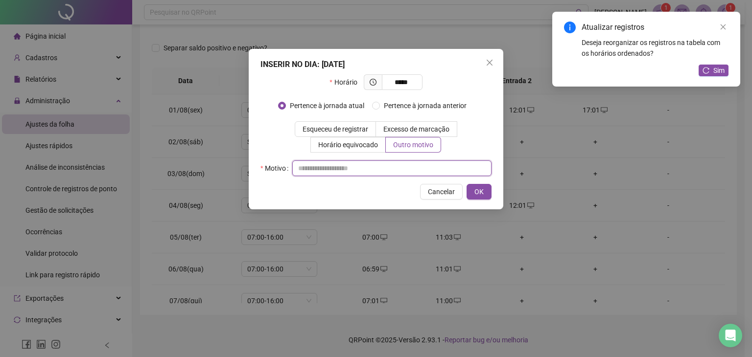
click at [378, 169] on input "text" at bounding box center [391, 169] width 199 height 16
type input "*"
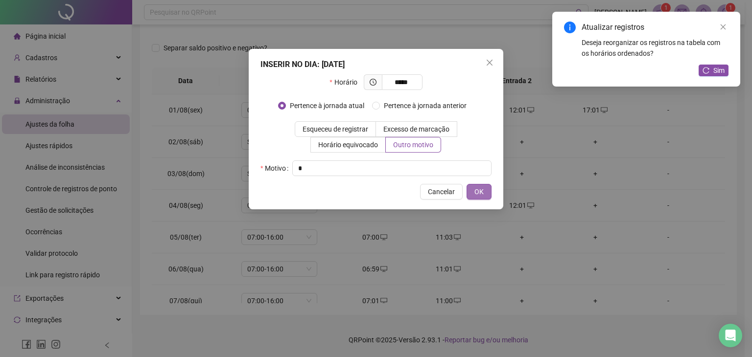
click at [480, 192] on span "OK" at bounding box center [478, 191] width 9 height 11
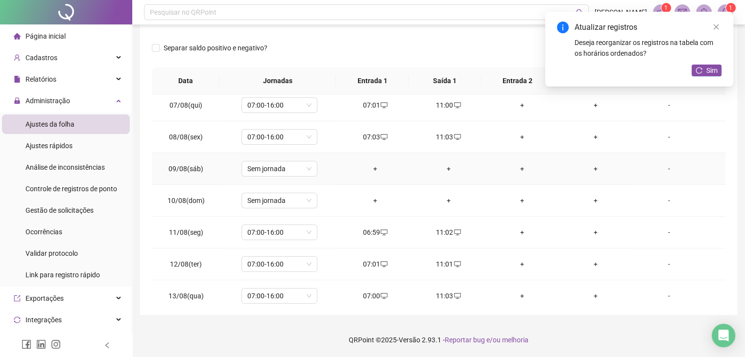
scroll to position [98, 0]
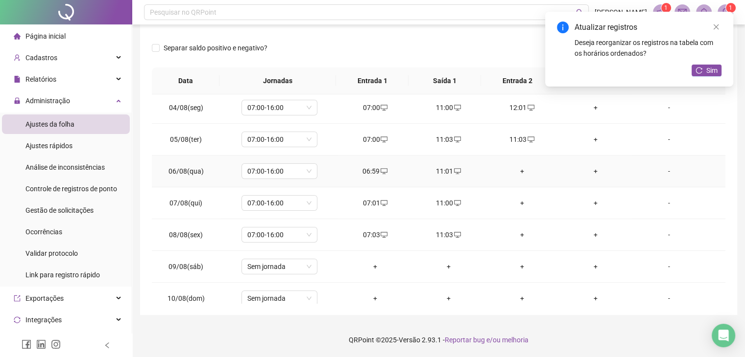
click at [516, 169] on div "+" at bounding box center [522, 171] width 58 height 11
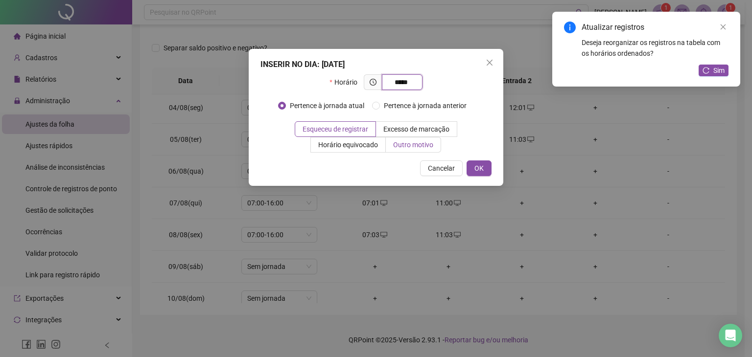
type input "*****"
click at [409, 144] on span "Outro motivo" at bounding box center [413, 145] width 40 height 8
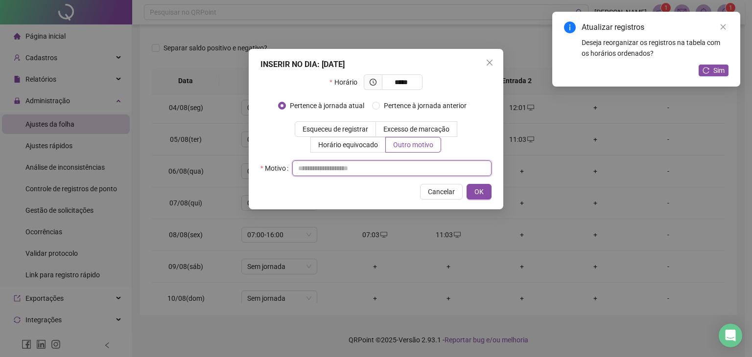
click at [409, 166] on input "text" at bounding box center [391, 169] width 199 height 16
type input "*"
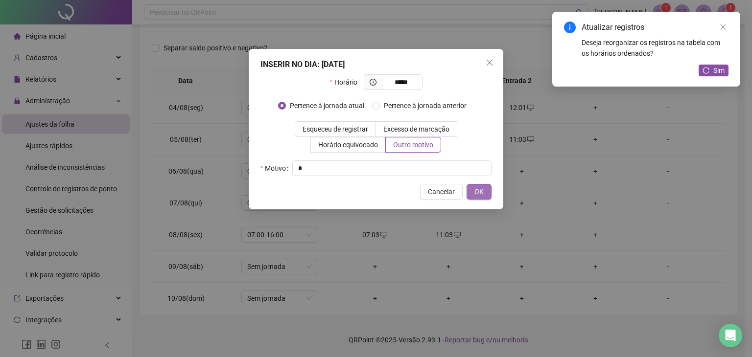
click at [482, 193] on span "OK" at bounding box center [478, 191] width 9 height 11
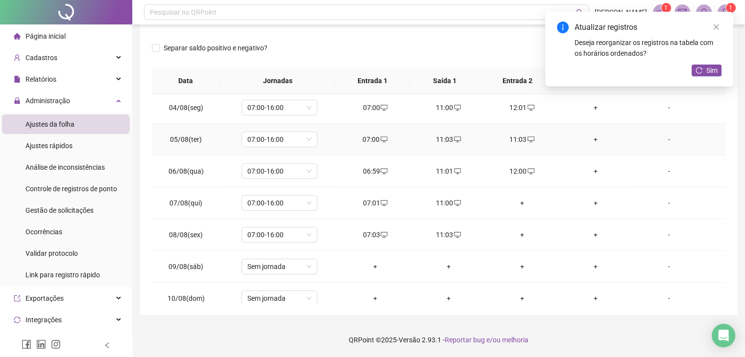
click at [519, 138] on div "11:03" at bounding box center [522, 139] width 58 height 11
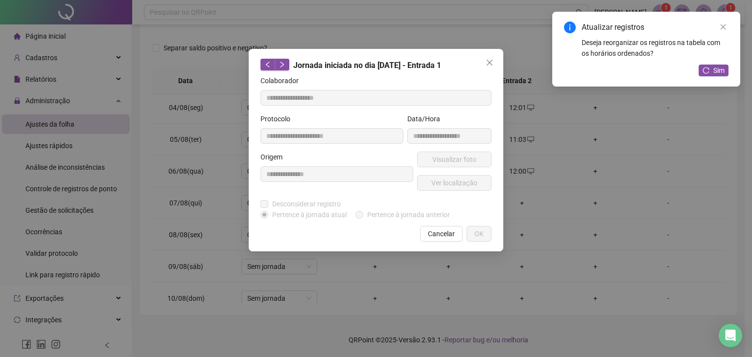
type input "**********"
click at [440, 230] on span "Cancelar" at bounding box center [441, 234] width 27 height 11
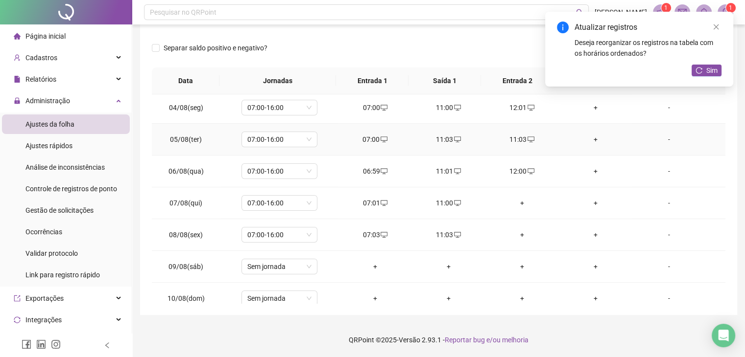
click at [527, 141] on icon "desktop" at bounding box center [530, 139] width 7 height 7
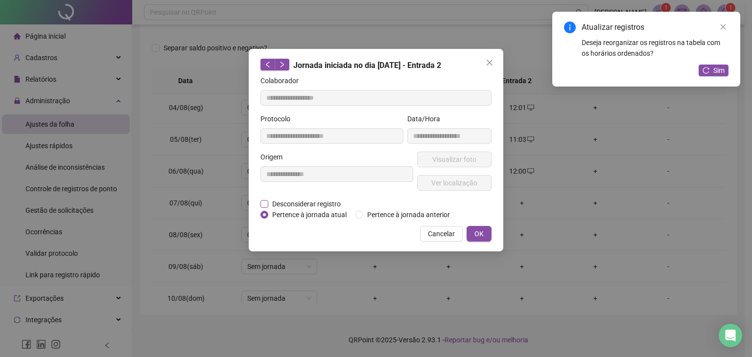
click at [307, 206] on span "Desconsiderar registro" at bounding box center [306, 204] width 76 height 11
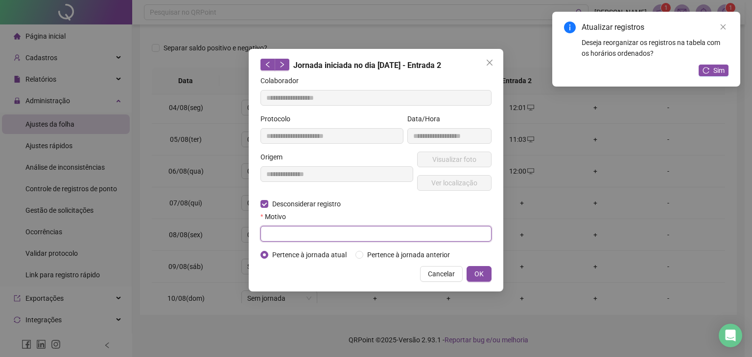
click at [321, 232] on input "text" at bounding box center [375, 234] width 231 height 16
type input "*"
click at [477, 273] on span "OK" at bounding box center [478, 274] width 9 height 11
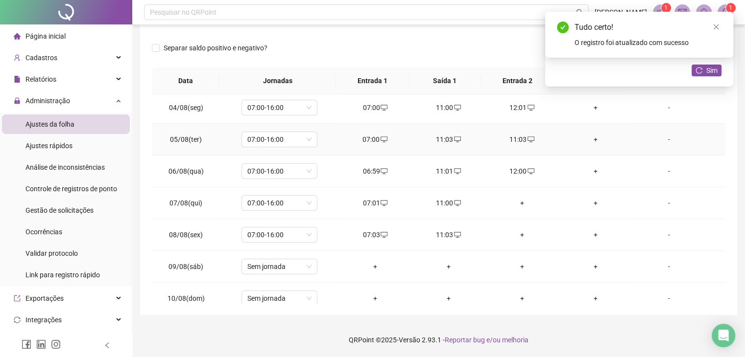
click at [527, 138] on icon "desktop" at bounding box center [530, 139] width 7 height 7
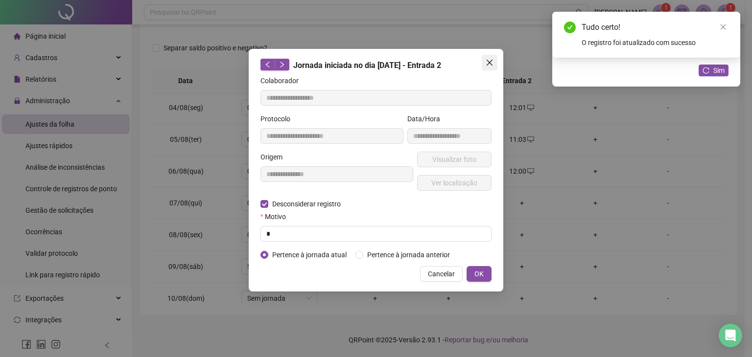
click at [492, 61] on icon "close" at bounding box center [490, 63] width 8 height 8
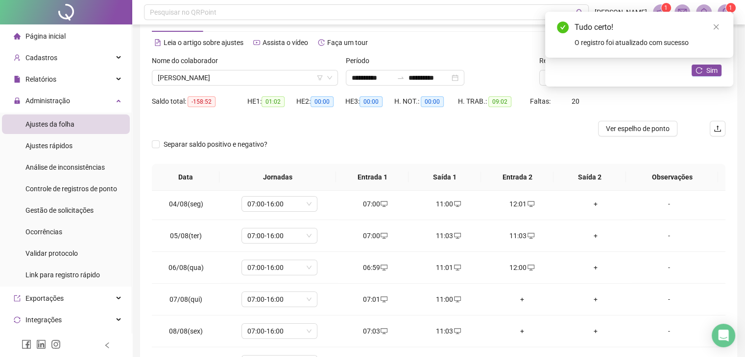
scroll to position [33, 0]
click at [654, 127] on span "Ver espelho de ponto" at bounding box center [638, 130] width 64 height 11
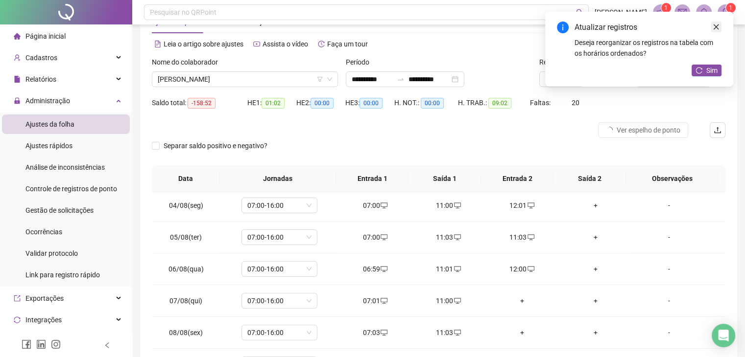
click at [719, 28] on link "Close" at bounding box center [715, 27] width 11 height 11
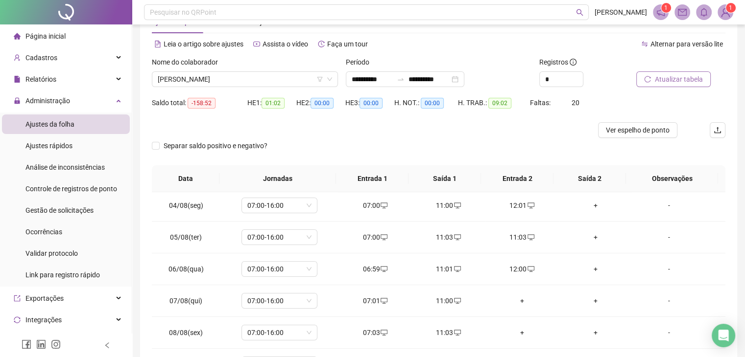
click at [677, 75] on span "Atualizar tabela" at bounding box center [678, 79] width 48 height 11
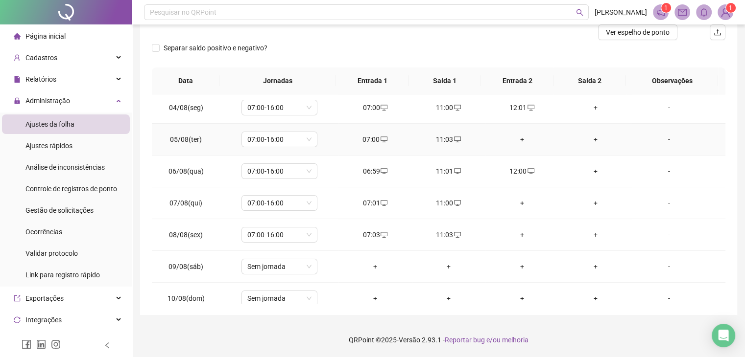
click at [519, 140] on div "+" at bounding box center [522, 139] width 58 height 11
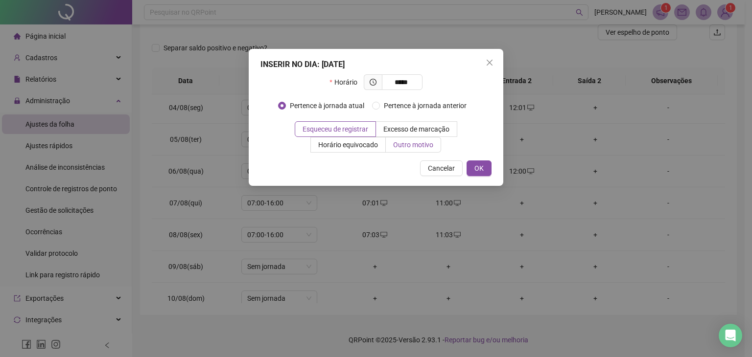
type input "*****"
click at [413, 142] on span "Outro motivo" at bounding box center [413, 145] width 40 height 8
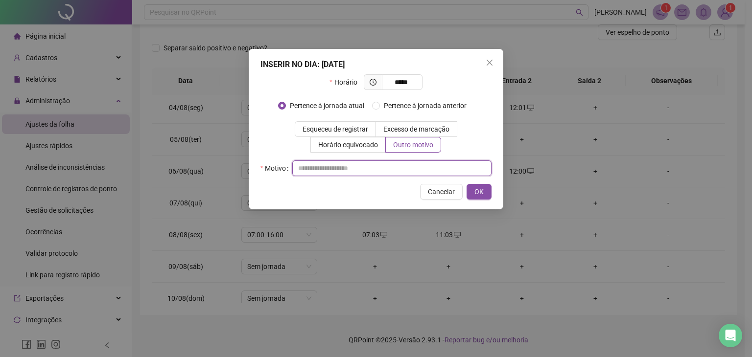
click at [358, 163] on input "text" at bounding box center [391, 169] width 199 height 16
type input "*"
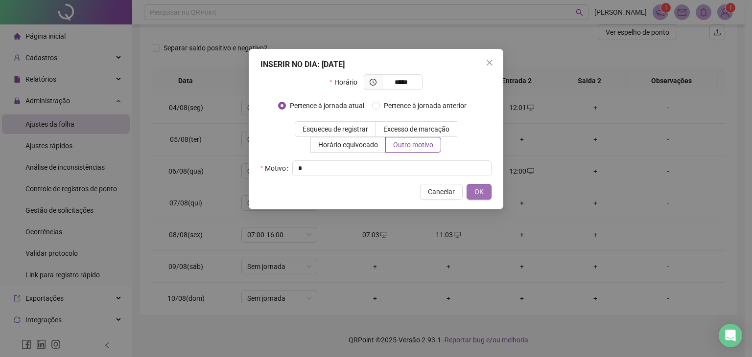
click at [480, 194] on span "OK" at bounding box center [478, 191] width 9 height 11
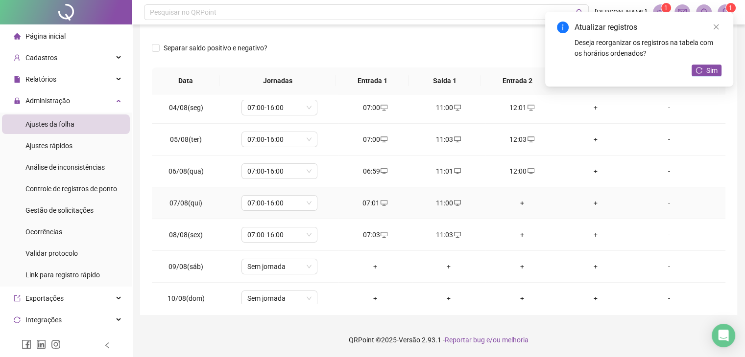
click at [517, 202] on div "+" at bounding box center [522, 203] width 58 height 11
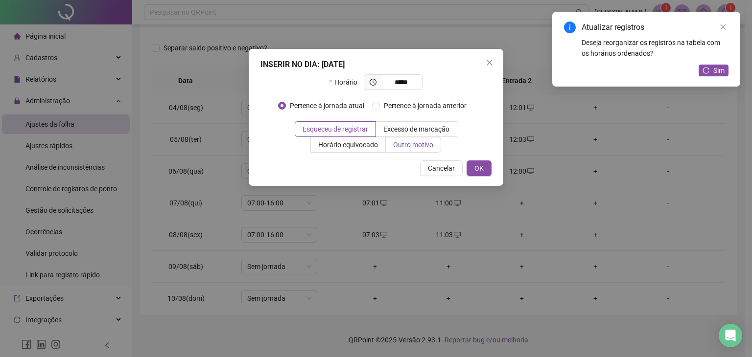
type input "*****"
click at [412, 145] on span "Outro motivo" at bounding box center [413, 145] width 40 height 8
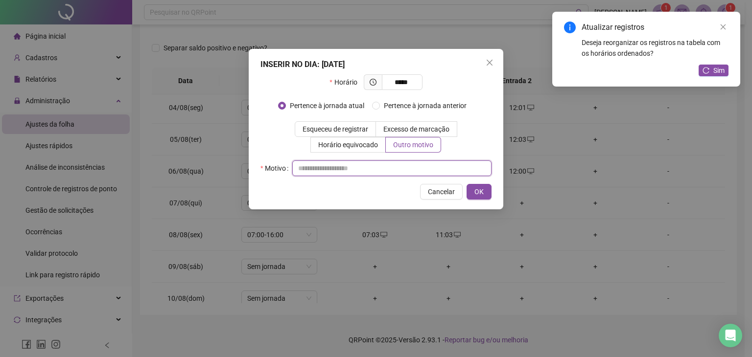
click at [390, 165] on input "text" at bounding box center [391, 169] width 199 height 16
type input "*"
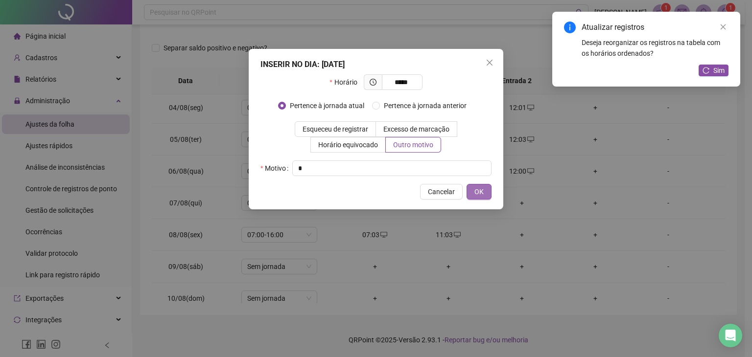
click at [484, 190] on button "OK" at bounding box center [478, 192] width 25 height 16
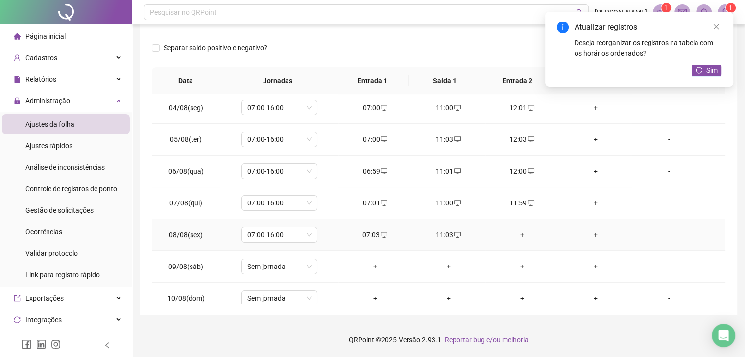
click at [515, 237] on div "+" at bounding box center [522, 235] width 58 height 11
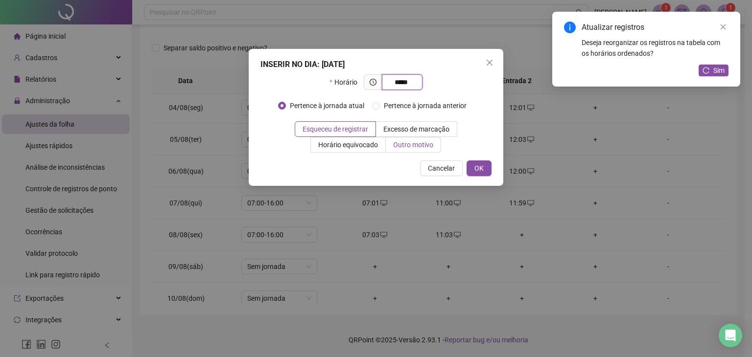
type input "*****"
click at [423, 149] on label "Outro motivo" at bounding box center [413, 145] width 55 height 16
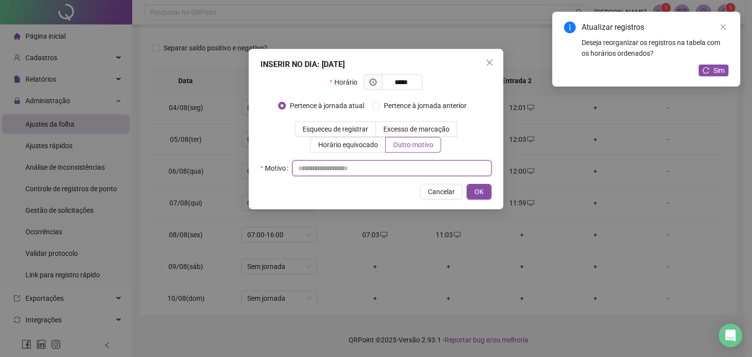
click at [393, 163] on input "text" at bounding box center [391, 169] width 199 height 16
type input "*"
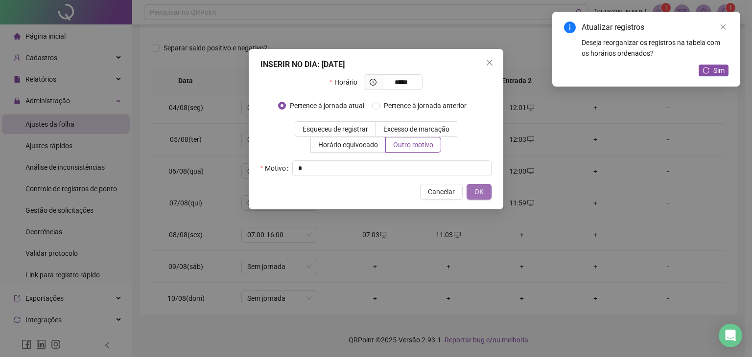
click at [484, 191] on button "OK" at bounding box center [478, 192] width 25 height 16
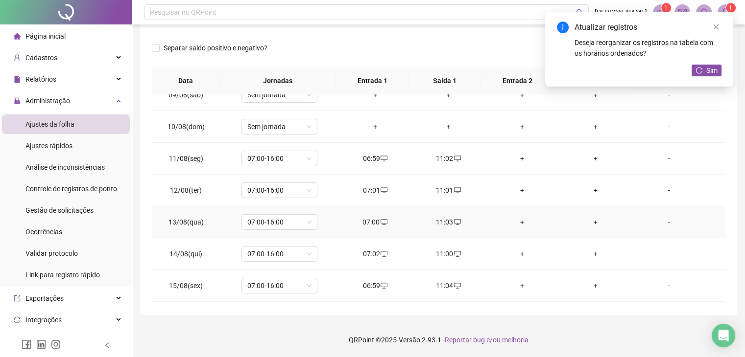
scroll to position [294, 0]
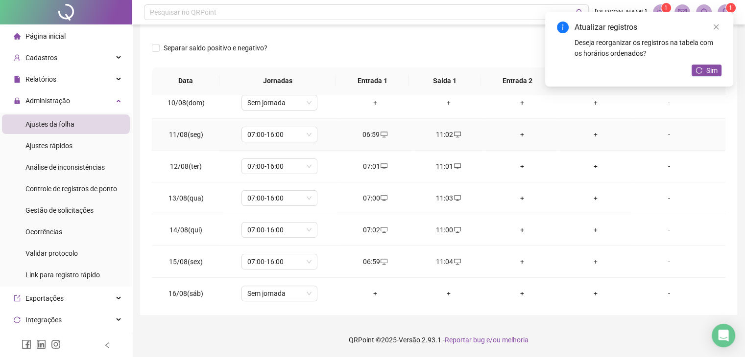
click at [528, 132] on div "+" at bounding box center [522, 134] width 58 height 11
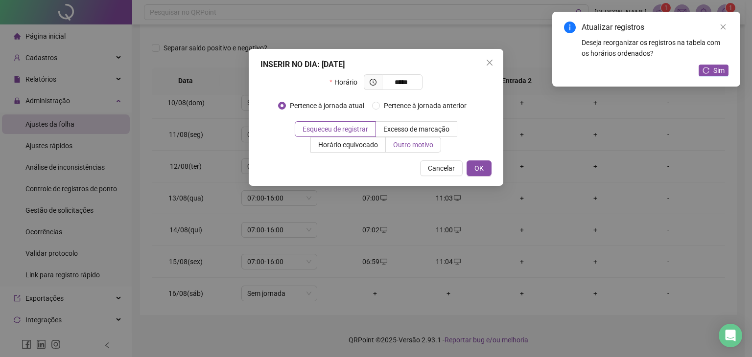
type input "*****"
click at [436, 144] on label "Outro motivo" at bounding box center [413, 145] width 55 height 16
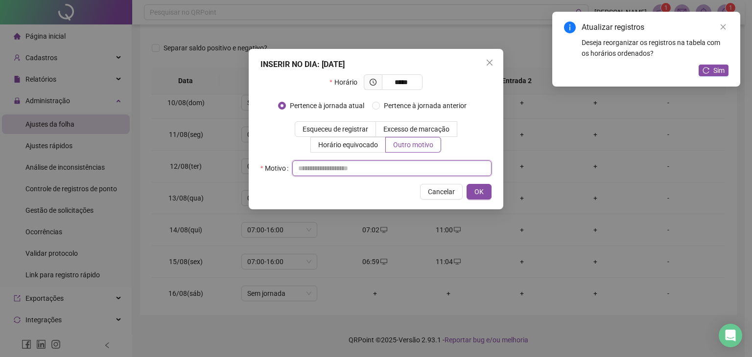
click at [376, 172] on input "text" at bounding box center [391, 169] width 199 height 16
type input "*"
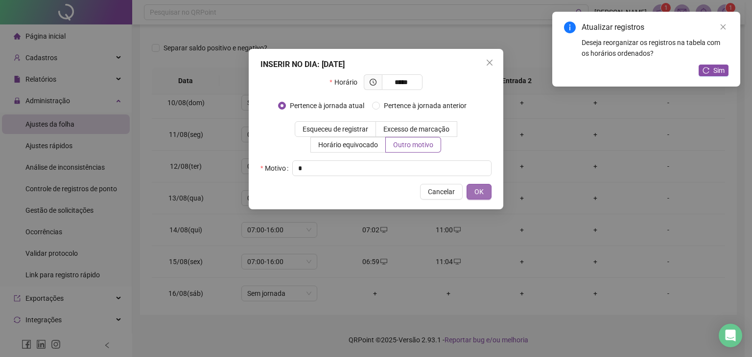
click at [486, 191] on button "OK" at bounding box center [478, 192] width 25 height 16
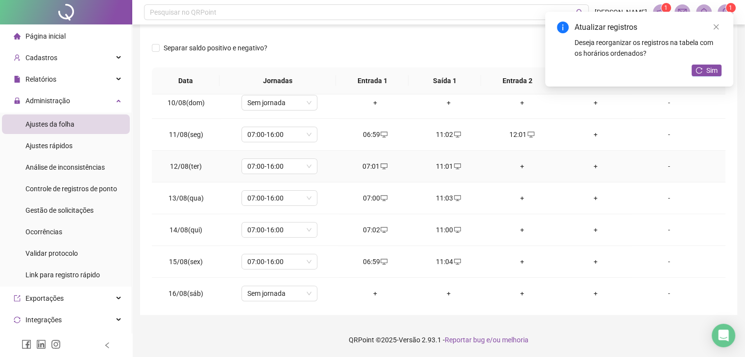
click at [519, 165] on div "+" at bounding box center [522, 166] width 58 height 11
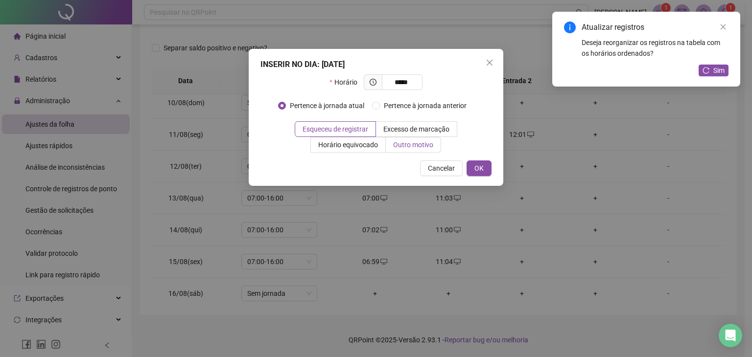
type input "*****"
click at [403, 144] on span "Outro motivo" at bounding box center [413, 145] width 40 height 8
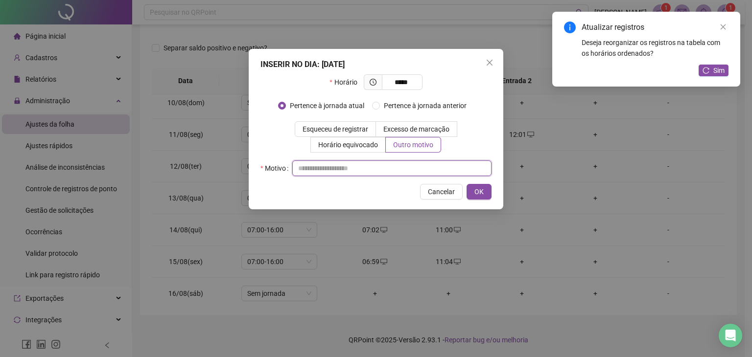
click at [345, 164] on input "text" at bounding box center [391, 169] width 199 height 16
type input "*"
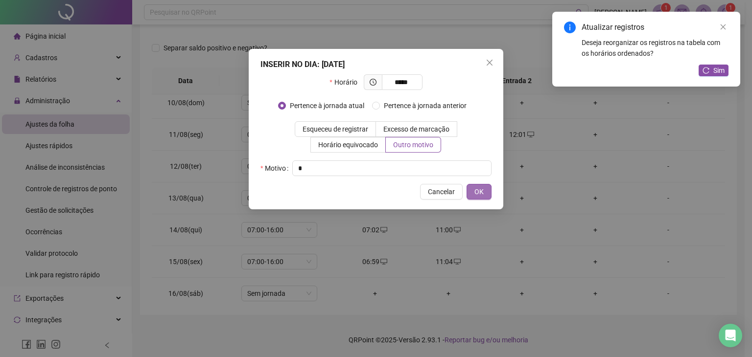
click at [473, 188] on button "OK" at bounding box center [478, 192] width 25 height 16
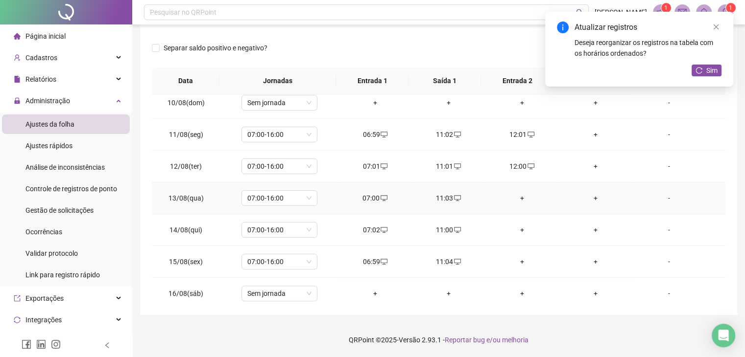
click at [525, 196] on div "+" at bounding box center [522, 198] width 58 height 11
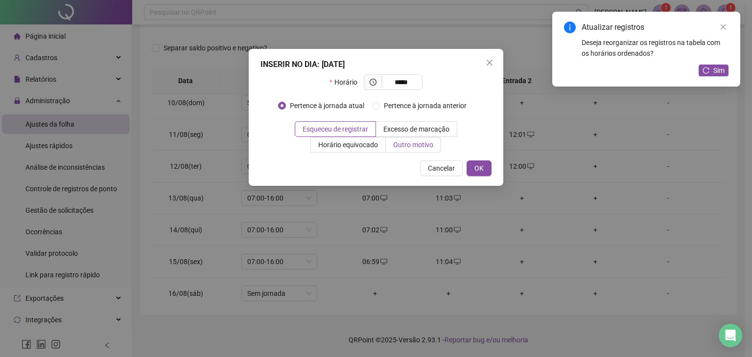
type input "*****"
click at [410, 148] on span "Outro motivo" at bounding box center [413, 145] width 40 height 8
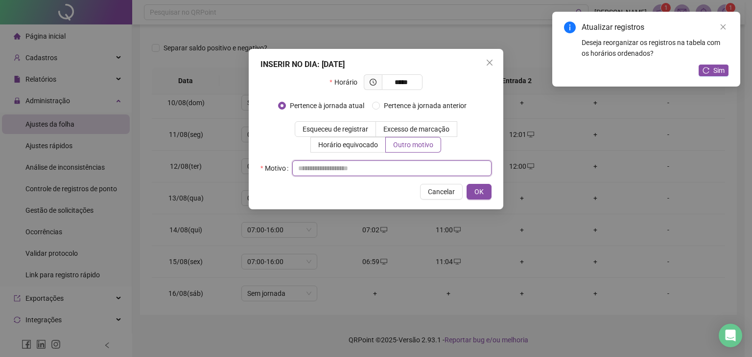
click at [327, 173] on input "text" at bounding box center [391, 169] width 199 height 16
type input "*"
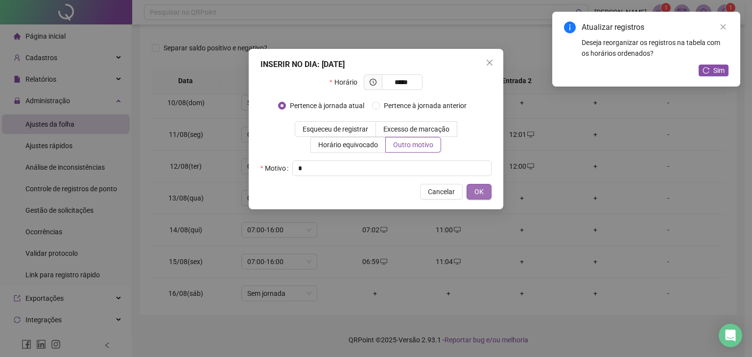
click at [472, 189] on button "OK" at bounding box center [478, 192] width 25 height 16
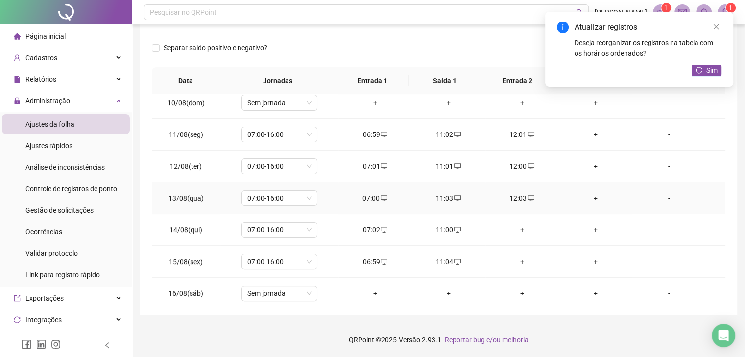
scroll to position [392, 0]
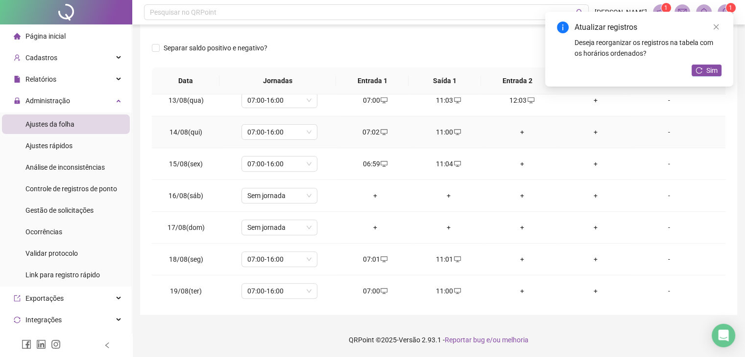
click at [518, 130] on div "+" at bounding box center [522, 132] width 58 height 11
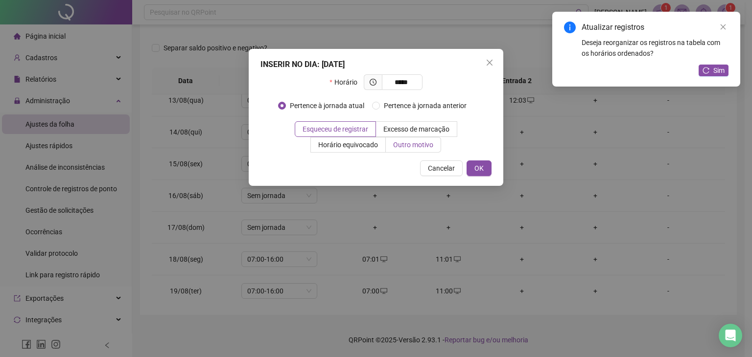
type input "*****"
click at [429, 151] on label "Outro motivo" at bounding box center [413, 145] width 55 height 16
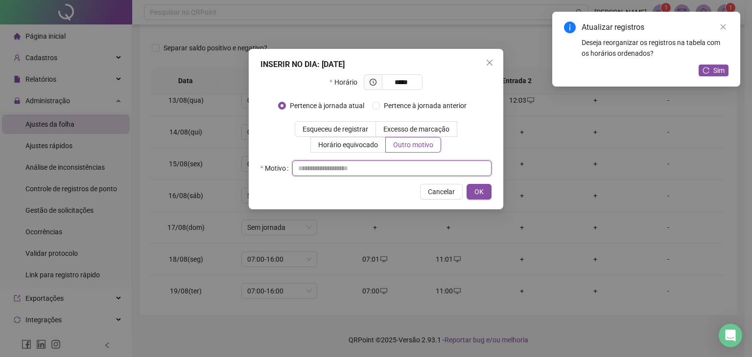
click at [355, 171] on input "text" at bounding box center [391, 169] width 199 height 16
type input "*"
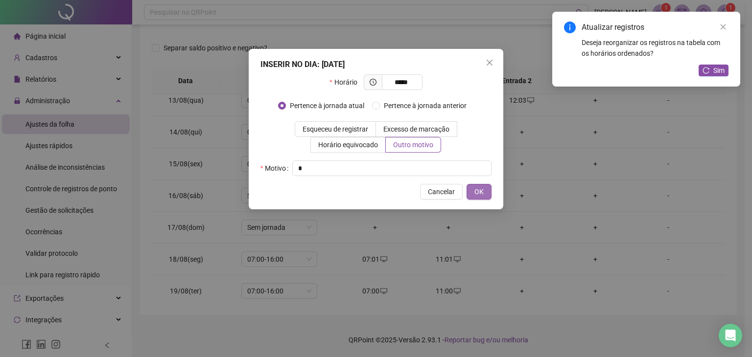
click at [485, 192] on button "OK" at bounding box center [478, 192] width 25 height 16
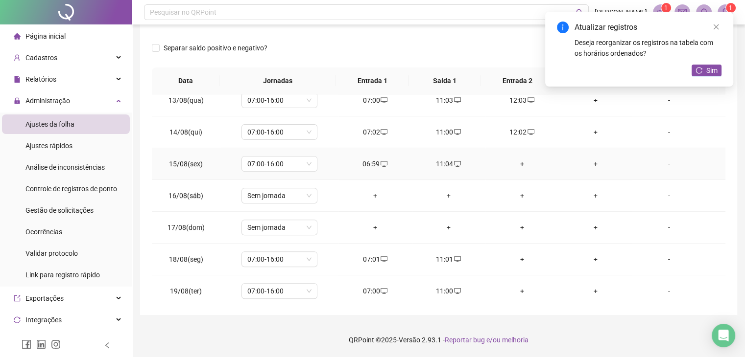
click at [515, 163] on div "+" at bounding box center [522, 164] width 58 height 11
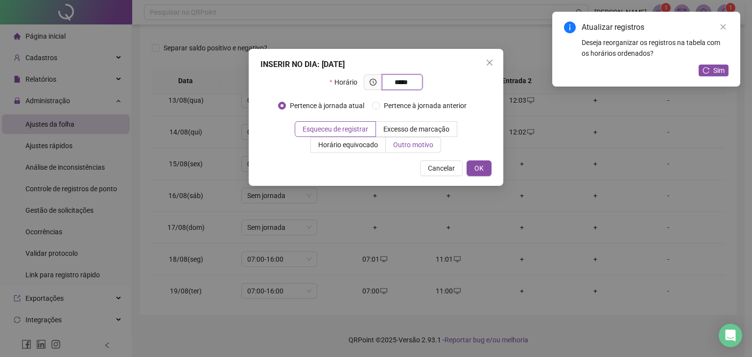
type input "*****"
click at [429, 143] on span "Outro motivo" at bounding box center [413, 145] width 40 height 8
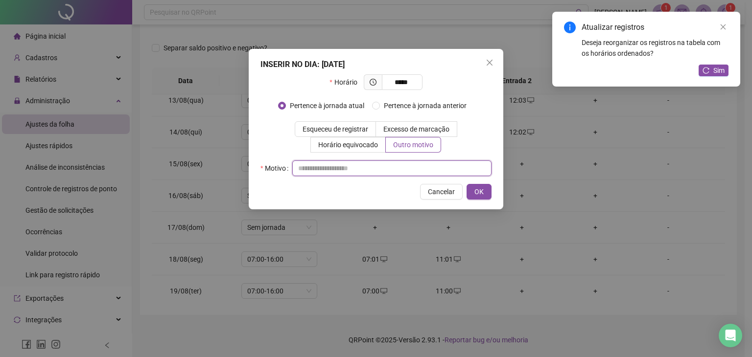
click at [409, 164] on input "text" at bounding box center [391, 169] width 199 height 16
type input "*"
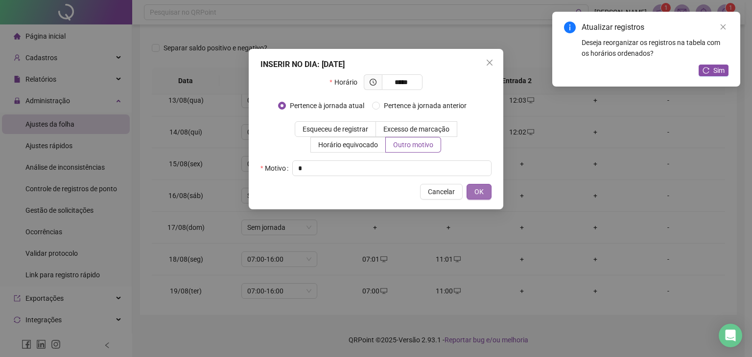
click at [480, 190] on span "OK" at bounding box center [478, 191] width 9 height 11
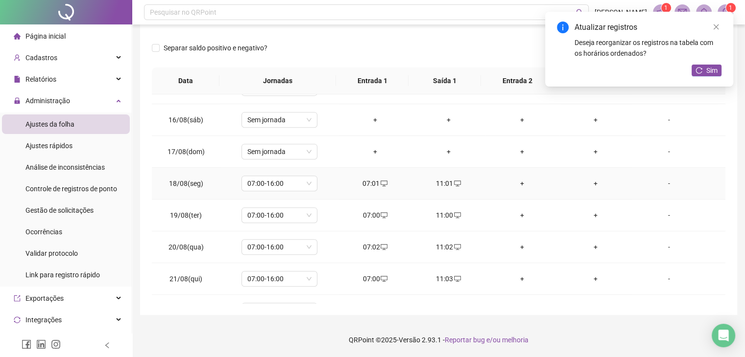
scroll to position [489, 0]
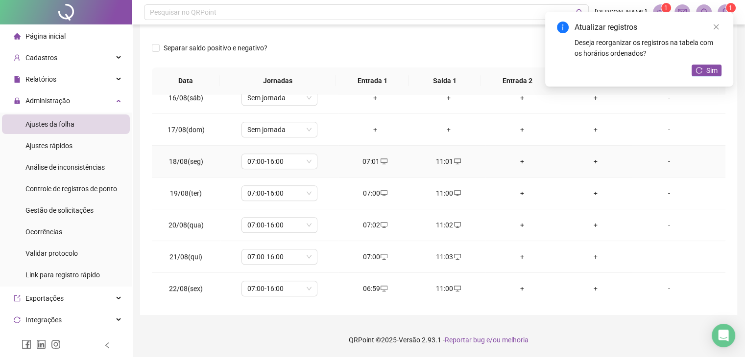
click at [520, 163] on div "+" at bounding box center [522, 161] width 58 height 11
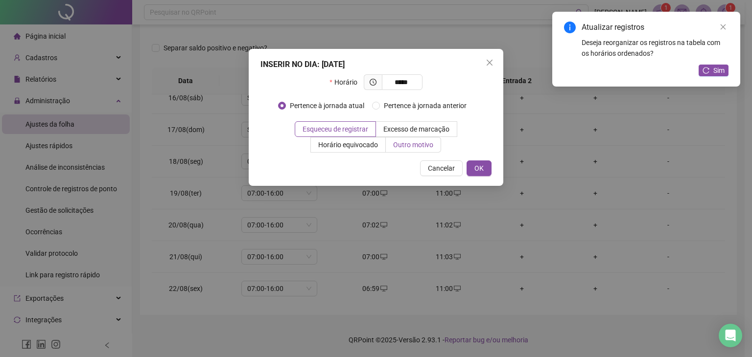
type input "*****"
click at [430, 147] on span "Outro motivo" at bounding box center [413, 145] width 40 height 8
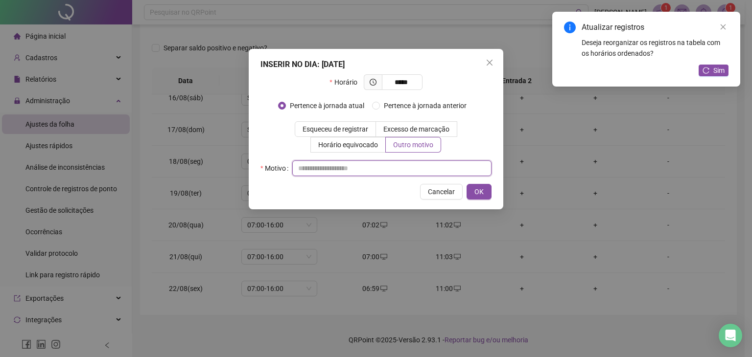
click at [399, 167] on input "text" at bounding box center [391, 169] width 199 height 16
type input "*"
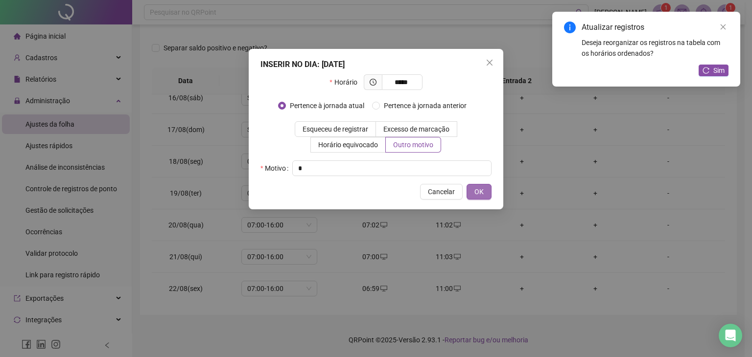
click at [483, 196] on span "OK" at bounding box center [478, 191] width 9 height 11
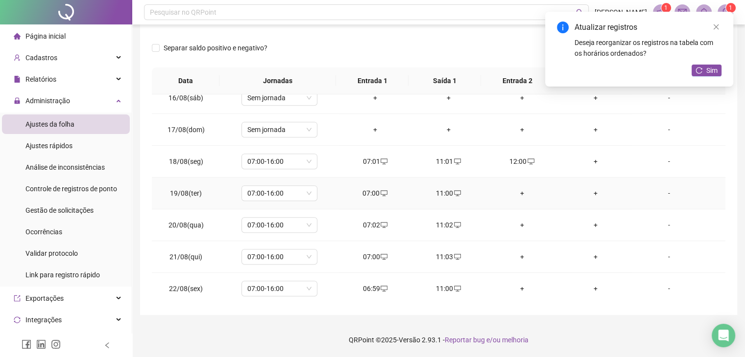
click at [516, 191] on div "+" at bounding box center [522, 193] width 58 height 11
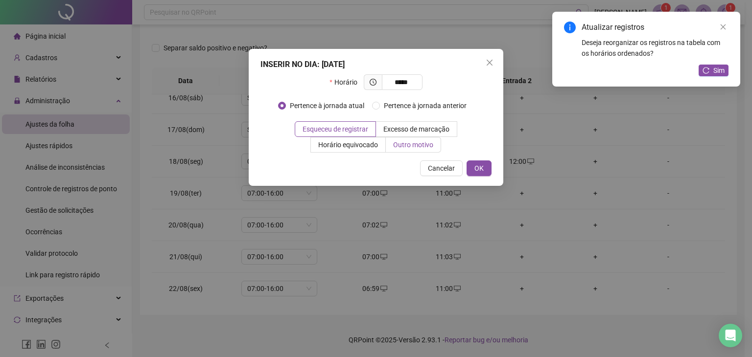
type input "*****"
click at [423, 147] on span "Outro motivo" at bounding box center [413, 145] width 40 height 8
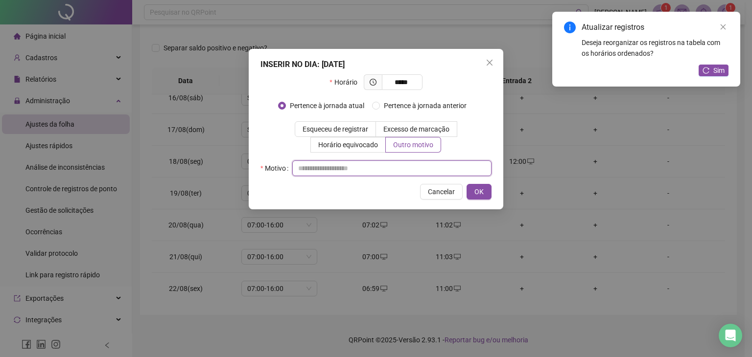
click at [423, 164] on input "text" at bounding box center [391, 169] width 199 height 16
type input "*"
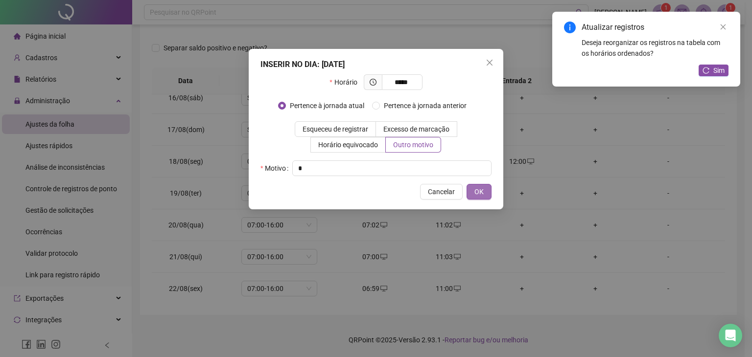
click at [482, 189] on span "OK" at bounding box center [478, 191] width 9 height 11
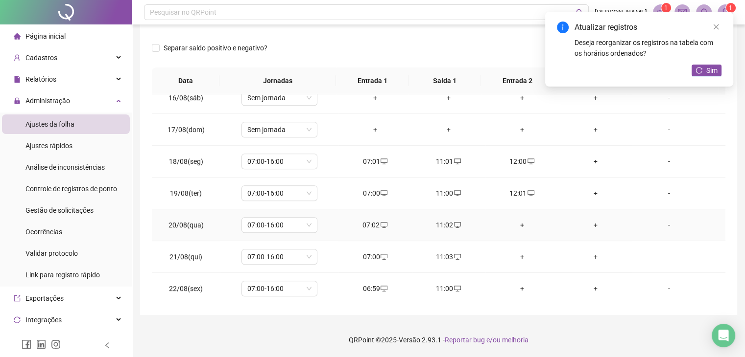
click at [519, 223] on div "+" at bounding box center [522, 225] width 58 height 11
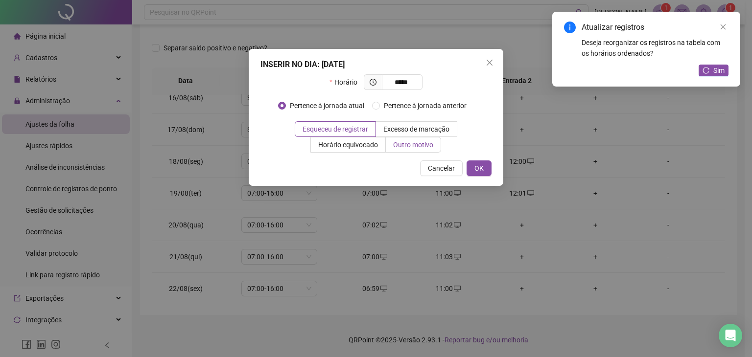
type input "*****"
click at [413, 145] on span "Outro motivo" at bounding box center [413, 145] width 40 height 8
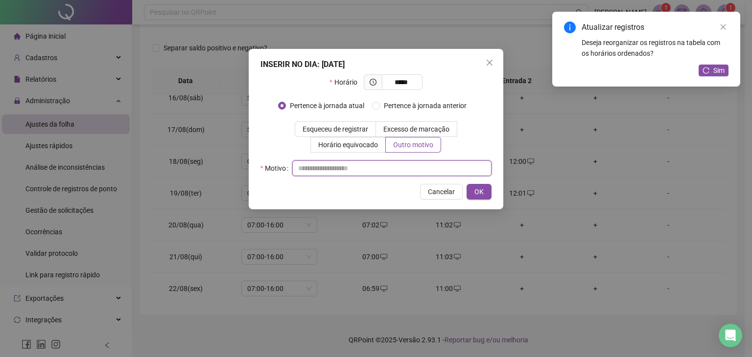
click at [396, 171] on input "text" at bounding box center [391, 169] width 199 height 16
type input "*"
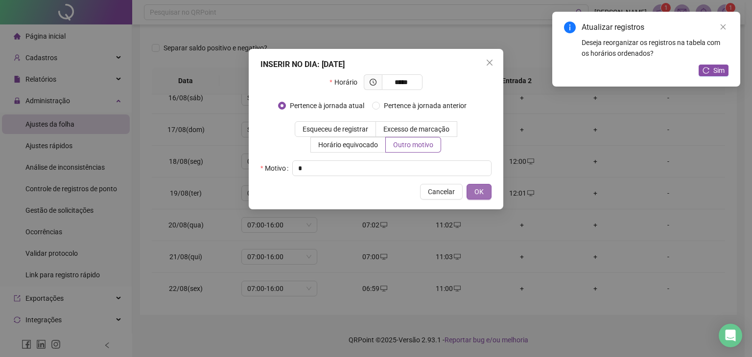
click at [474, 191] on span "OK" at bounding box center [478, 191] width 9 height 11
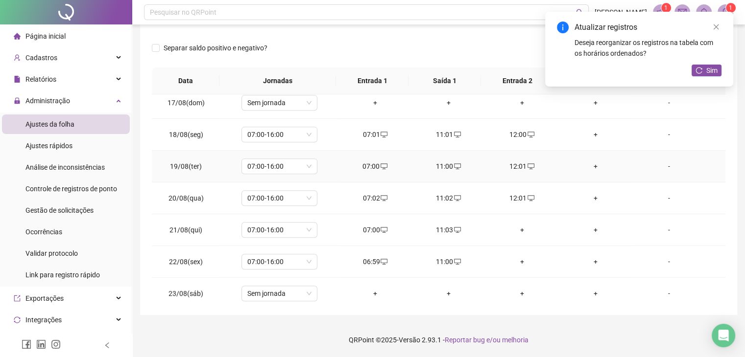
scroll to position [538, 0]
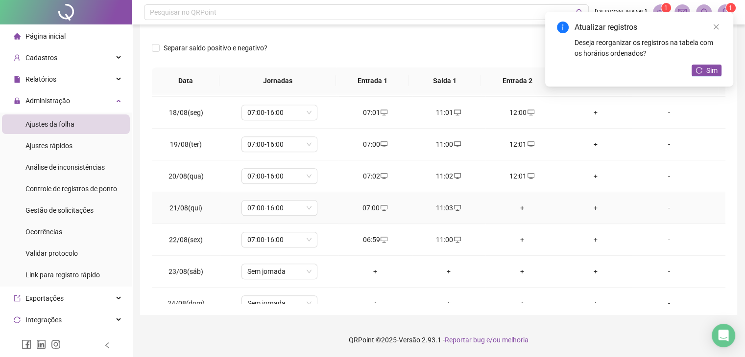
click at [513, 200] on td "+" at bounding box center [521, 208] width 73 height 32
click at [513, 205] on div "+" at bounding box center [522, 208] width 58 height 11
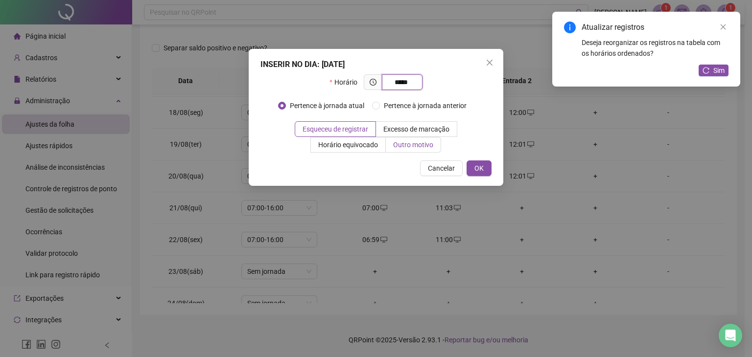
type input "*****"
click at [427, 147] on span "Outro motivo" at bounding box center [413, 145] width 40 height 8
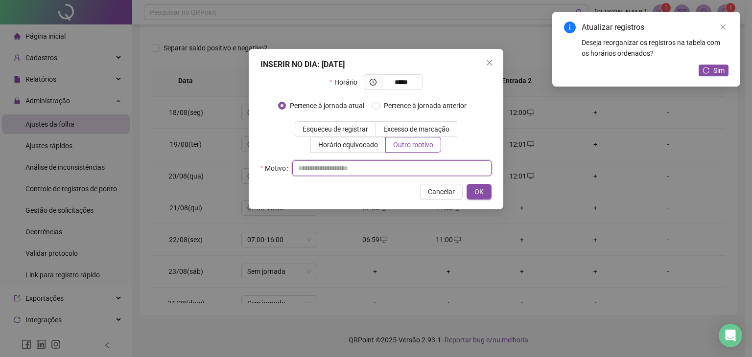
click at [411, 165] on input "text" at bounding box center [391, 169] width 199 height 16
type input "*"
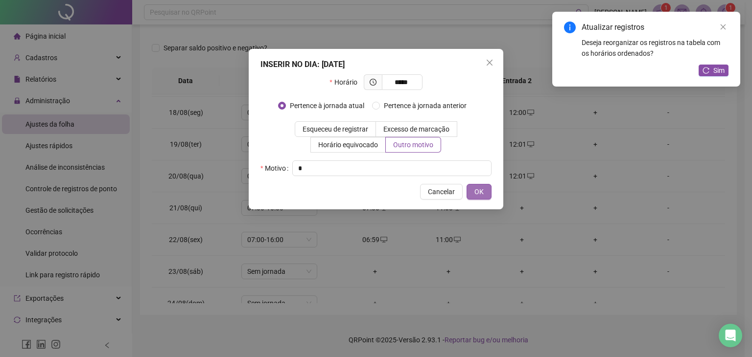
click at [477, 197] on button "OK" at bounding box center [478, 192] width 25 height 16
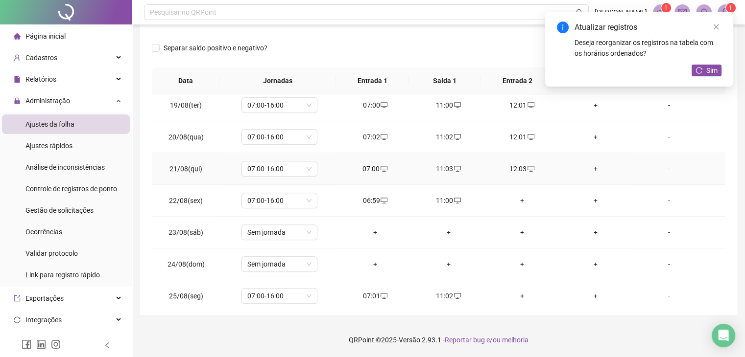
scroll to position [636, 0]
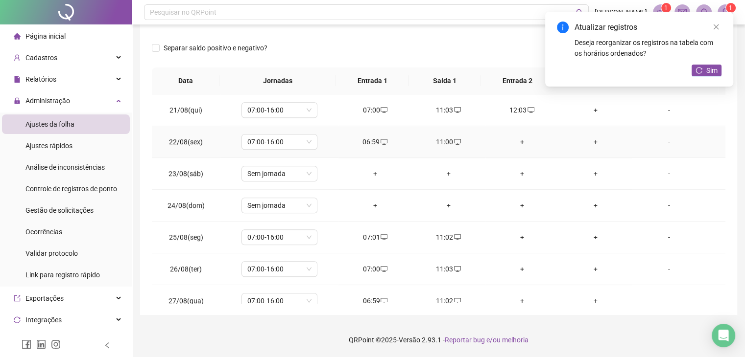
click at [519, 142] on div "+" at bounding box center [522, 142] width 58 height 11
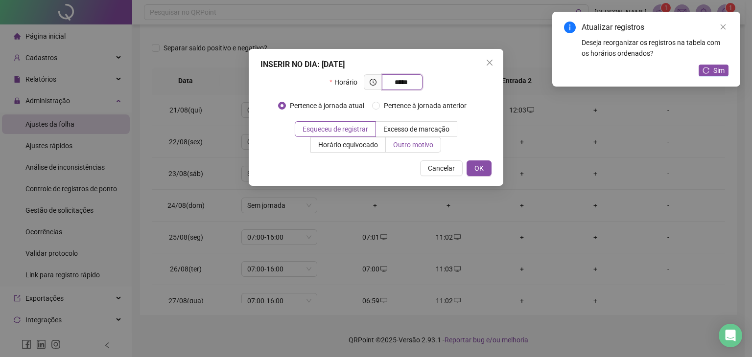
type input "*****"
click at [411, 145] on span "Outro motivo" at bounding box center [413, 145] width 40 height 8
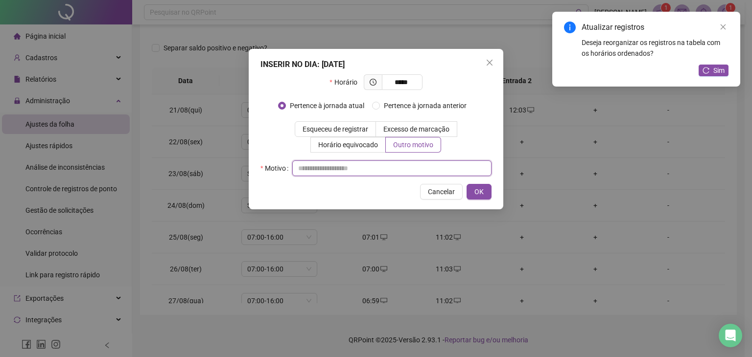
click at [376, 166] on input "text" at bounding box center [391, 169] width 199 height 16
type input "*"
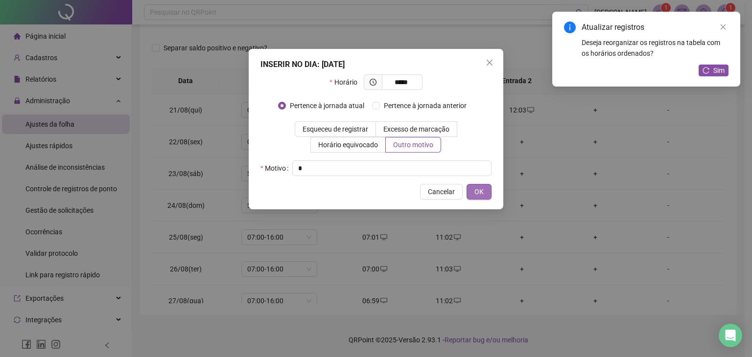
click at [480, 192] on span "OK" at bounding box center [478, 191] width 9 height 11
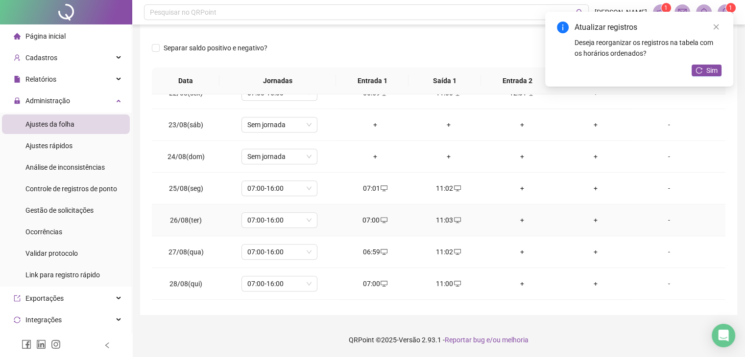
scroll to position [734, 0]
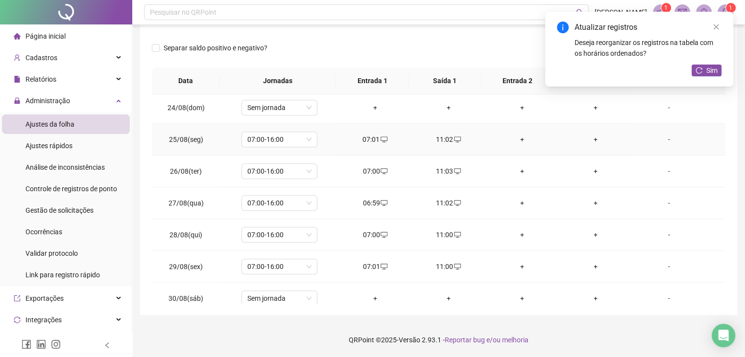
click at [518, 139] on div "+" at bounding box center [522, 139] width 58 height 11
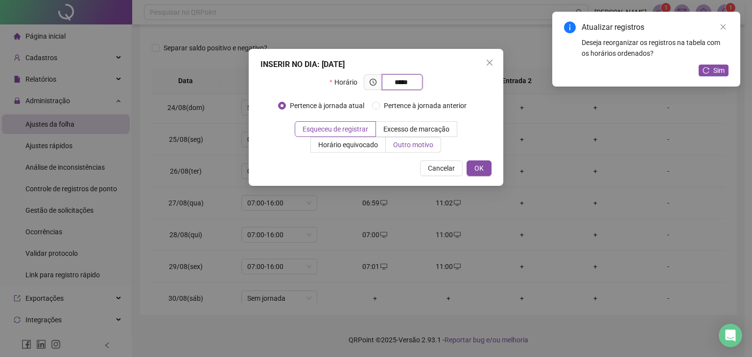
type input "*****"
click at [439, 145] on label "Outro motivo" at bounding box center [413, 145] width 55 height 16
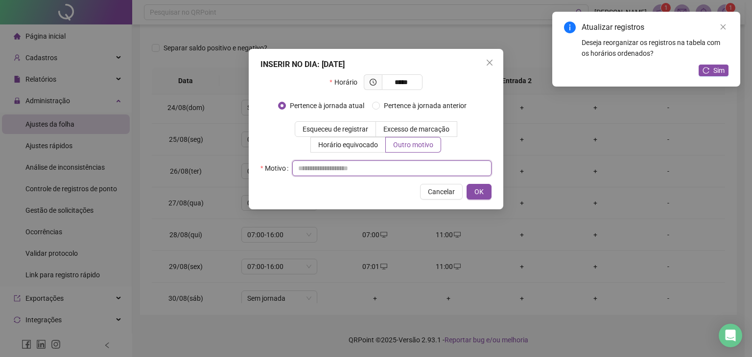
click at [415, 169] on input "text" at bounding box center [391, 169] width 199 height 16
type input "*"
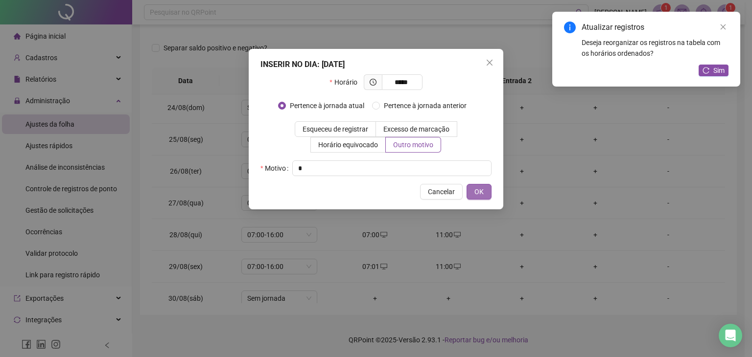
click at [479, 190] on span "OK" at bounding box center [478, 191] width 9 height 11
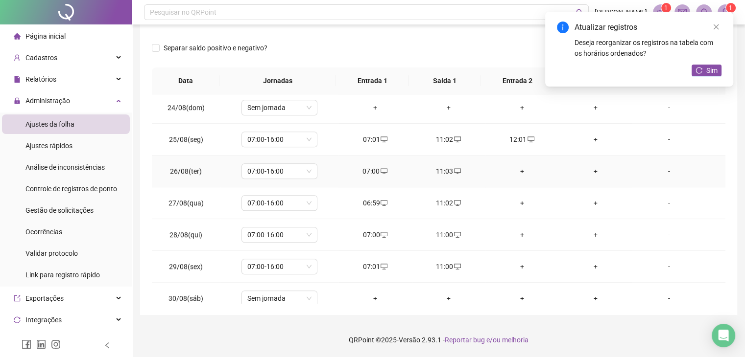
click at [515, 166] on div "+" at bounding box center [522, 171] width 58 height 11
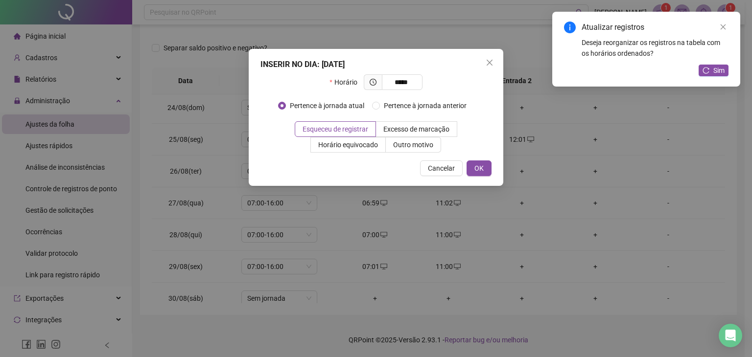
type input "*****"
click at [418, 145] on span "Outro motivo" at bounding box center [413, 145] width 40 height 8
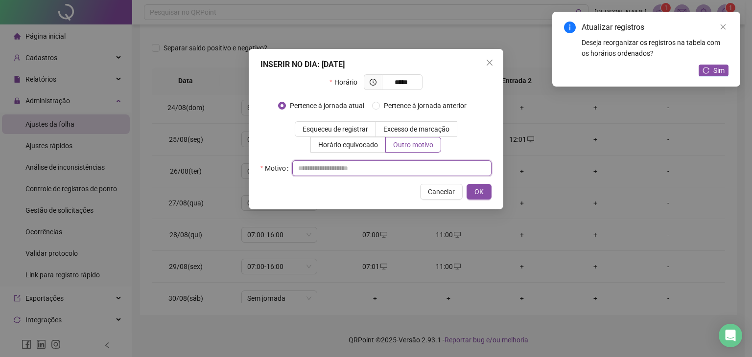
click at [350, 169] on input "text" at bounding box center [391, 169] width 199 height 16
type input "*"
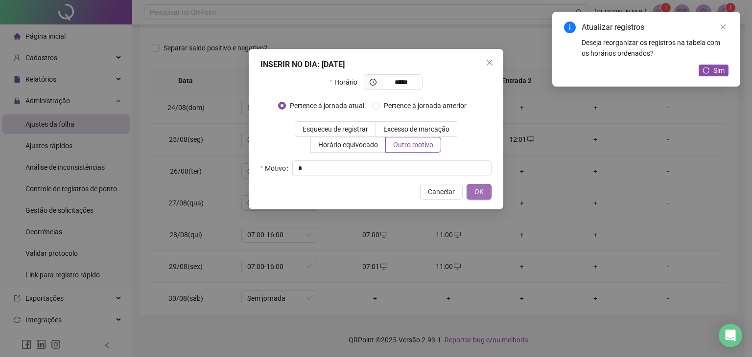
click at [472, 190] on button "OK" at bounding box center [478, 192] width 25 height 16
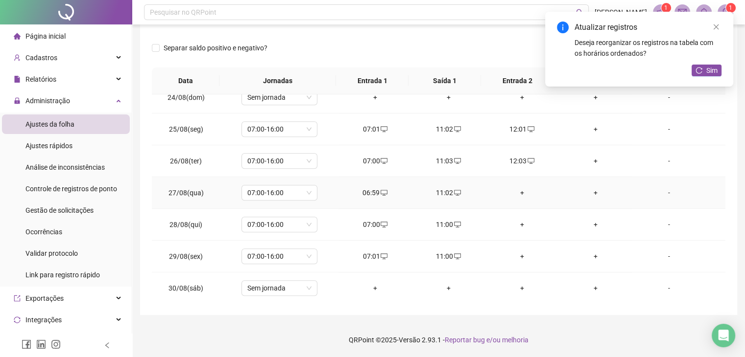
scroll to position [774, 0]
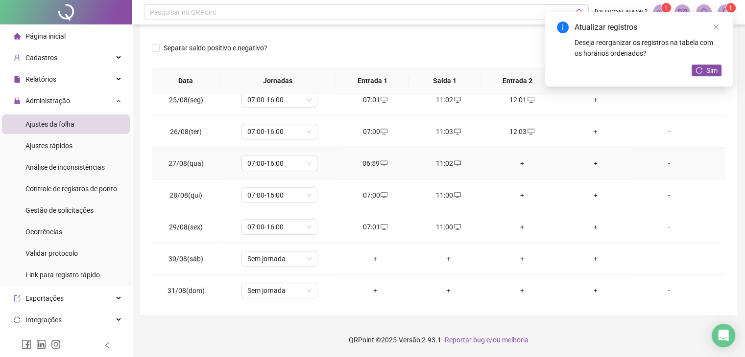
click at [514, 158] on div "+" at bounding box center [522, 163] width 58 height 11
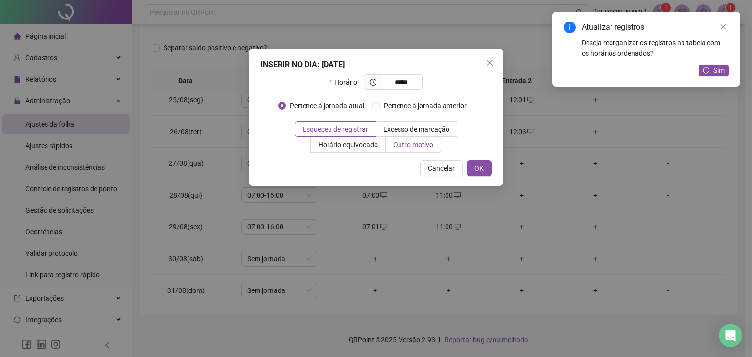
type input "*****"
click at [425, 146] on span "Outro motivo" at bounding box center [413, 145] width 40 height 8
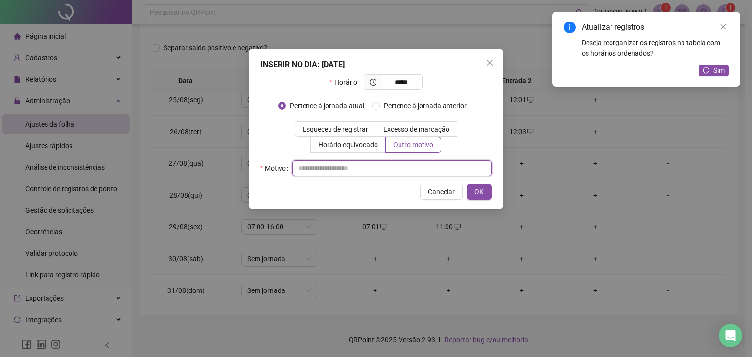
click at [358, 171] on input "text" at bounding box center [391, 169] width 199 height 16
type input "*"
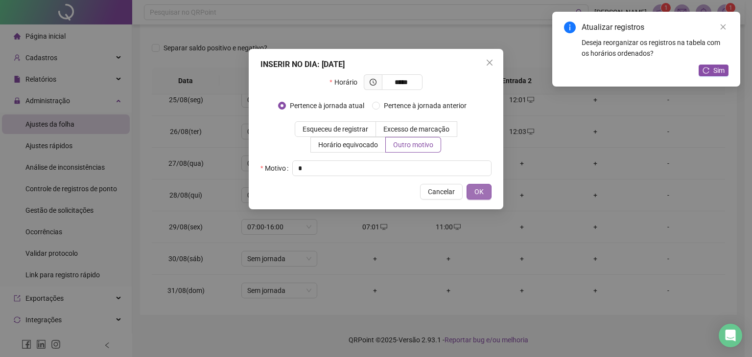
click at [472, 192] on button "OK" at bounding box center [478, 192] width 25 height 16
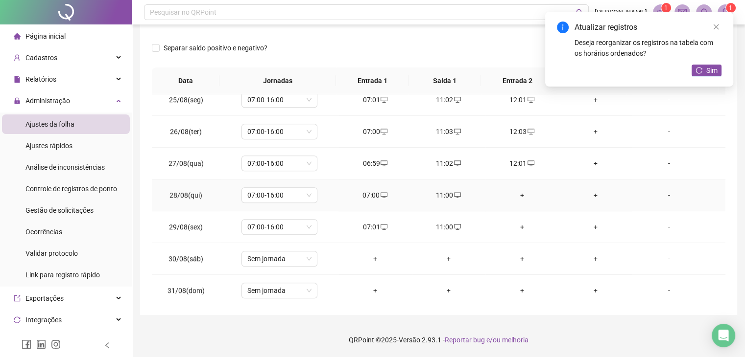
click at [518, 190] on div "+" at bounding box center [522, 195] width 58 height 11
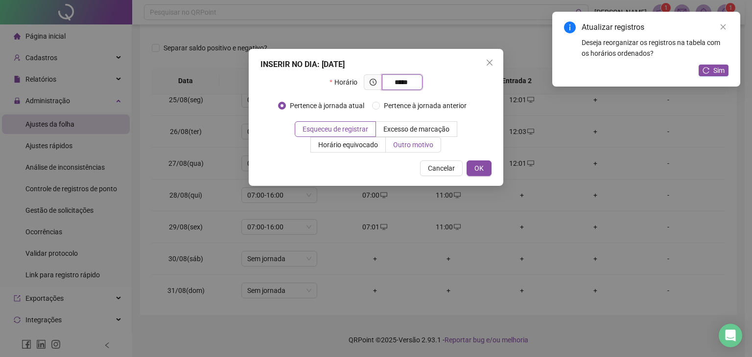
type input "*****"
click at [425, 145] on span "Outro motivo" at bounding box center [413, 145] width 40 height 8
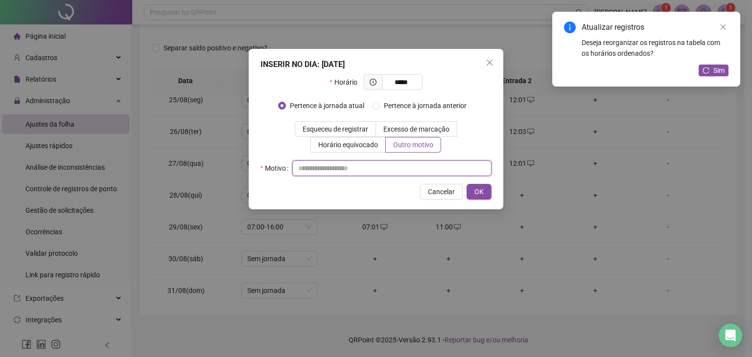
click at [345, 172] on input "text" at bounding box center [391, 169] width 199 height 16
type input "*"
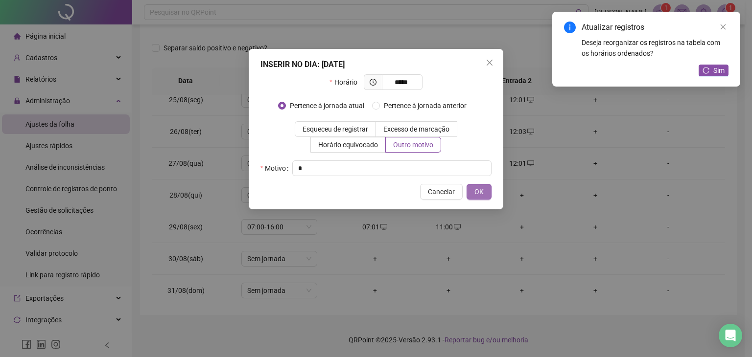
click at [484, 190] on button "OK" at bounding box center [478, 192] width 25 height 16
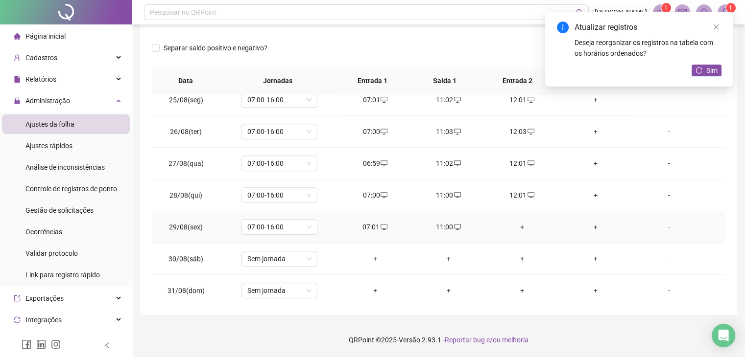
click at [517, 225] on div "+" at bounding box center [522, 227] width 58 height 11
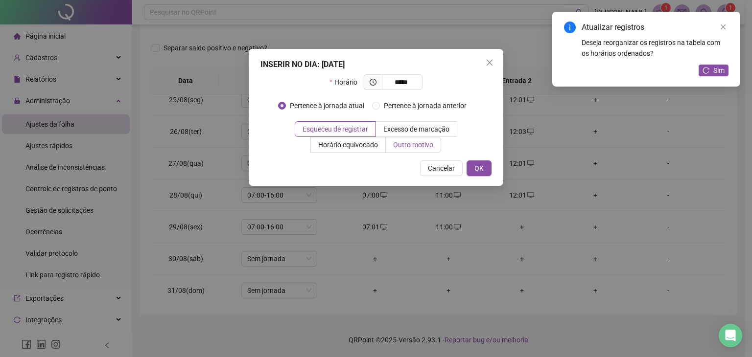
type input "*****"
click at [419, 141] on span "Outro motivo" at bounding box center [413, 145] width 40 height 8
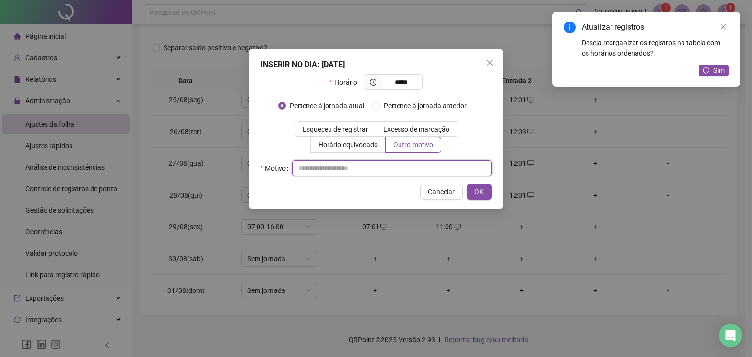
click at [365, 166] on input "text" at bounding box center [391, 169] width 199 height 16
type input "*"
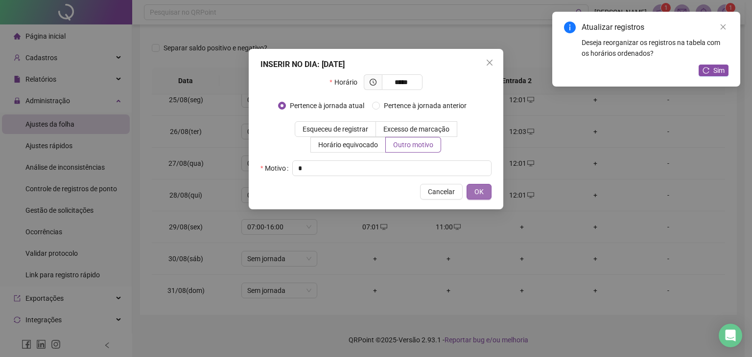
click at [486, 188] on button "OK" at bounding box center [478, 192] width 25 height 16
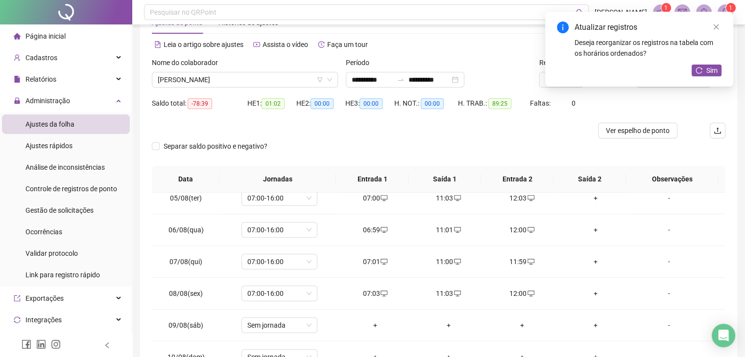
scroll to position [0, 0]
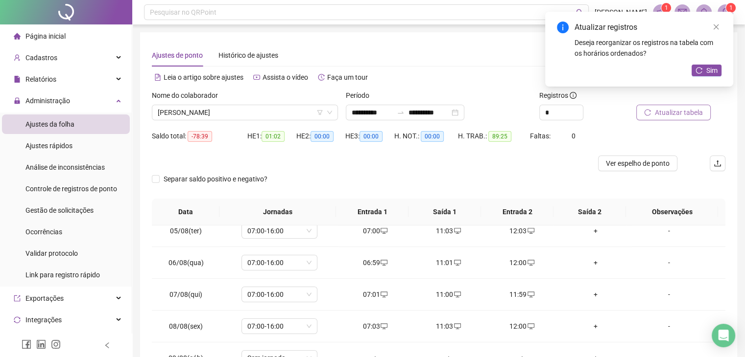
click at [669, 112] on span "Atualizar tabela" at bounding box center [678, 112] width 48 height 11
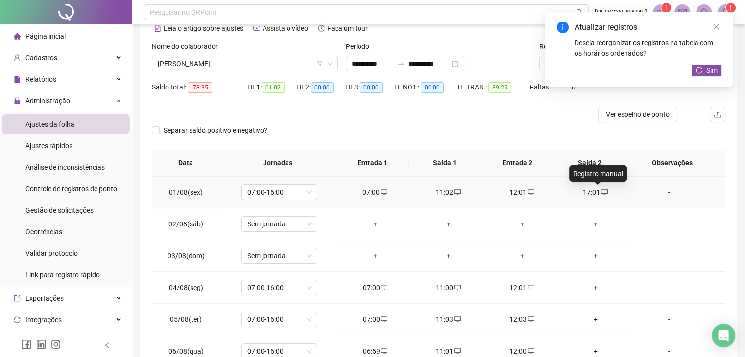
click at [601, 192] on icon "desktop" at bounding box center [604, 192] width 7 height 7
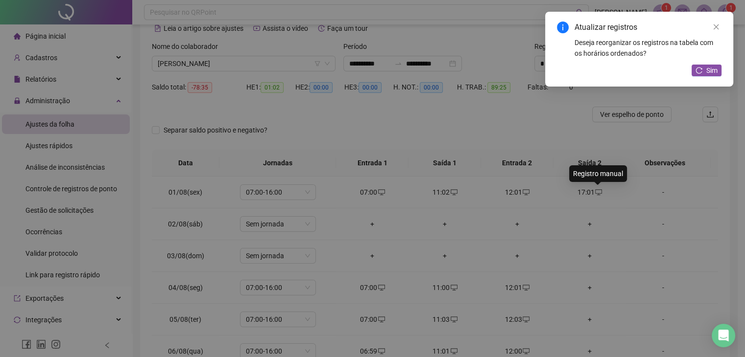
type input "**********"
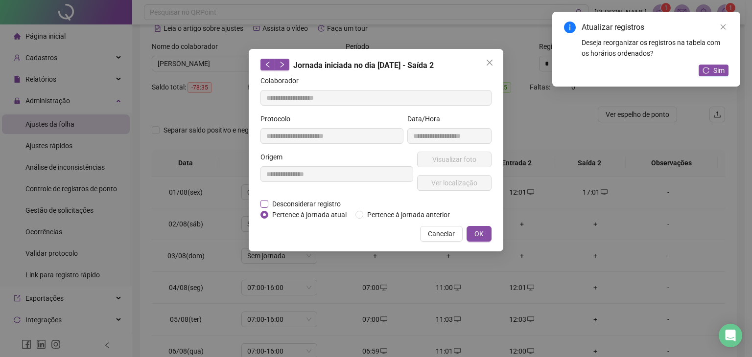
click at [303, 207] on span "Desconsiderar registro" at bounding box center [306, 204] width 76 height 11
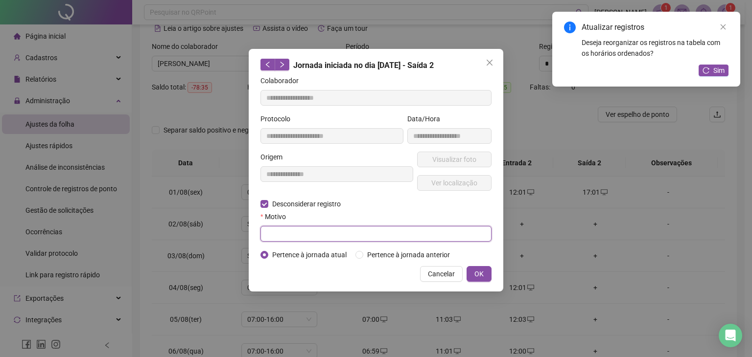
click at [379, 237] on input "text" at bounding box center [375, 234] width 231 height 16
type input "*"
click at [486, 273] on button "OK" at bounding box center [478, 274] width 25 height 16
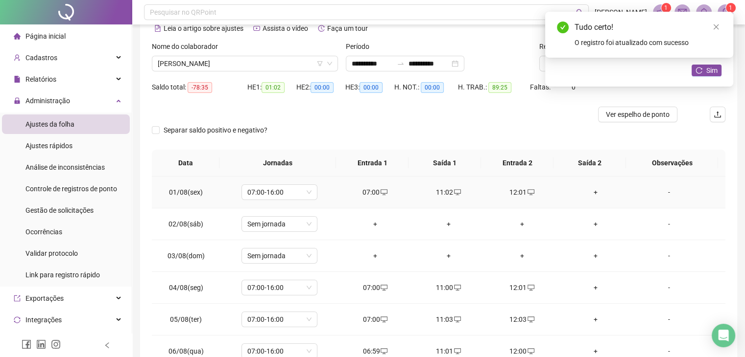
click at [593, 191] on div "+" at bounding box center [595, 192] width 58 height 11
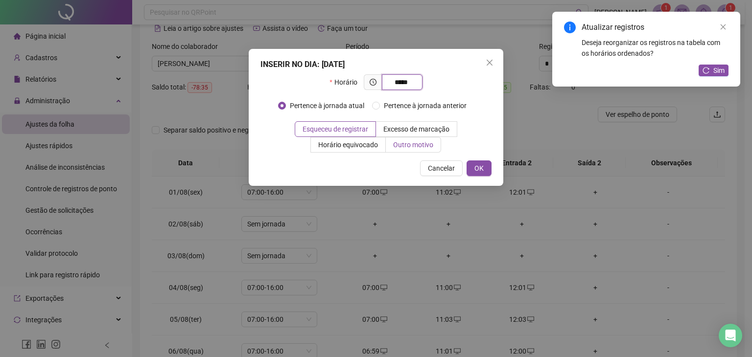
type input "*****"
click at [415, 147] on span "Outro motivo" at bounding box center [413, 145] width 40 height 8
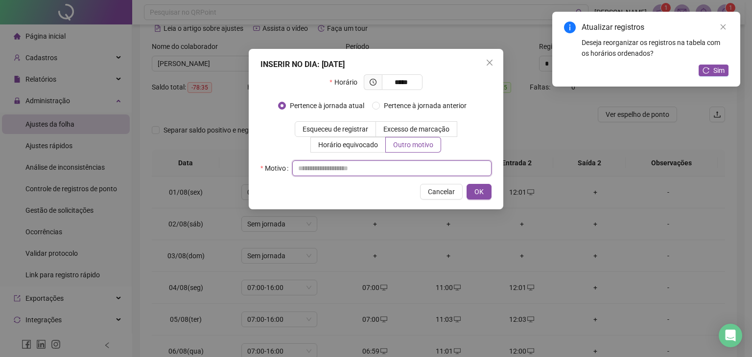
click at [378, 167] on input "text" at bounding box center [391, 169] width 199 height 16
type input "*"
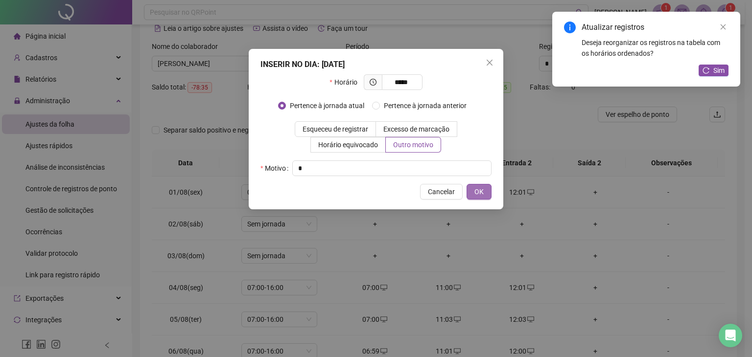
click at [472, 187] on button "OK" at bounding box center [478, 192] width 25 height 16
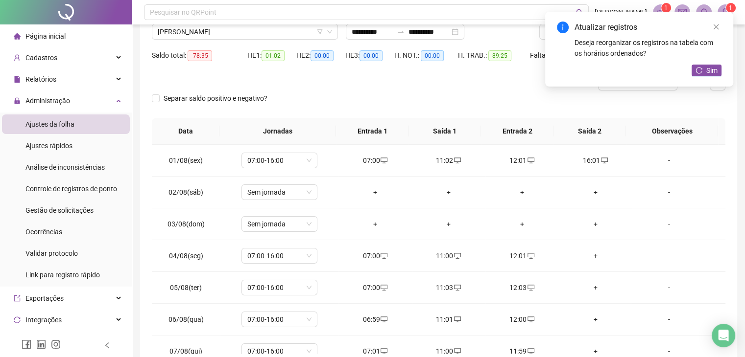
scroll to position [98, 0]
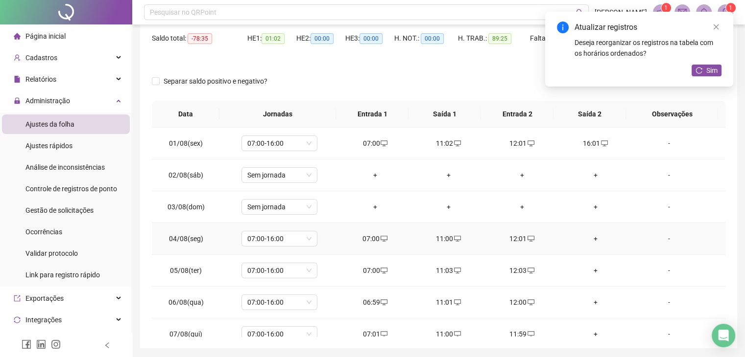
click at [589, 241] on div "+" at bounding box center [595, 238] width 58 height 11
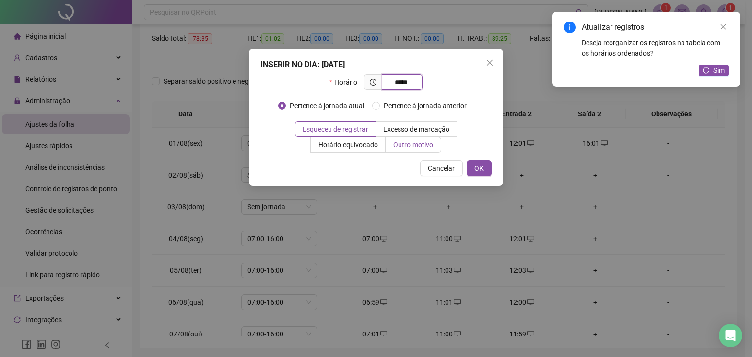
type input "*****"
click at [436, 147] on label "Outro motivo" at bounding box center [413, 145] width 55 height 16
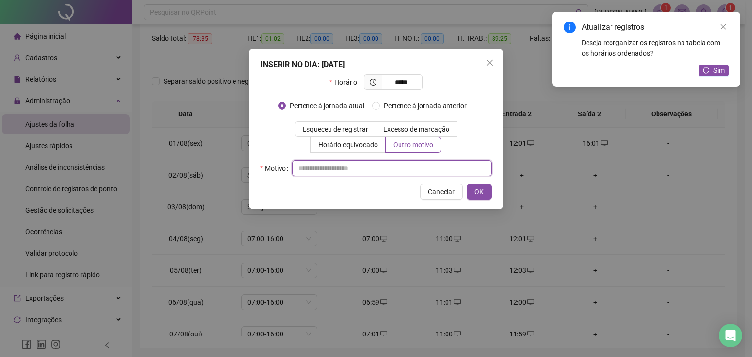
click at [421, 174] on input "text" at bounding box center [391, 169] width 199 height 16
type input "*"
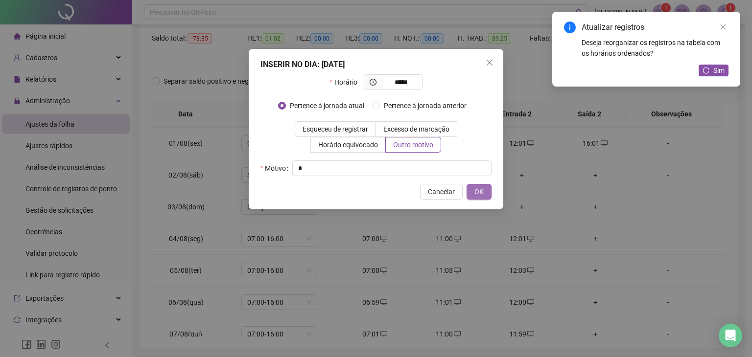
click at [478, 190] on span "OK" at bounding box center [478, 191] width 9 height 11
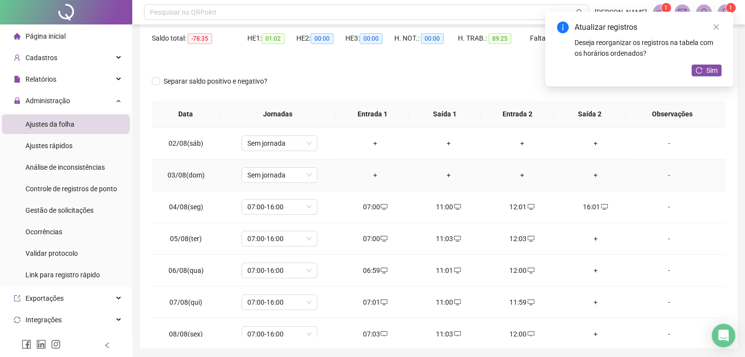
scroll to position [49, 0]
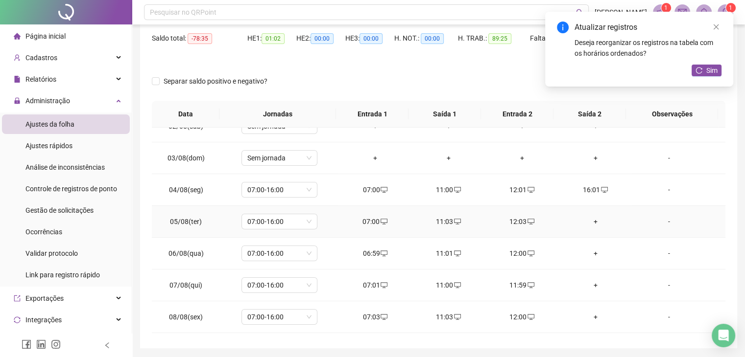
click at [588, 222] on div "+" at bounding box center [595, 221] width 58 height 11
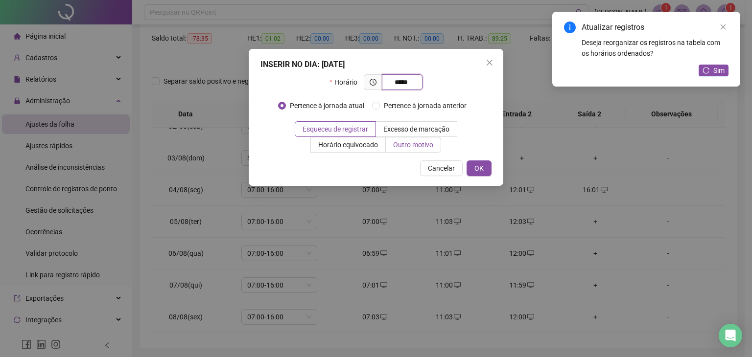
type input "*****"
click at [419, 146] on span "Outro motivo" at bounding box center [413, 145] width 40 height 8
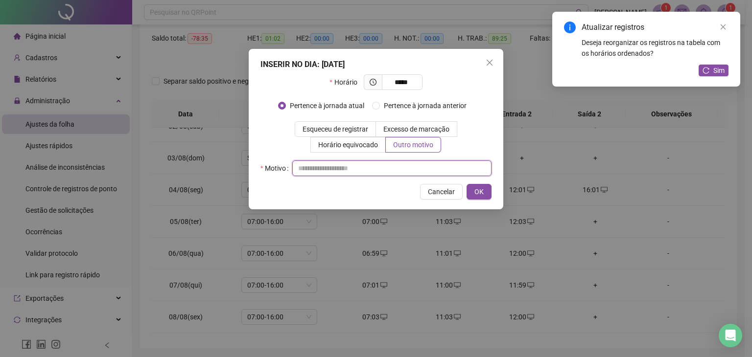
click at [341, 171] on input "text" at bounding box center [391, 169] width 199 height 16
type input "*"
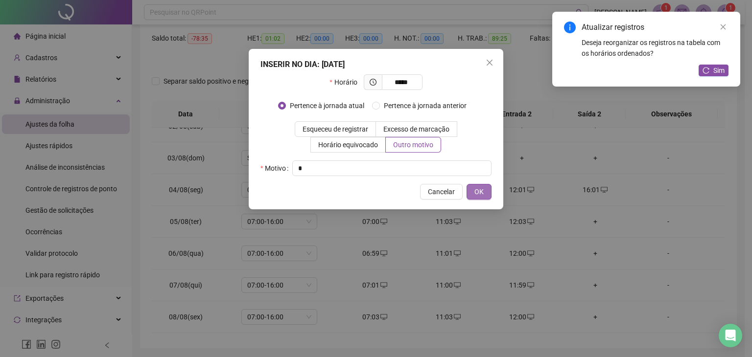
click at [471, 188] on button "OK" at bounding box center [478, 192] width 25 height 16
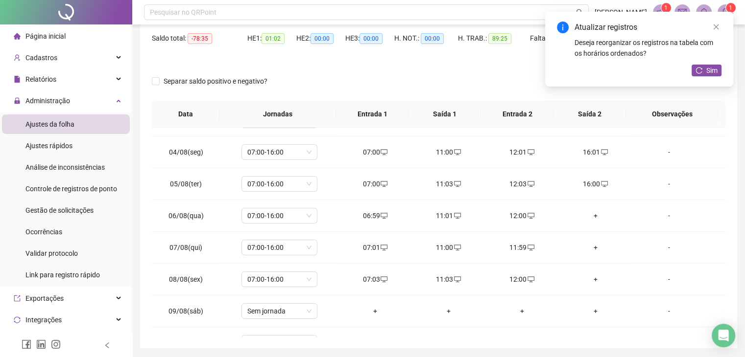
scroll to position [147, 0]
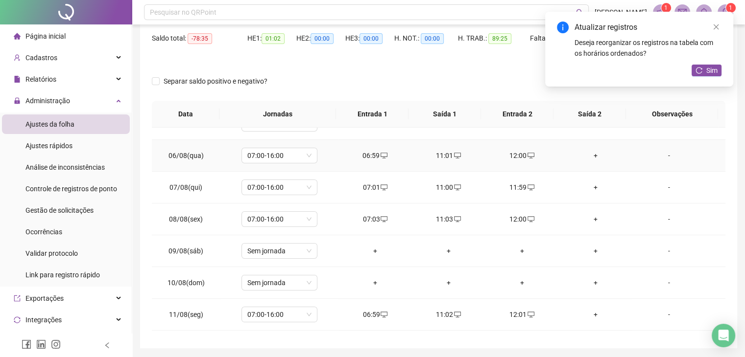
click at [591, 158] on div "+" at bounding box center [595, 155] width 58 height 11
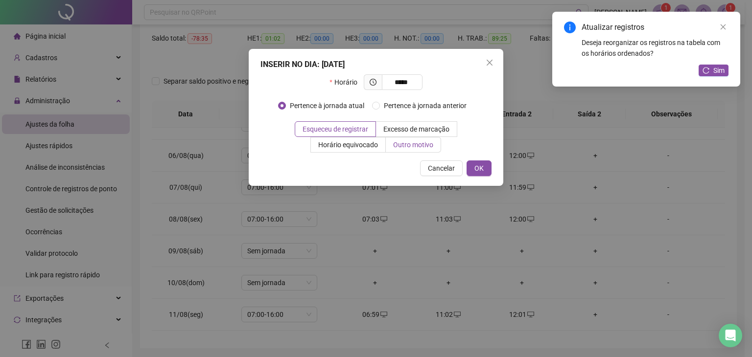
type input "*****"
click at [413, 143] on span "Outro motivo" at bounding box center [413, 145] width 40 height 8
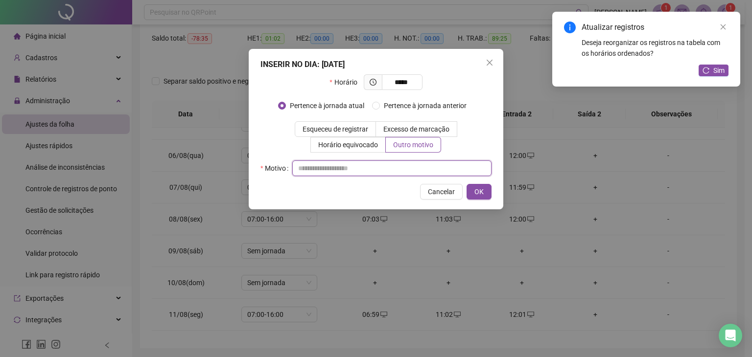
click at [380, 169] on input "text" at bounding box center [391, 169] width 199 height 16
type input "*"
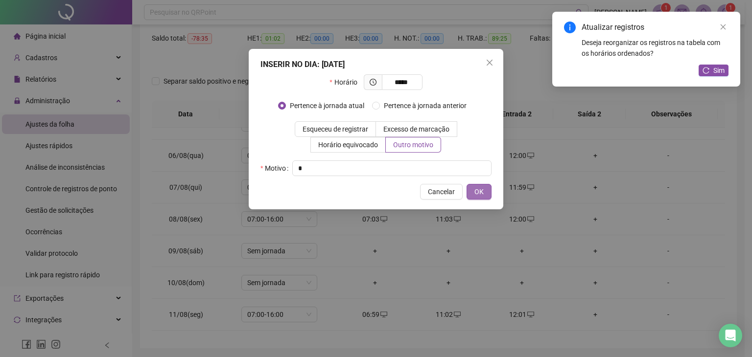
click at [475, 192] on span "OK" at bounding box center [478, 191] width 9 height 11
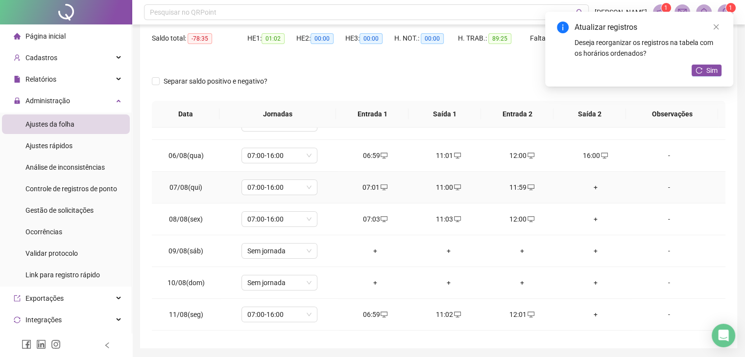
click at [588, 185] on div "+" at bounding box center [595, 187] width 58 height 11
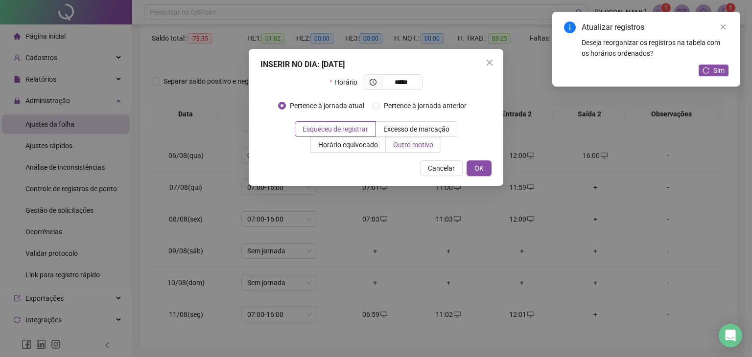
type input "*****"
click at [423, 151] on label "Outro motivo" at bounding box center [413, 145] width 55 height 16
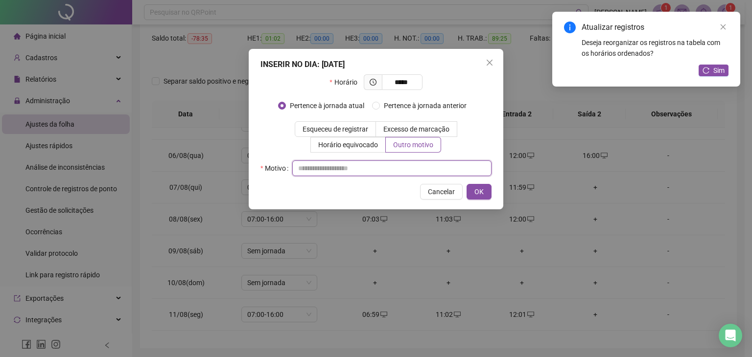
click at [352, 173] on input "text" at bounding box center [391, 169] width 199 height 16
type input "*"
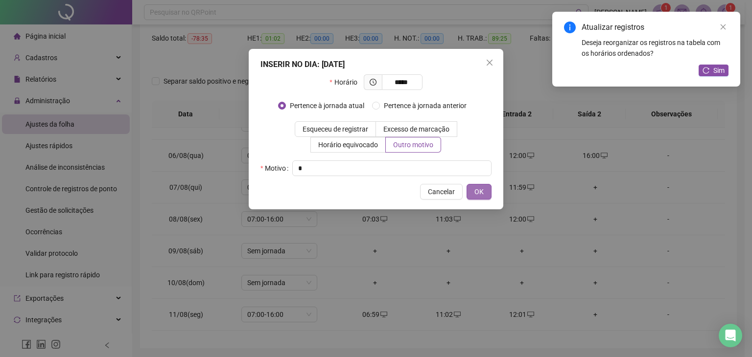
click at [478, 191] on span "OK" at bounding box center [478, 191] width 9 height 11
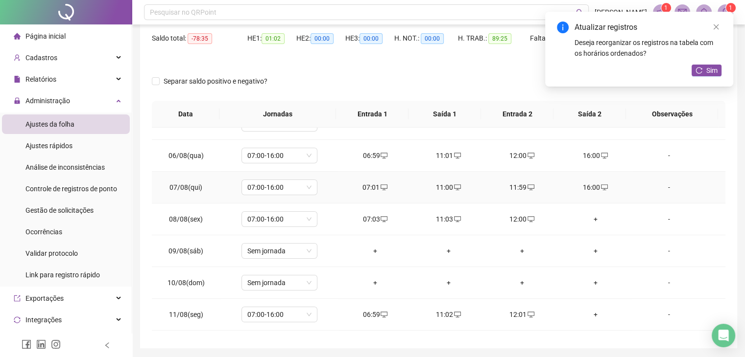
scroll to position [196, 0]
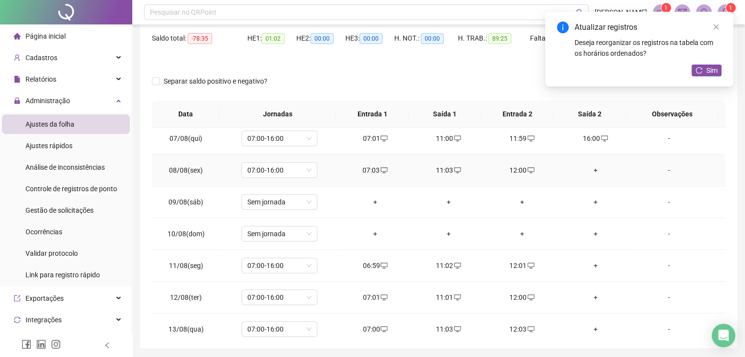
click at [585, 169] on div "+" at bounding box center [595, 170] width 58 height 11
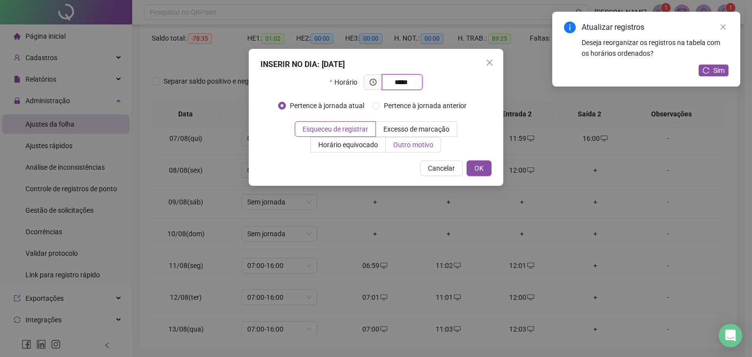
type input "*****"
click at [406, 141] on span "Outro motivo" at bounding box center [413, 145] width 40 height 8
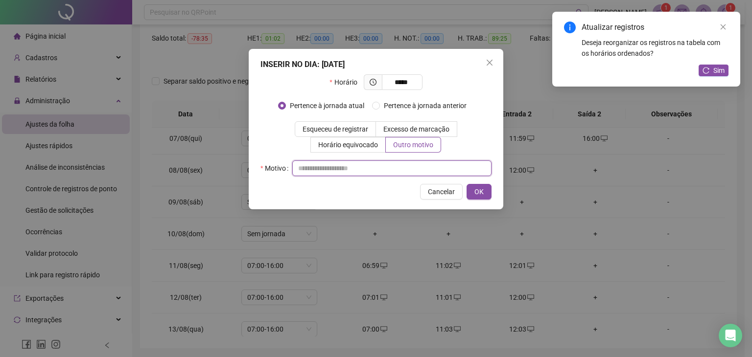
click at [374, 171] on input "text" at bounding box center [391, 169] width 199 height 16
type input "*"
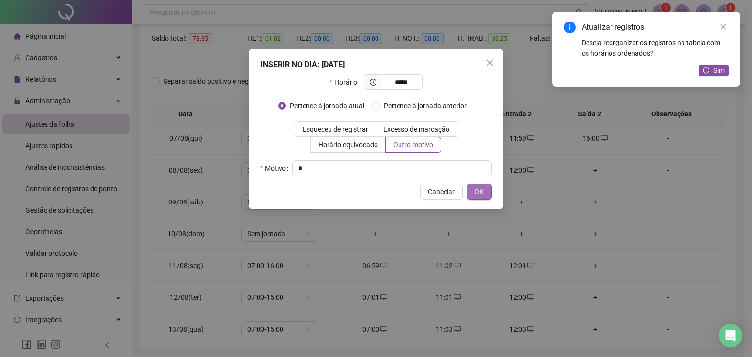
click at [476, 192] on span "OK" at bounding box center [478, 191] width 9 height 11
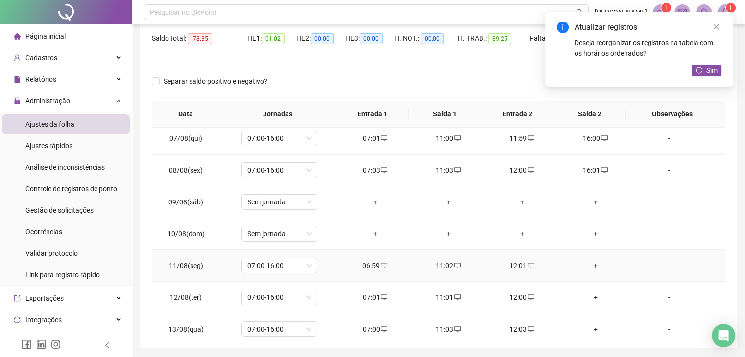
click at [590, 265] on div "+" at bounding box center [595, 265] width 58 height 11
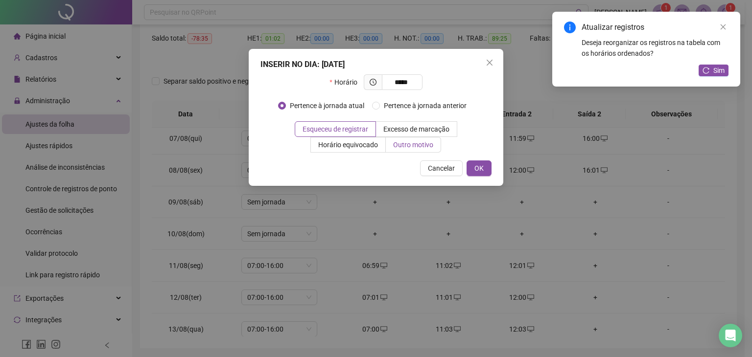
type input "*****"
click at [400, 145] on span "Outro motivo" at bounding box center [413, 145] width 40 height 8
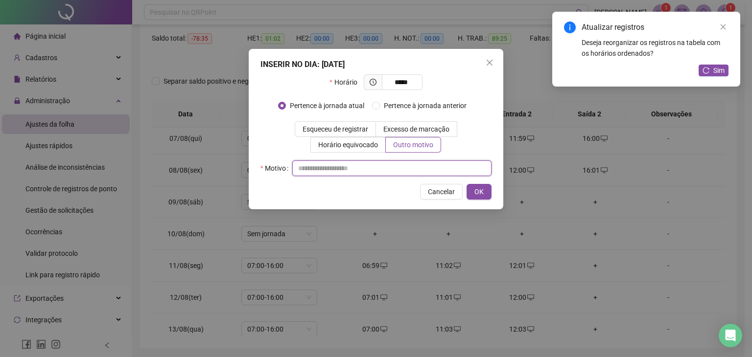
click at [384, 166] on input "text" at bounding box center [391, 169] width 199 height 16
type input "*"
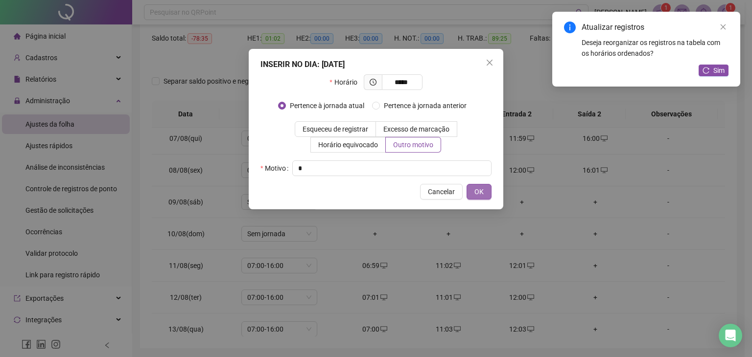
click at [477, 189] on span "OK" at bounding box center [478, 191] width 9 height 11
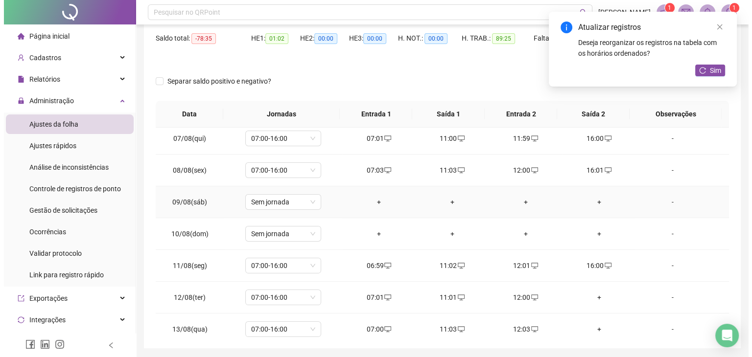
scroll to position [294, 0]
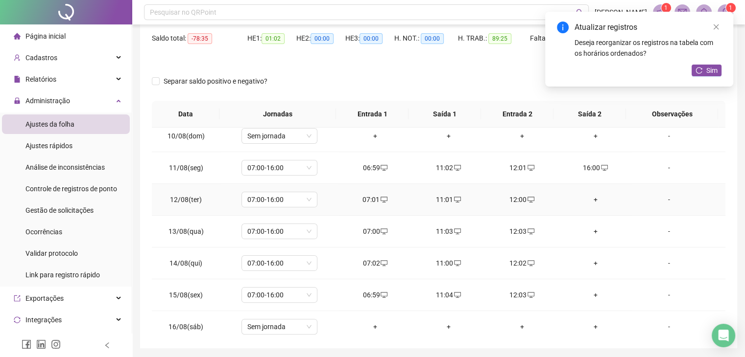
click at [586, 200] on div "+" at bounding box center [595, 199] width 58 height 11
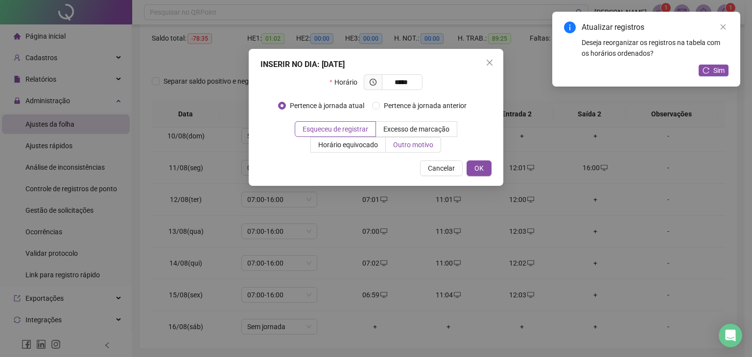
type input "*****"
click at [403, 143] on span "Outro motivo" at bounding box center [413, 145] width 40 height 8
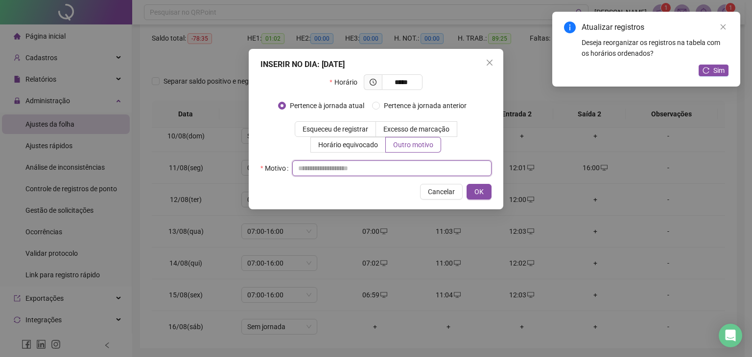
click at [373, 171] on input "text" at bounding box center [391, 169] width 199 height 16
type input "*"
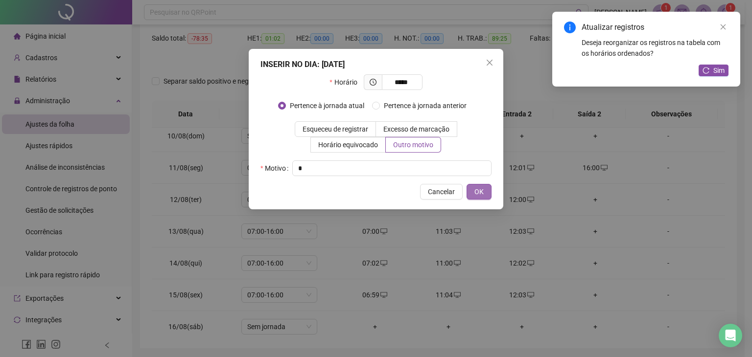
click at [479, 192] on span "OK" at bounding box center [478, 191] width 9 height 11
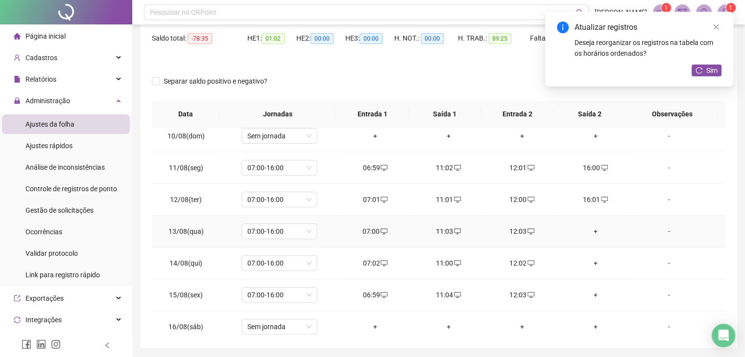
click at [595, 231] on div "+" at bounding box center [595, 231] width 58 height 11
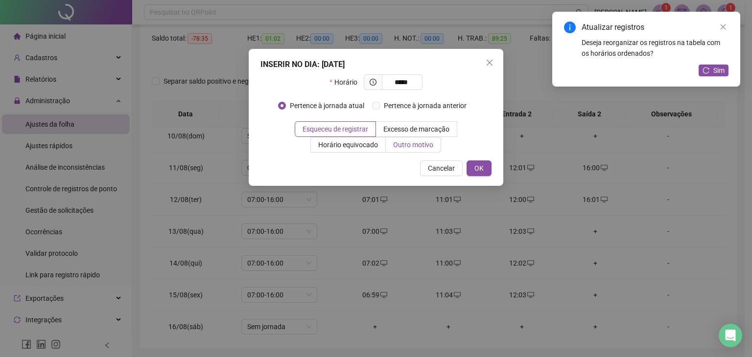
type input "*****"
click at [432, 143] on span "Outro motivo" at bounding box center [413, 145] width 40 height 8
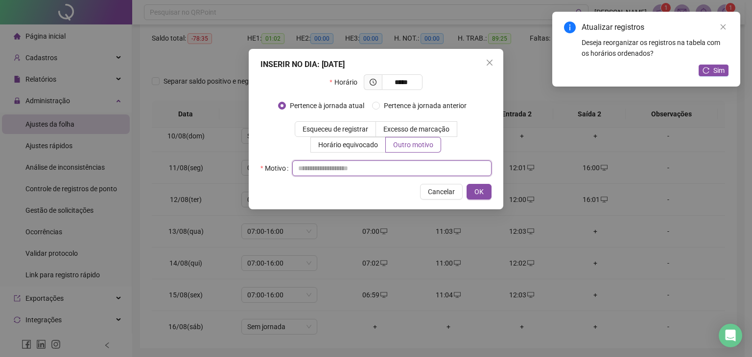
click at [427, 172] on input "text" at bounding box center [391, 169] width 199 height 16
type input "*"
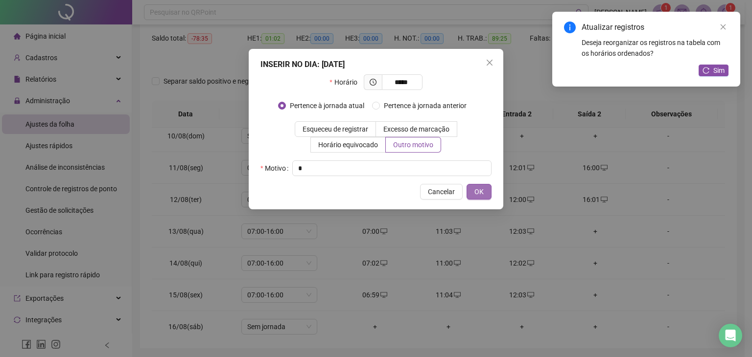
click at [474, 191] on span "OK" at bounding box center [478, 191] width 9 height 11
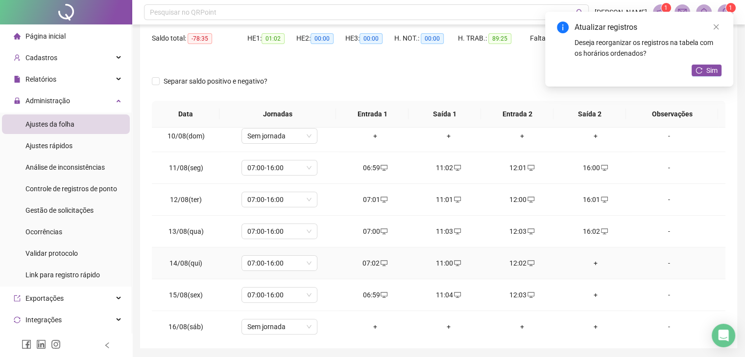
click at [588, 260] on div "+" at bounding box center [595, 263] width 58 height 11
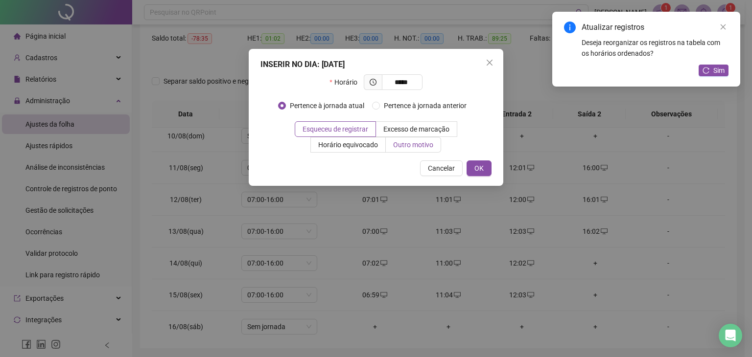
type input "*****"
click at [423, 151] on label "Outro motivo" at bounding box center [413, 145] width 55 height 16
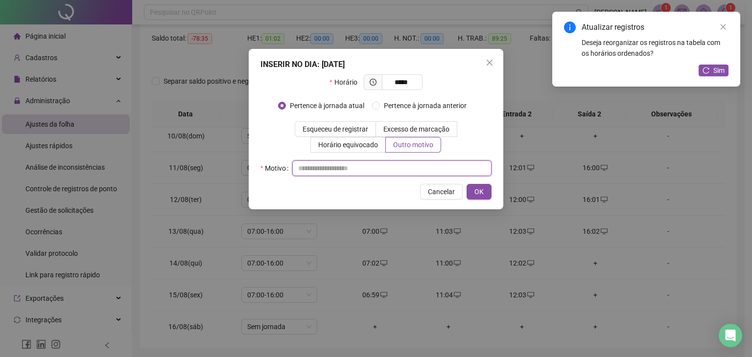
click at [405, 166] on input "text" at bounding box center [391, 169] width 199 height 16
type input "*"
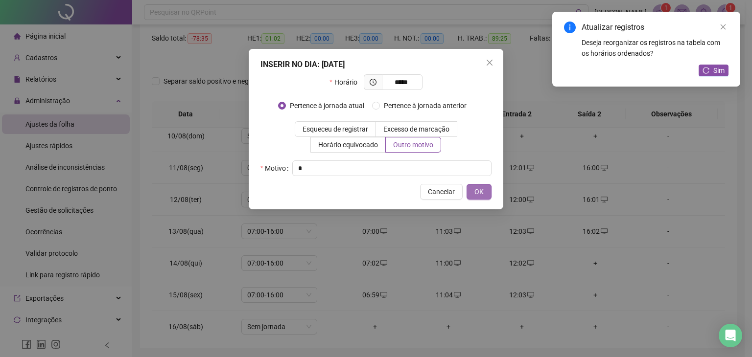
click at [491, 186] on button "OK" at bounding box center [478, 192] width 25 height 16
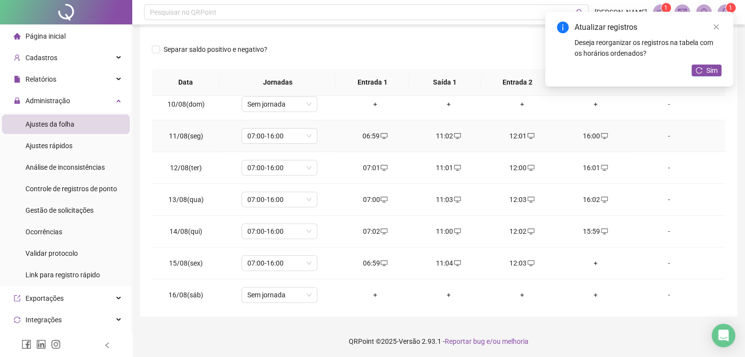
scroll to position [131, 0]
click at [587, 262] on div "+" at bounding box center [595, 261] width 58 height 11
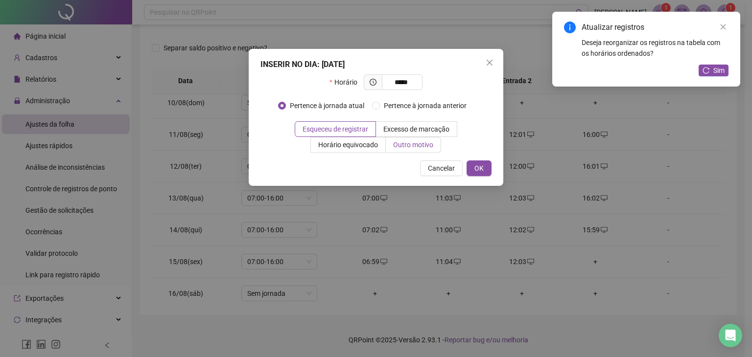
type input "*****"
click at [404, 143] on span "Outro motivo" at bounding box center [413, 145] width 40 height 8
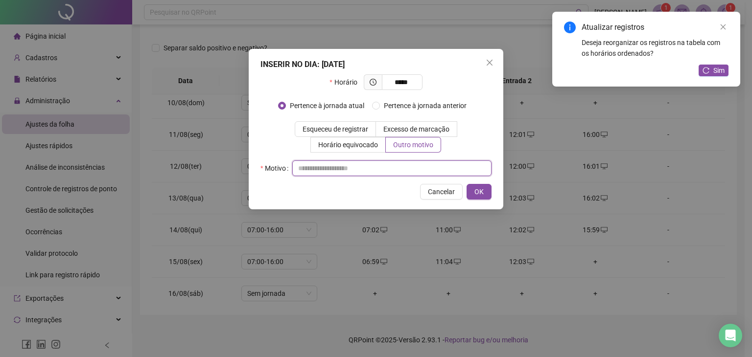
click at [394, 164] on input "text" at bounding box center [391, 169] width 199 height 16
type input "**"
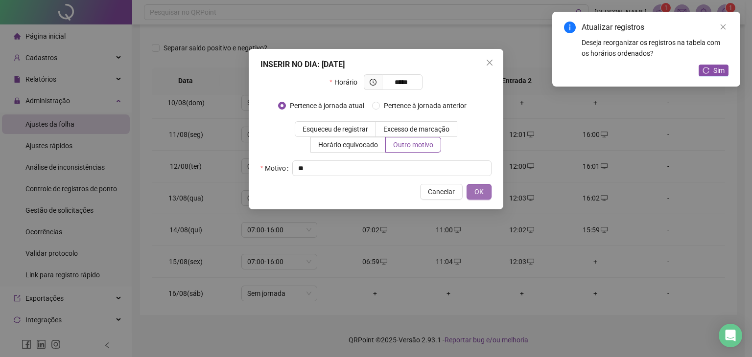
click at [470, 193] on button "OK" at bounding box center [478, 192] width 25 height 16
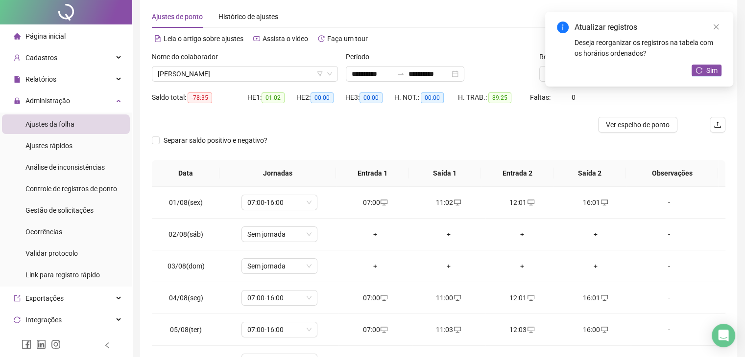
scroll to position [0, 0]
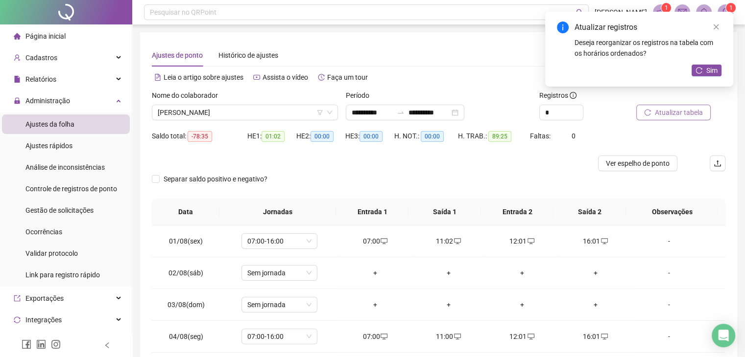
click at [683, 111] on span "Atualizar tabela" at bounding box center [678, 112] width 48 height 11
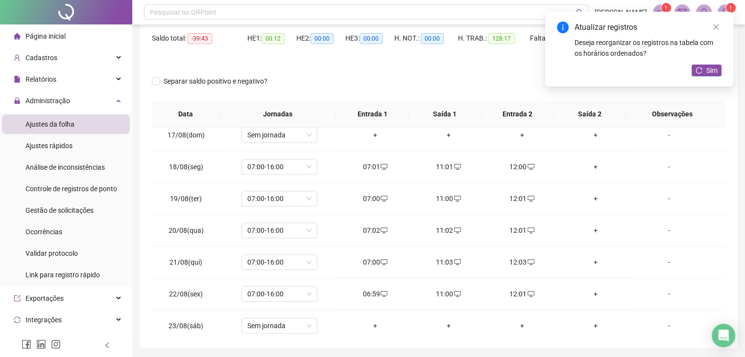
scroll to position [538, 0]
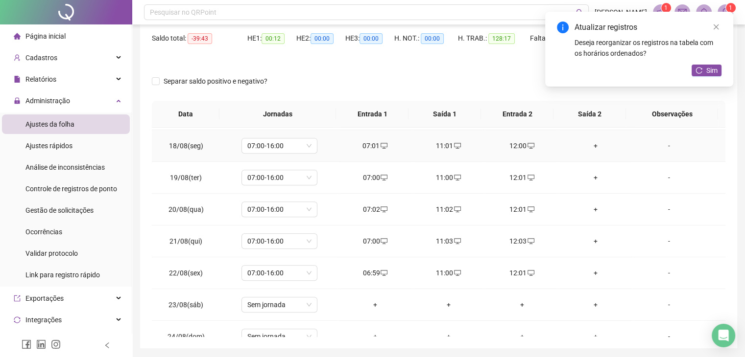
click at [591, 143] on div "+" at bounding box center [595, 145] width 58 height 11
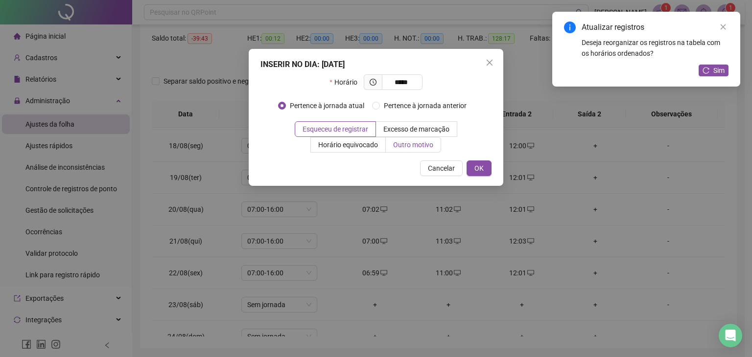
type input "*****"
click at [425, 143] on span "Outro motivo" at bounding box center [413, 145] width 40 height 8
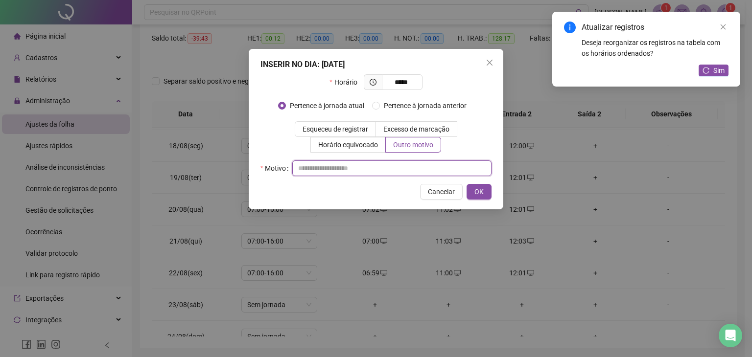
click at [387, 169] on input "text" at bounding box center [391, 169] width 199 height 16
type input "*"
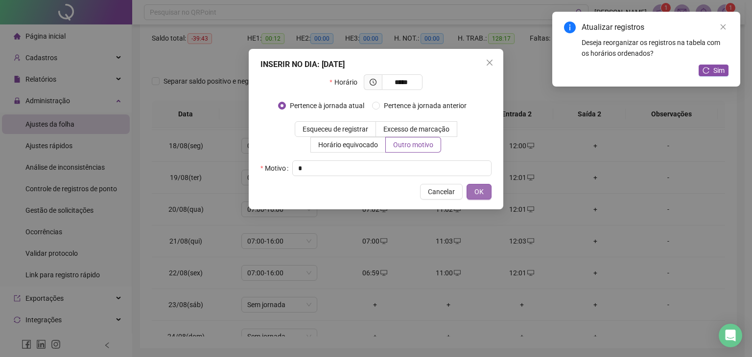
click at [485, 192] on button "OK" at bounding box center [478, 192] width 25 height 16
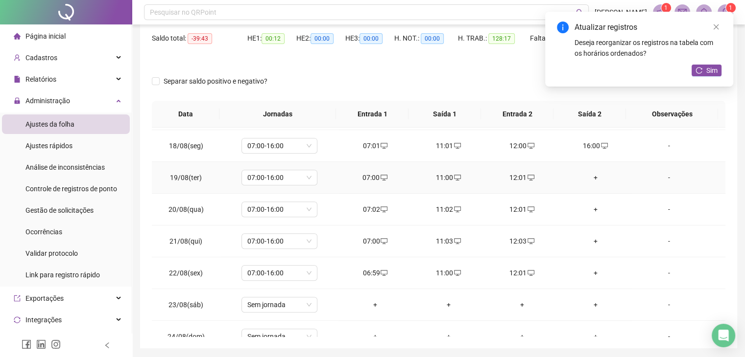
click at [591, 177] on div "+" at bounding box center [595, 177] width 58 height 11
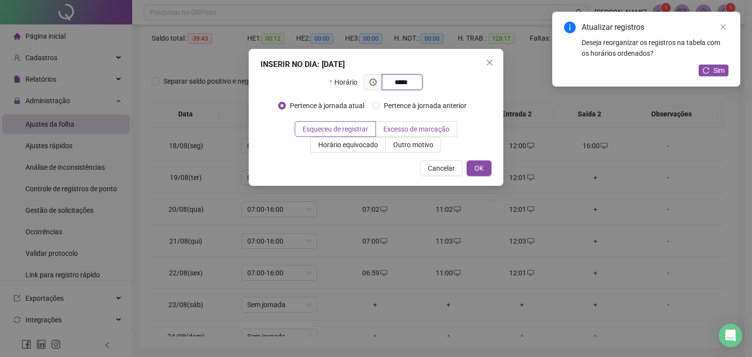
type input "*****"
click at [405, 135] on label "Excesso de marcação" at bounding box center [416, 129] width 81 height 16
click at [401, 145] on span "Outro motivo" at bounding box center [413, 145] width 40 height 8
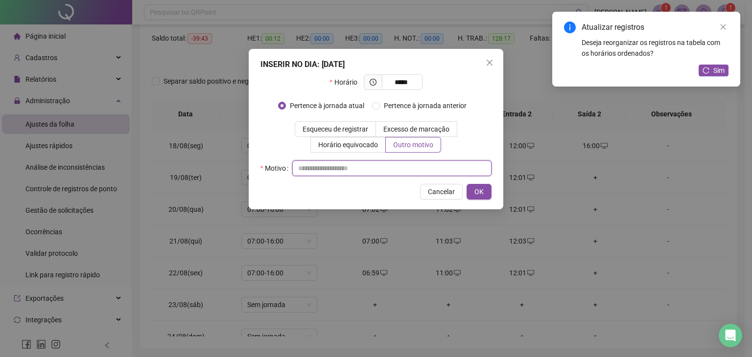
click at [362, 167] on input "text" at bounding box center [391, 169] width 199 height 16
type input "*"
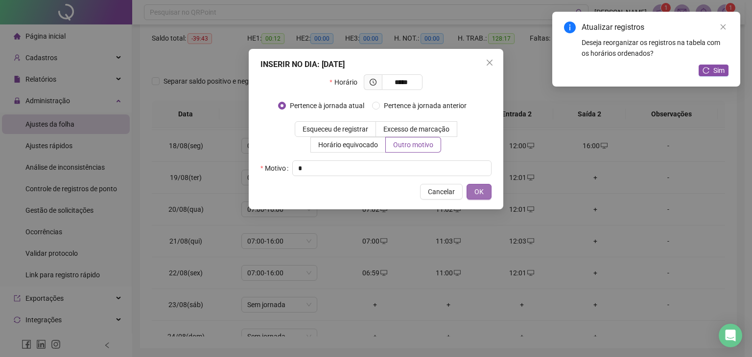
click at [479, 194] on span "OK" at bounding box center [478, 191] width 9 height 11
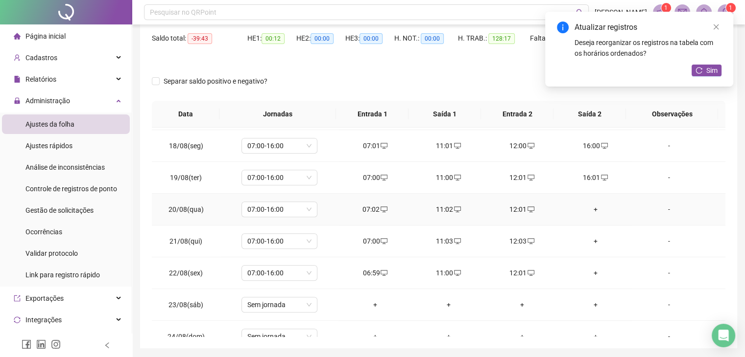
click at [592, 205] on div "+" at bounding box center [595, 209] width 58 height 11
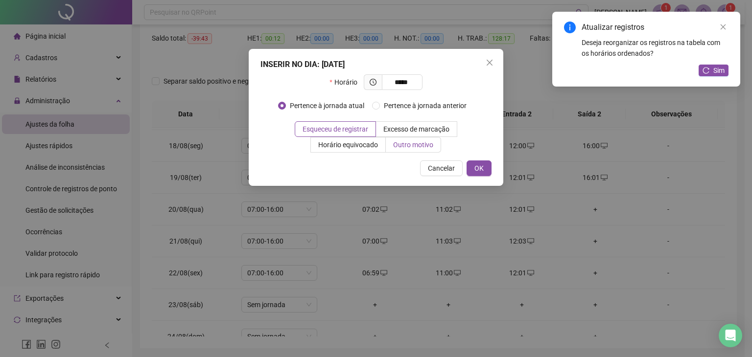
click at [396, 141] on span "Outro motivo" at bounding box center [413, 145] width 40 height 8
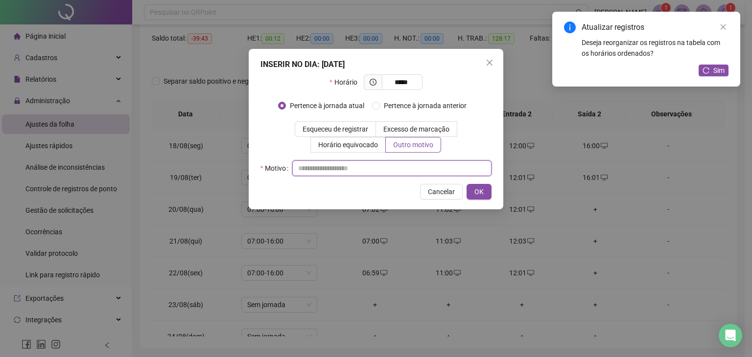
click at [408, 169] on input "text" at bounding box center [391, 169] width 199 height 16
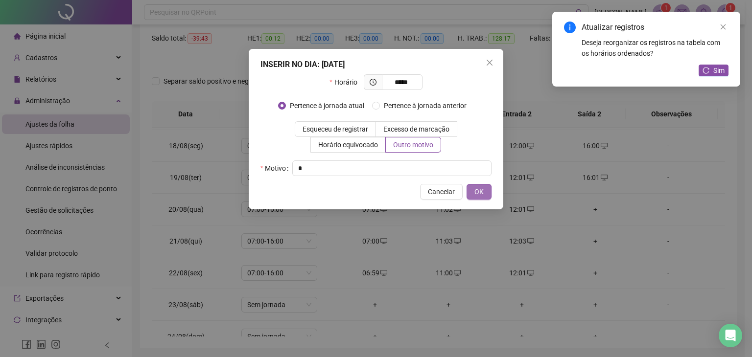
click at [482, 192] on span "OK" at bounding box center [478, 191] width 9 height 11
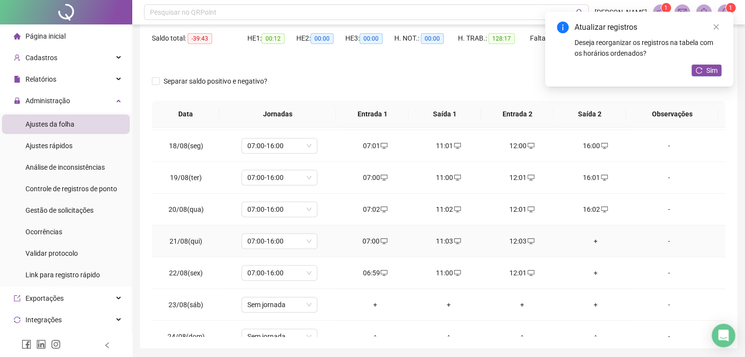
click at [589, 242] on div "+" at bounding box center [595, 241] width 58 height 11
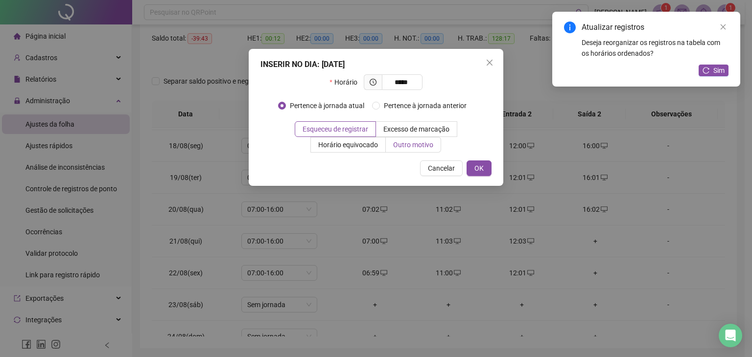
click at [421, 146] on span "Outro motivo" at bounding box center [413, 145] width 40 height 8
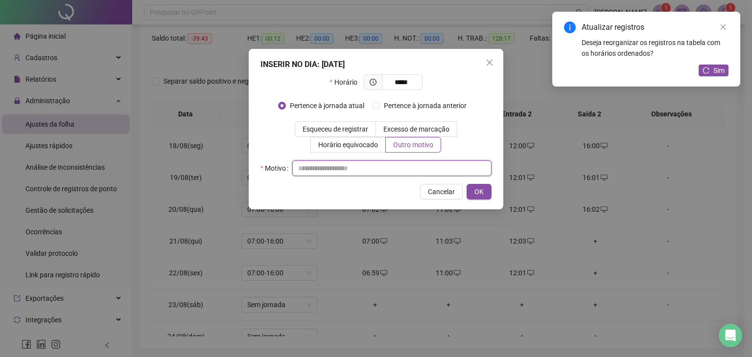
click at [408, 175] on input "text" at bounding box center [391, 169] width 199 height 16
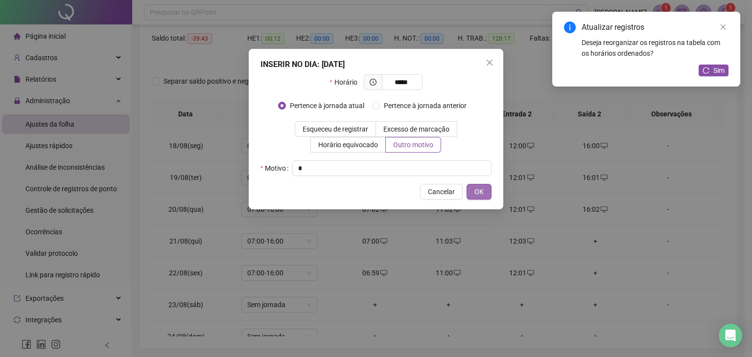
click at [472, 194] on button "OK" at bounding box center [478, 192] width 25 height 16
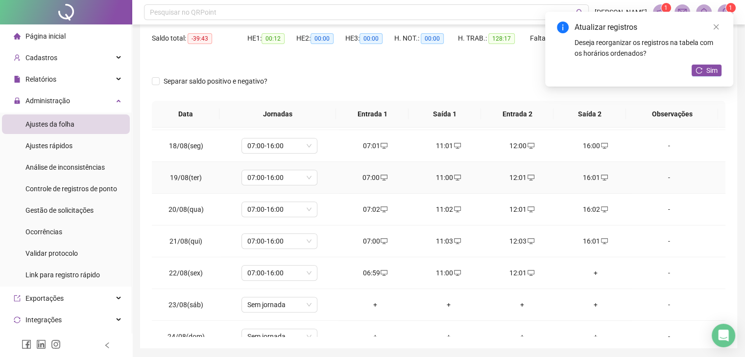
scroll to position [587, 0]
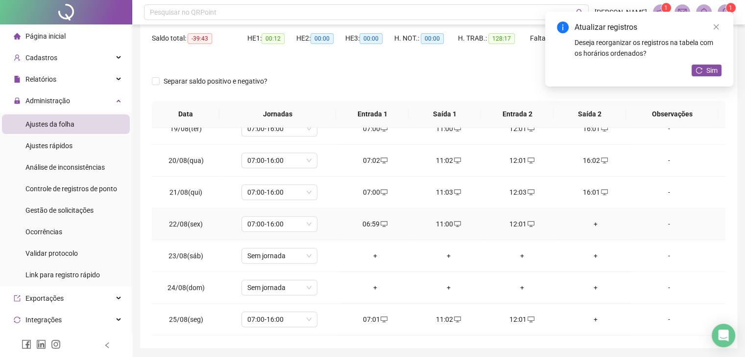
click at [588, 223] on div "+" at bounding box center [595, 224] width 58 height 11
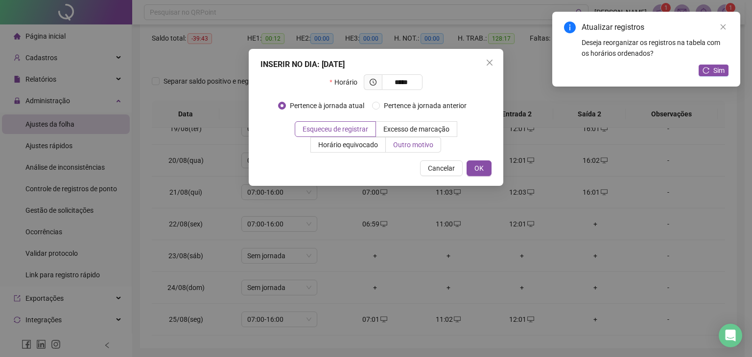
click at [407, 141] on span "Outro motivo" at bounding box center [413, 145] width 40 height 8
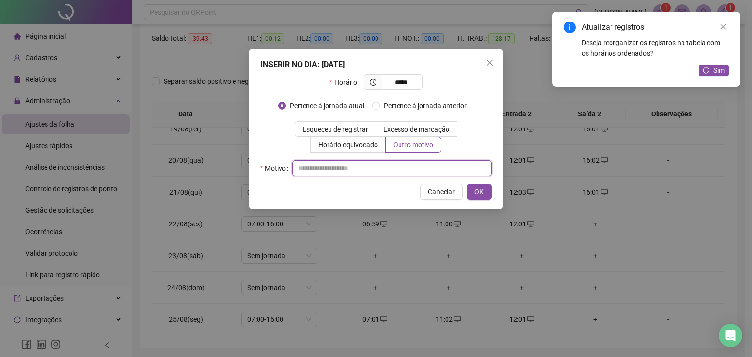
click at [394, 165] on input "text" at bounding box center [391, 169] width 199 height 16
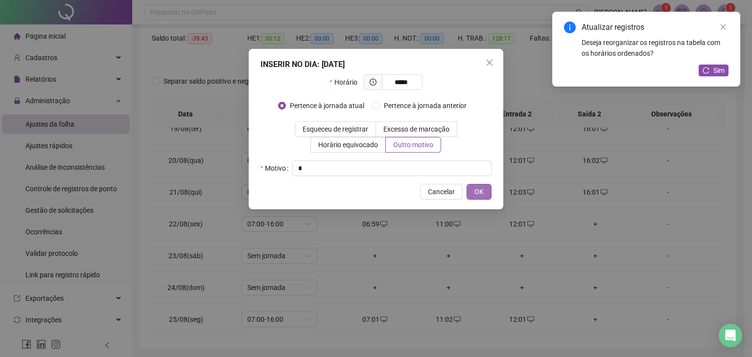
click at [474, 190] on span "OK" at bounding box center [478, 191] width 9 height 11
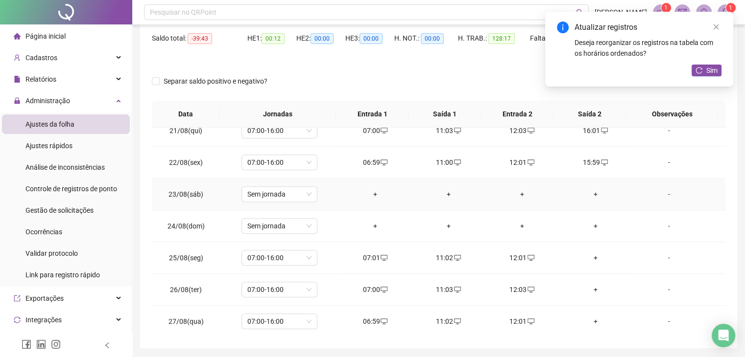
scroll to position [734, 0]
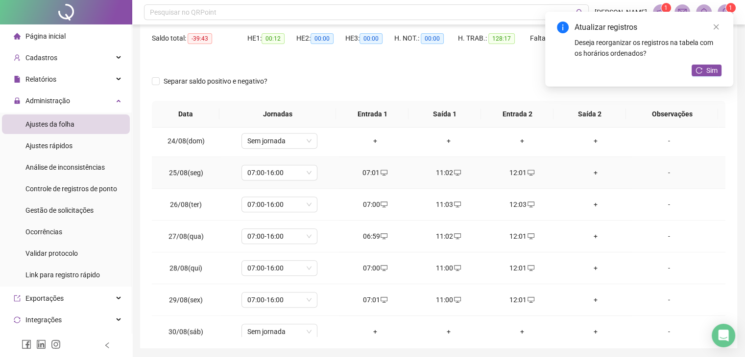
click at [585, 171] on div "+" at bounding box center [595, 172] width 58 height 11
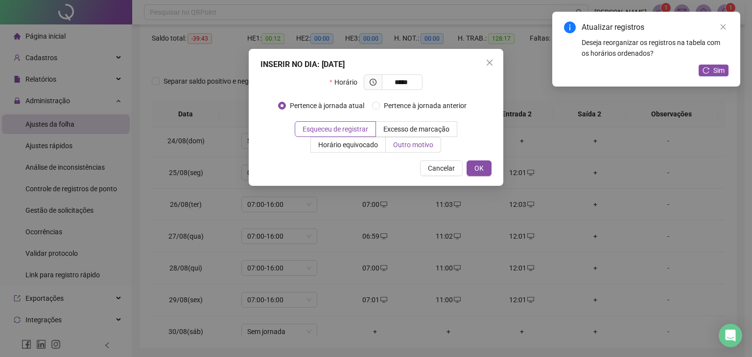
click at [401, 151] on label "Outro motivo" at bounding box center [413, 145] width 55 height 16
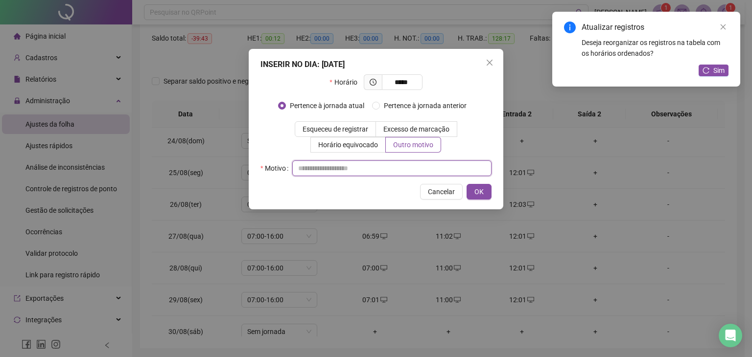
click at [401, 163] on input "text" at bounding box center [391, 169] width 199 height 16
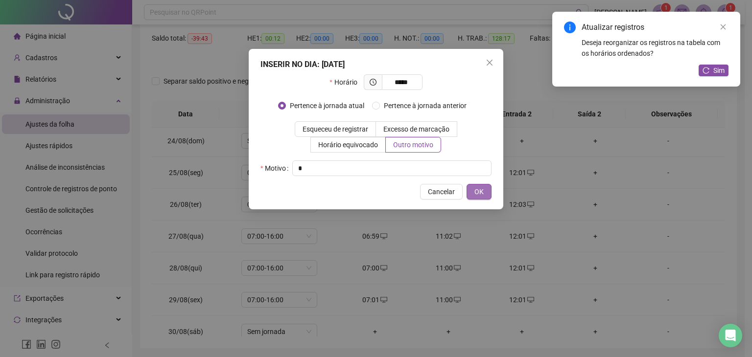
click at [476, 187] on span "OK" at bounding box center [478, 191] width 9 height 11
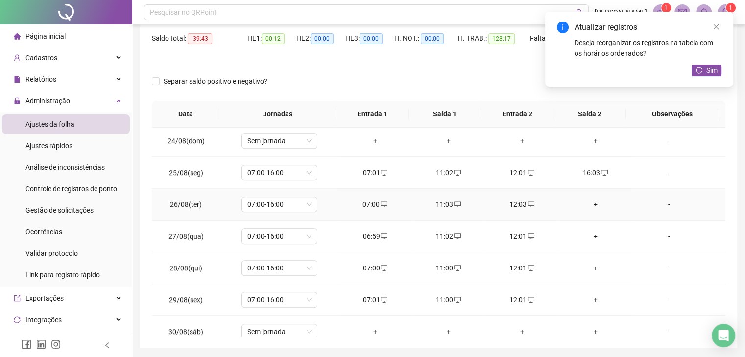
click at [590, 205] on div "+" at bounding box center [595, 204] width 58 height 11
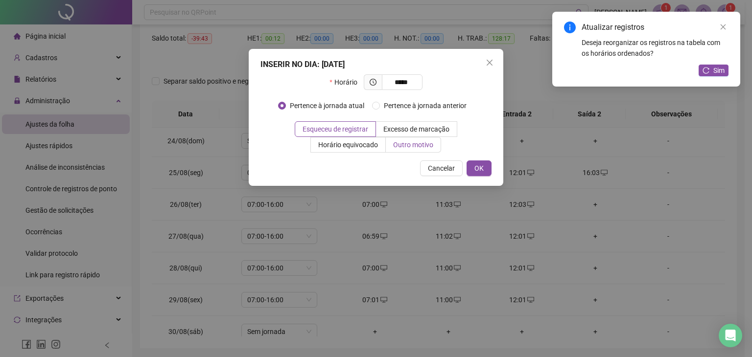
click at [438, 151] on label "Outro motivo" at bounding box center [413, 145] width 55 height 16
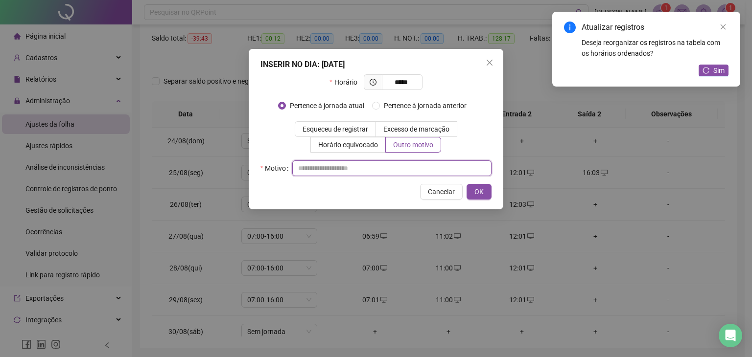
click at [385, 167] on input "text" at bounding box center [391, 169] width 199 height 16
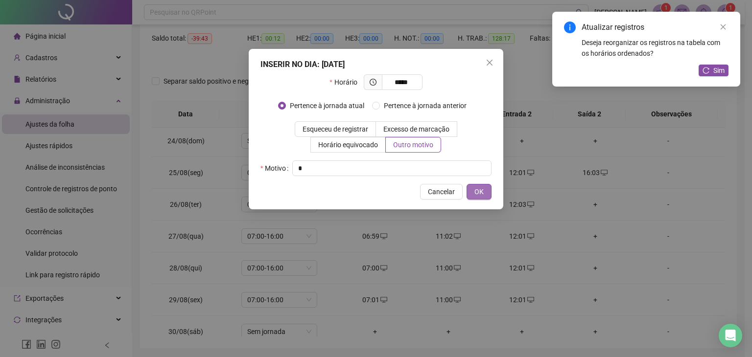
click at [486, 194] on button "OK" at bounding box center [478, 192] width 25 height 16
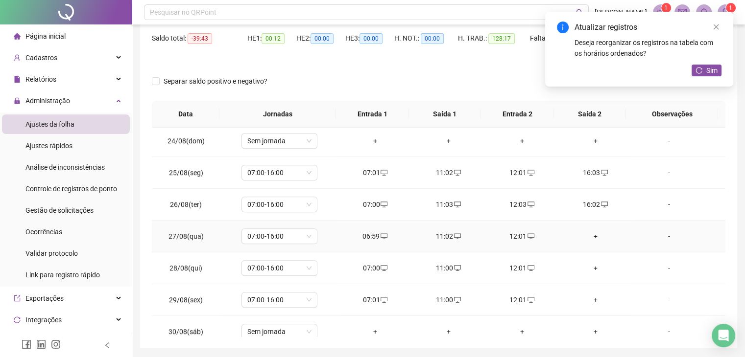
click at [588, 231] on div "+" at bounding box center [595, 236] width 58 height 11
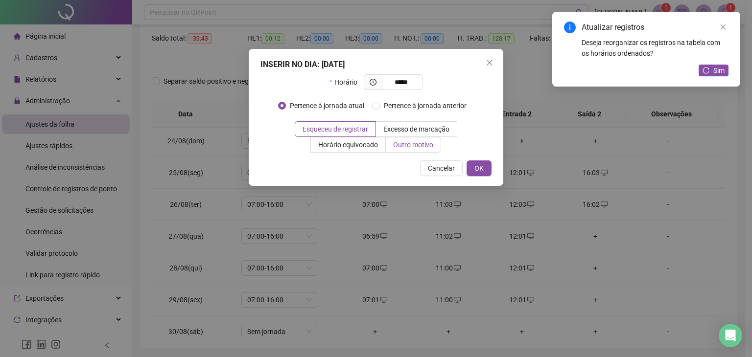
click at [408, 145] on span "Outro motivo" at bounding box center [413, 145] width 40 height 8
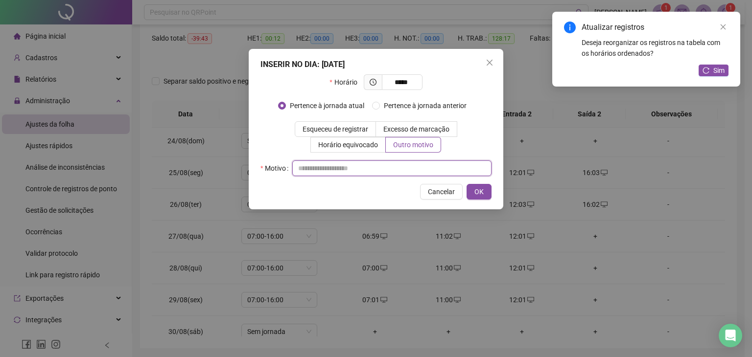
click at [373, 166] on input "text" at bounding box center [391, 169] width 199 height 16
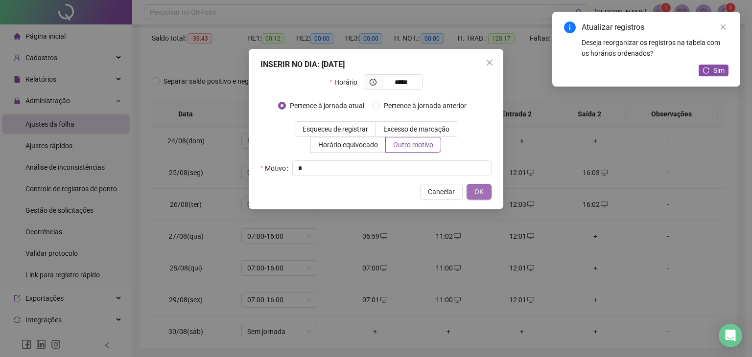
click at [469, 193] on button "OK" at bounding box center [478, 192] width 25 height 16
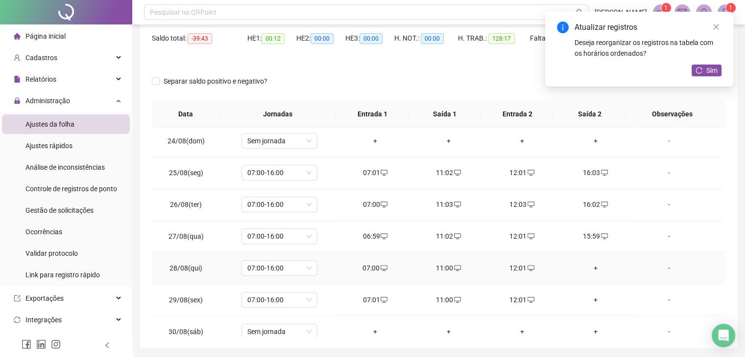
scroll to position [774, 0]
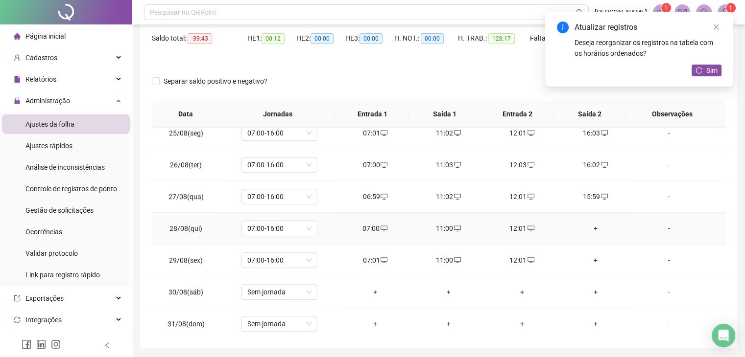
click at [588, 226] on div "+" at bounding box center [595, 228] width 58 height 11
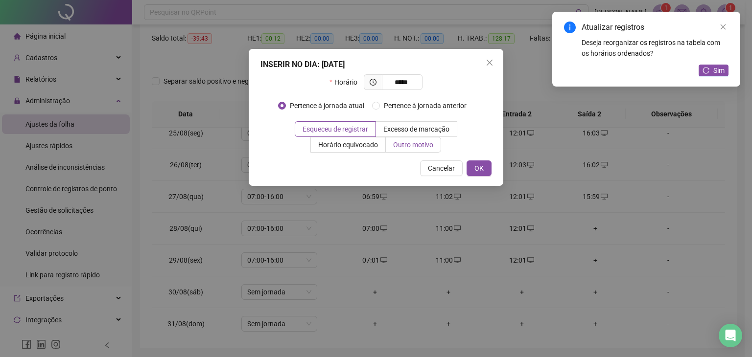
click at [402, 148] on span "Outro motivo" at bounding box center [413, 145] width 40 height 8
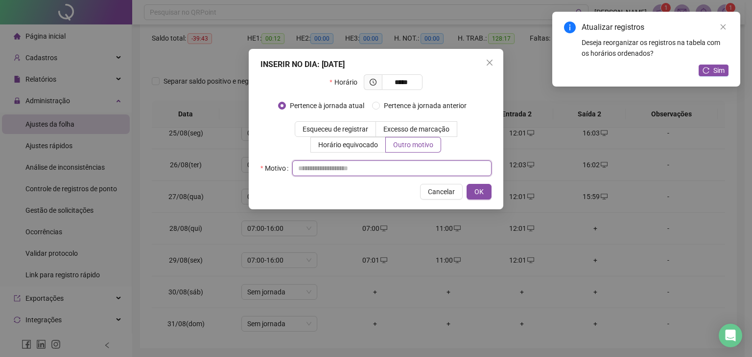
click at [394, 173] on input "text" at bounding box center [391, 169] width 199 height 16
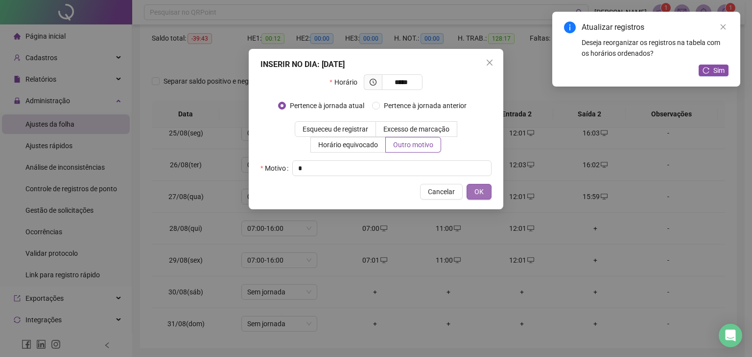
click at [488, 186] on button "OK" at bounding box center [478, 192] width 25 height 16
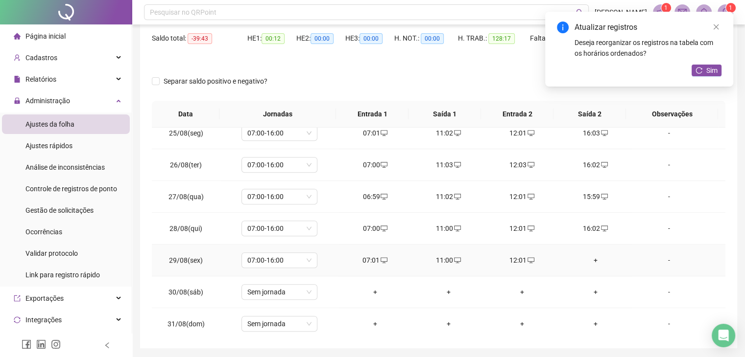
click at [585, 255] on div "+" at bounding box center [595, 260] width 58 height 11
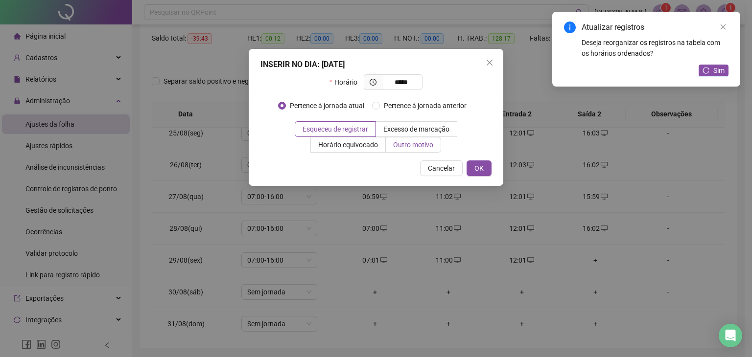
click at [412, 146] on span "Outro motivo" at bounding box center [413, 145] width 40 height 8
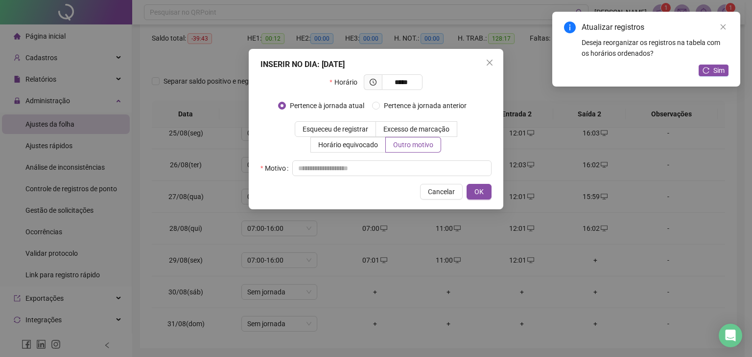
click at [404, 161] on div "Motivo" at bounding box center [375, 169] width 231 height 16
click at [408, 170] on input "text" at bounding box center [391, 169] width 199 height 16
click at [487, 189] on button "OK" at bounding box center [478, 192] width 25 height 16
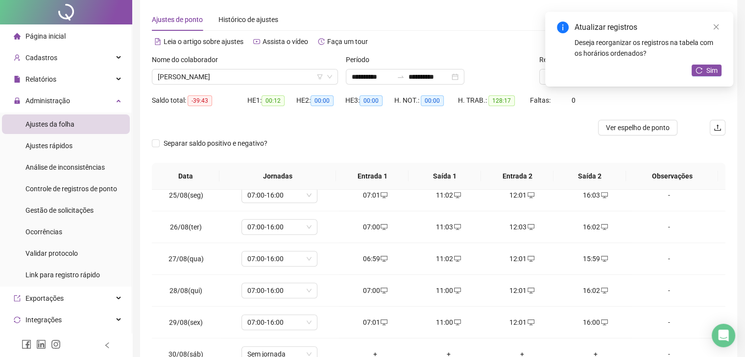
scroll to position [0, 0]
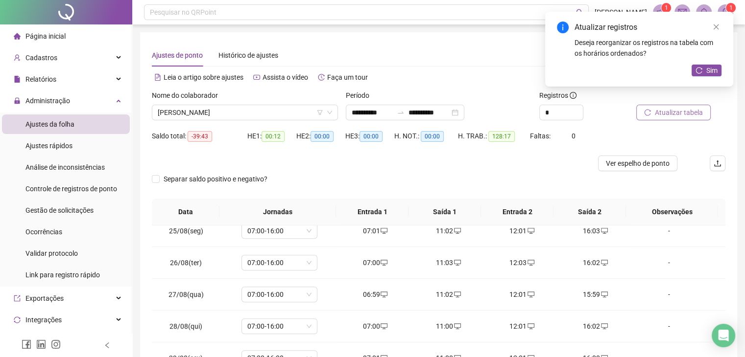
click at [684, 111] on span "Atualizar tabela" at bounding box center [678, 112] width 48 height 11
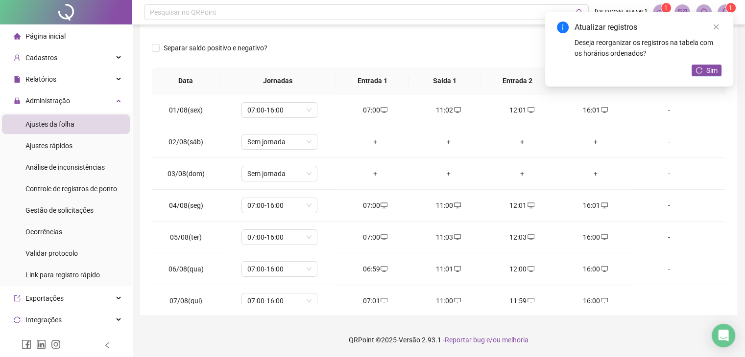
click at [384, 35] on div at bounding box center [367, 32] width 430 height 16
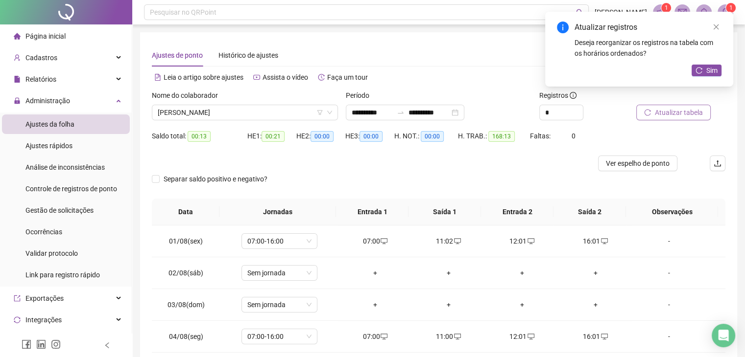
click at [675, 110] on span "Atualizar tabela" at bounding box center [678, 112] width 48 height 11
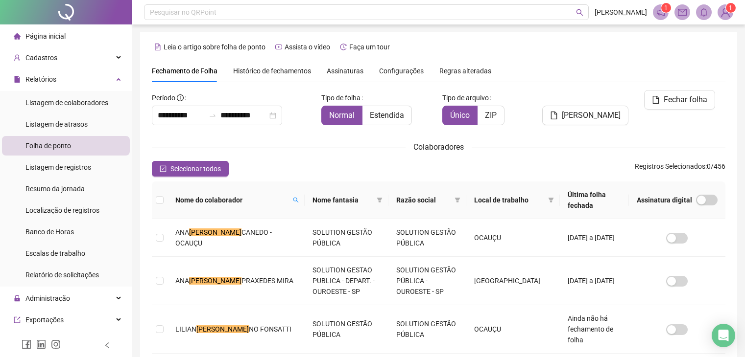
scroll to position [22, 0]
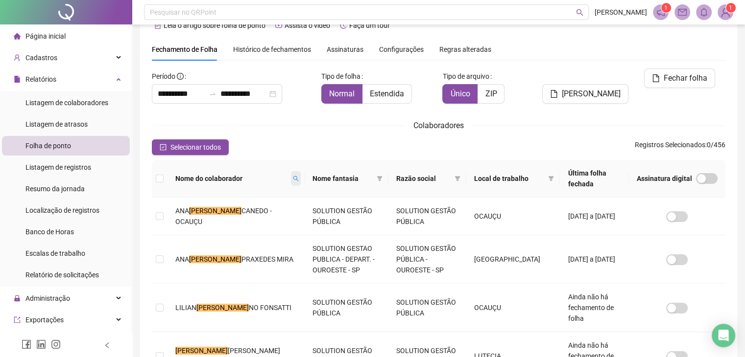
click at [291, 174] on span at bounding box center [296, 178] width 10 height 15
type input "*******"
click at [177, 222] on button "Buscar" at bounding box center [186, 219] width 44 height 12
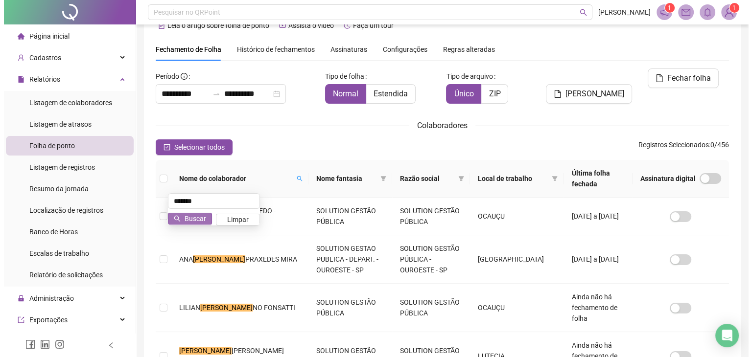
scroll to position [0, 0]
